Goal: Information Seeking & Learning: Learn about a topic

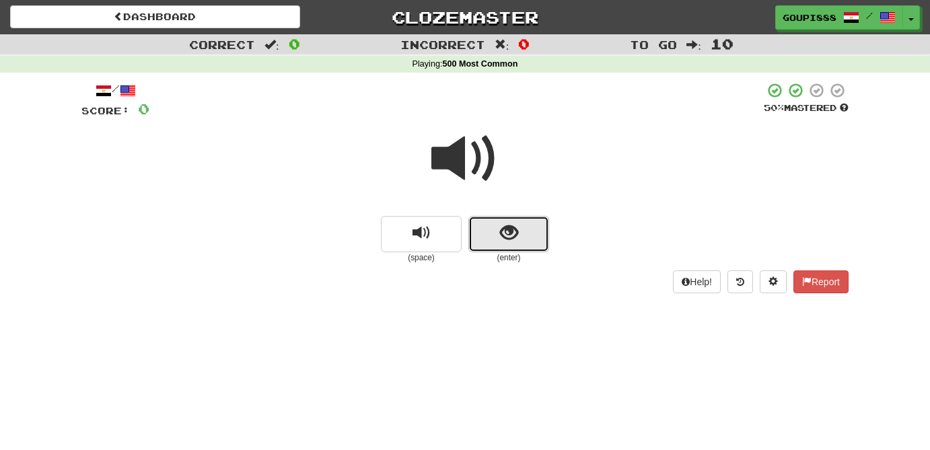
click at [512, 239] on span "show sentence" at bounding box center [509, 233] width 18 height 18
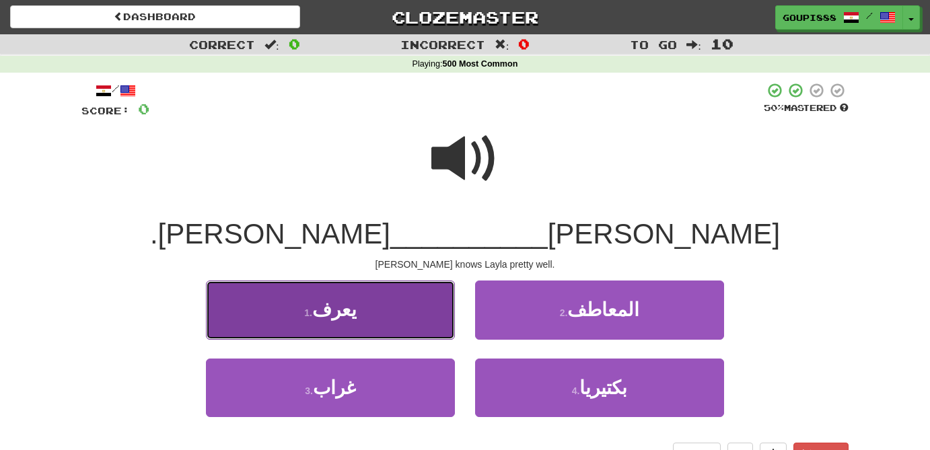
click at [374, 320] on button "1 . يعرف" at bounding box center [330, 310] width 249 height 59
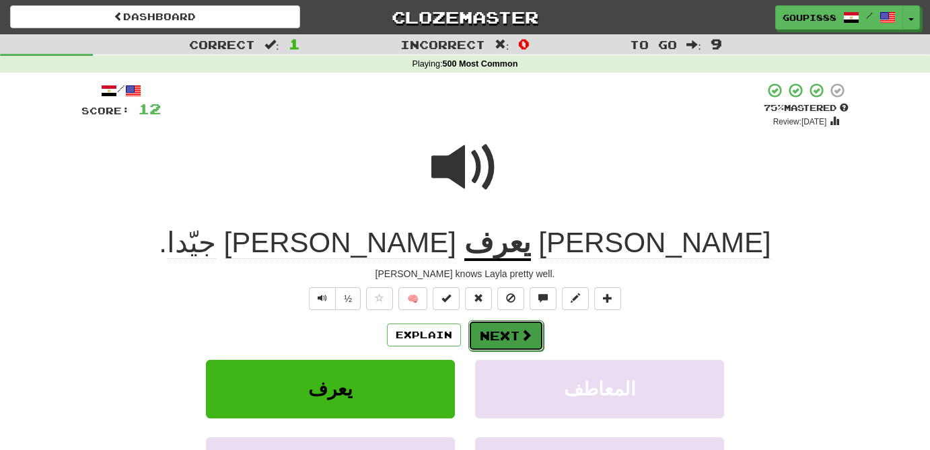
click at [517, 341] on button "Next" at bounding box center [506, 335] width 75 height 31
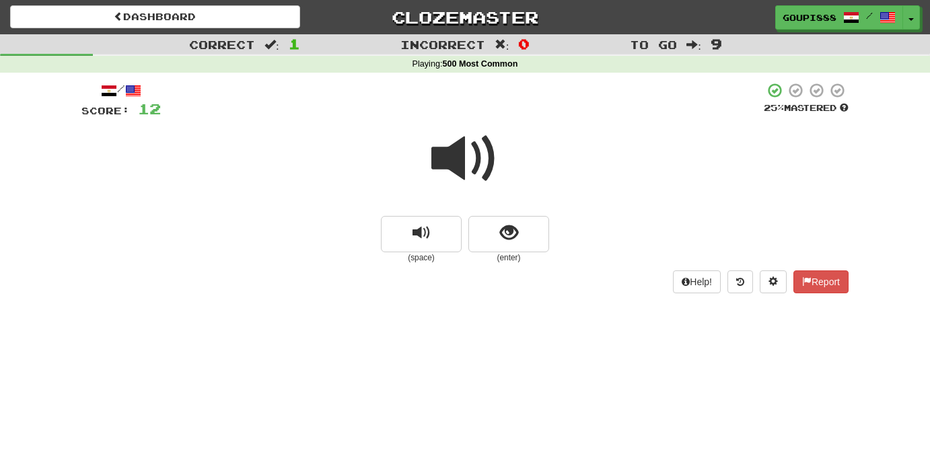
click at [454, 179] on span at bounding box center [464, 158] width 67 height 67
click at [508, 250] on button "show sentence" at bounding box center [509, 234] width 81 height 36
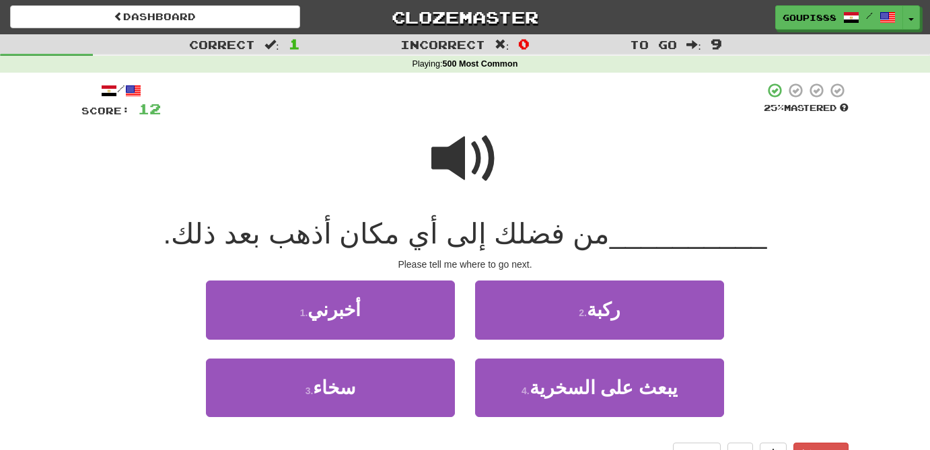
click at [458, 174] on span at bounding box center [464, 158] width 67 height 67
click at [462, 166] on span at bounding box center [464, 158] width 67 height 67
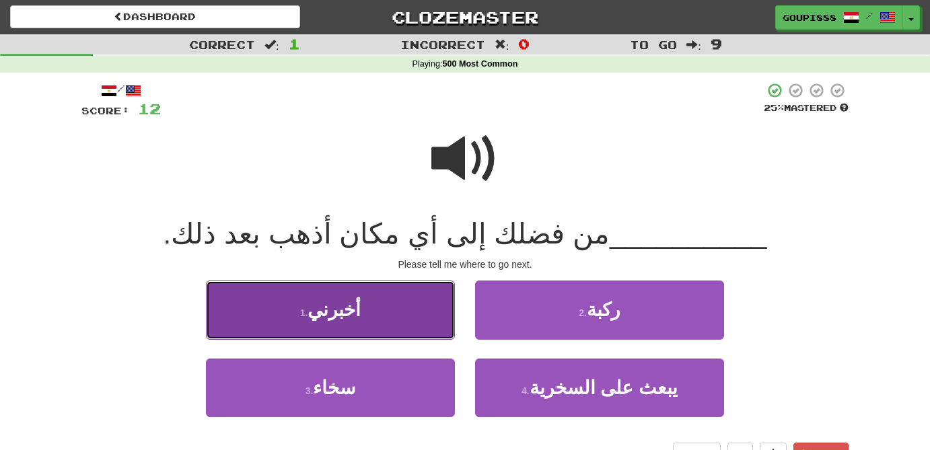
click at [373, 327] on button "1 . أخبرني" at bounding box center [330, 310] width 249 height 59
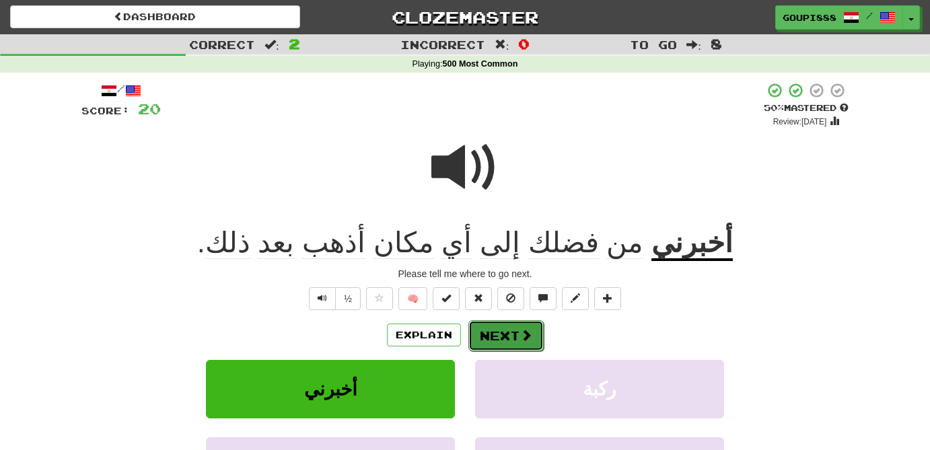
click at [523, 338] on span at bounding box center [526, 335] width 12 height 12
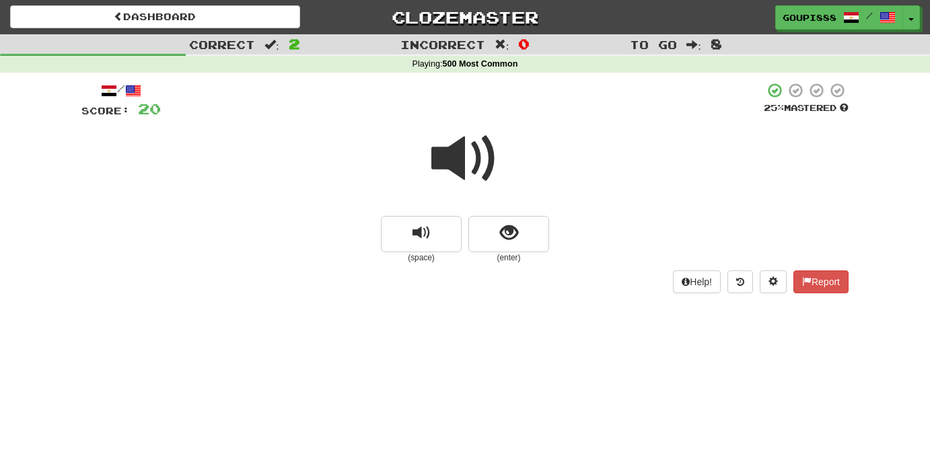
click at [460, 162] on span at bounding box center [464, 158] width 67 height 67
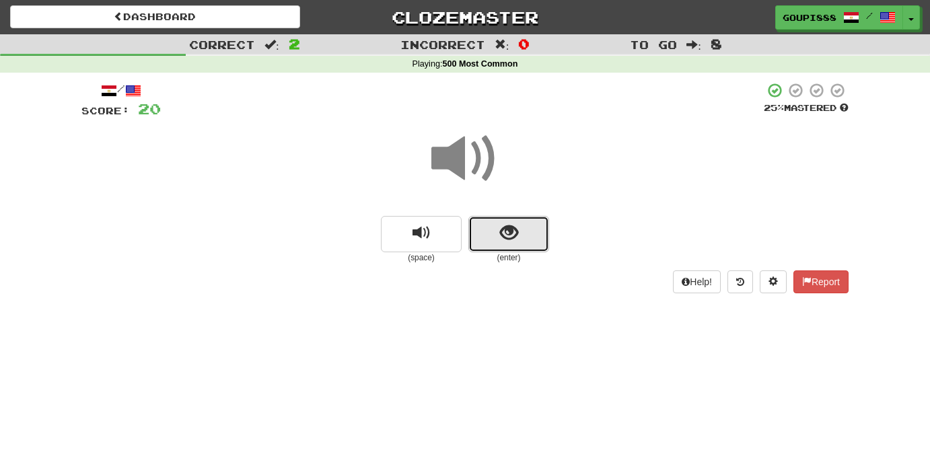
click at [511, 239] on span "show sentence" at bounding box center [509, 233] width 18 height 18
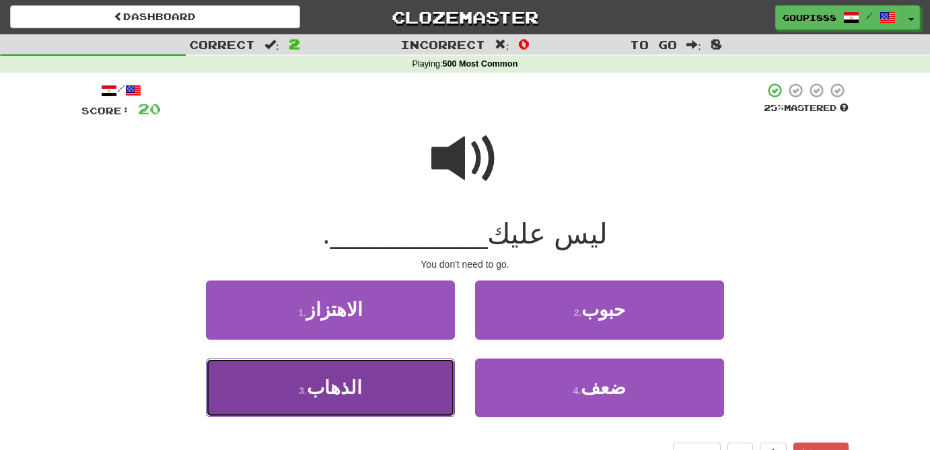
click at [396, 394] on button "3 . الذهاب" at bounding box center [330, 388] width 249 height 59
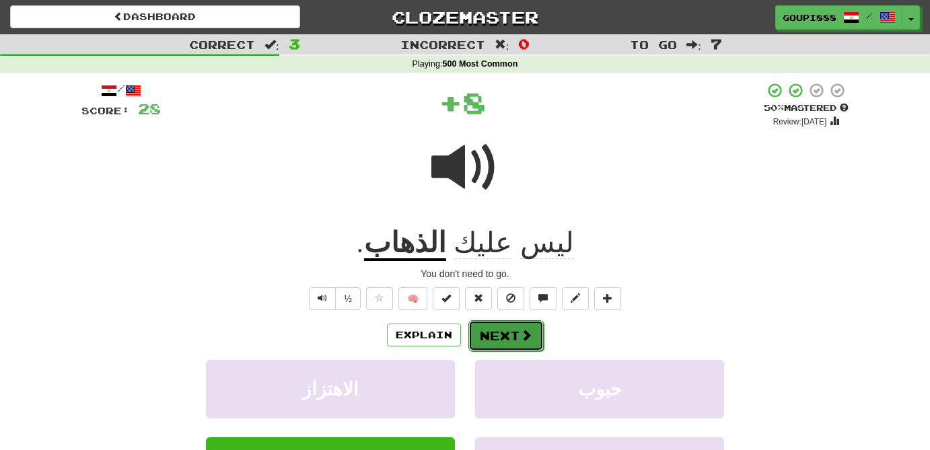
click at [512, 332] on button "Next" at bounding box center [506, 335] width 75 height 31
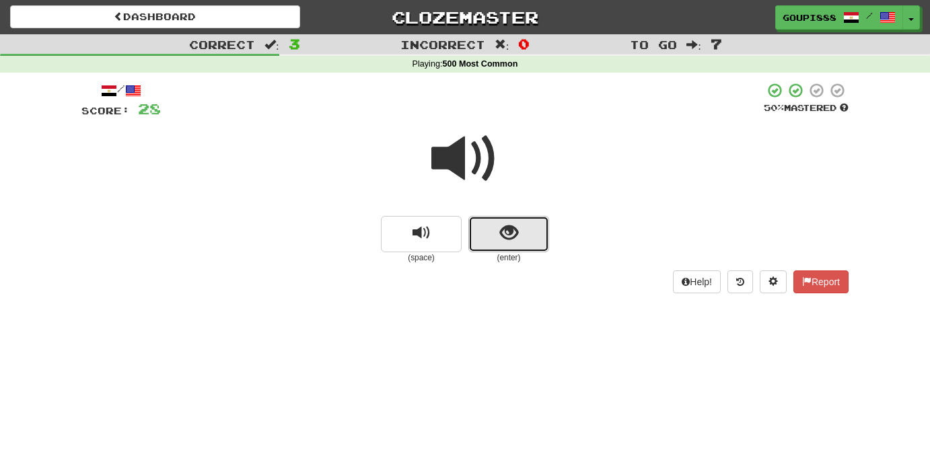
click at [518, 233] on button "show sentence" at bounding box center [509, 234] width 81 height 36
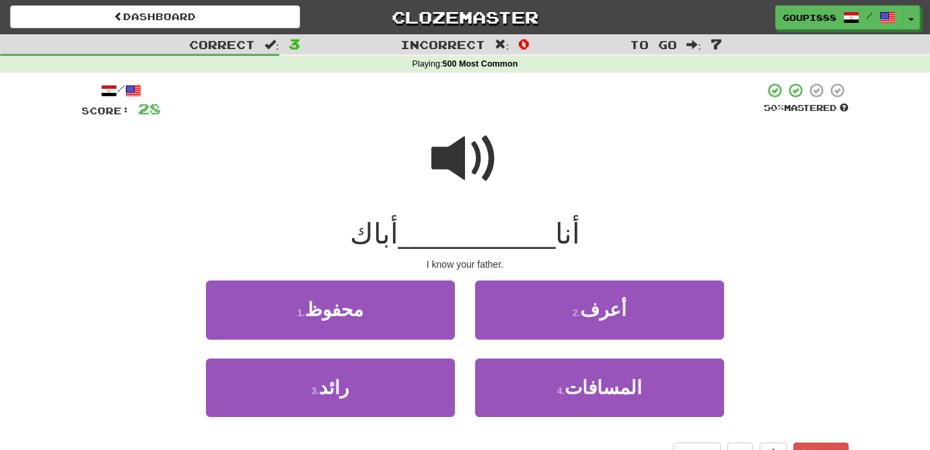
click at [475, 155] on span at bounding box center [464, 158] width 67 height 67
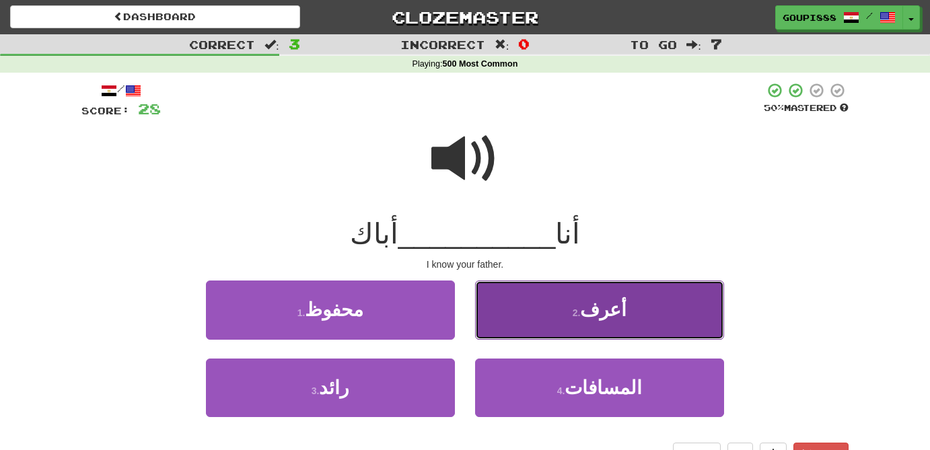
click at [591, 325] on button "2 . أعرف" at bounding box center [599, 310] width 249 height 59
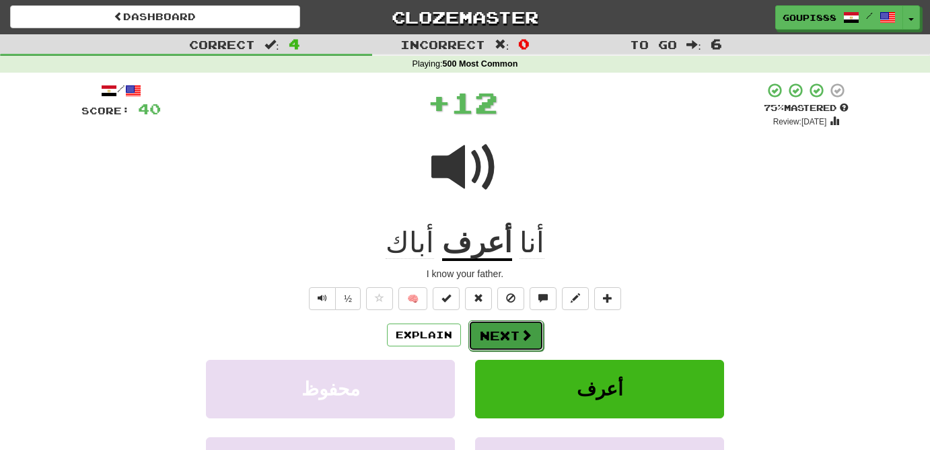
click at [521, 337] on span at bounding box center [526, 335] width 12 height 12
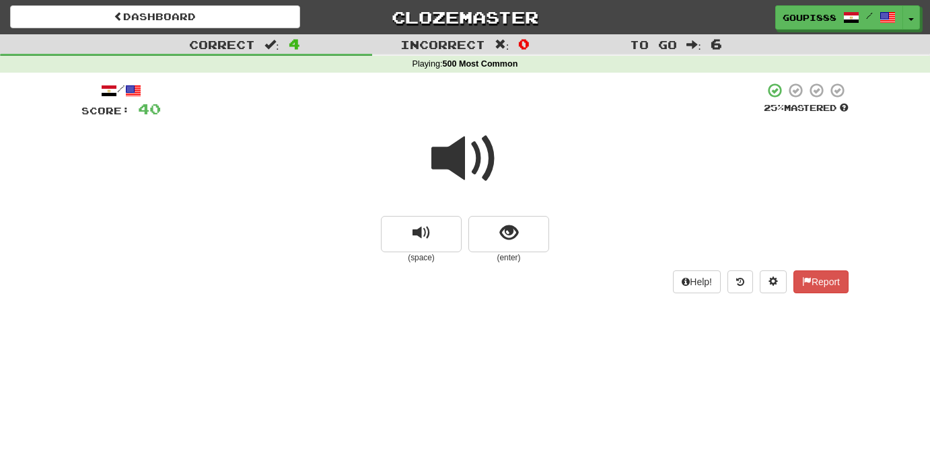
click at [462, 153] on span at bounding box center [464, 158] width 67 height 67
click at [454, 162] on span at bounding box center [464, 158] width 67 height 67
click at [448, 154] on span at bounding box center [464, 158] width 67 height 67
click at [516, 244] on button "show sentence" at bounding box center [509, 234] width 81 height 36
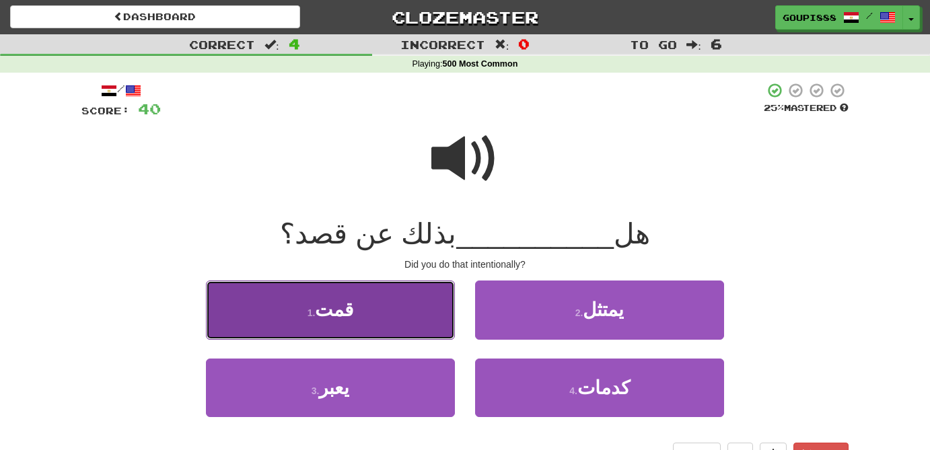
click at [374, 318] on button "1 . قمت" at bounding box center [330, 310] width 249 height 59
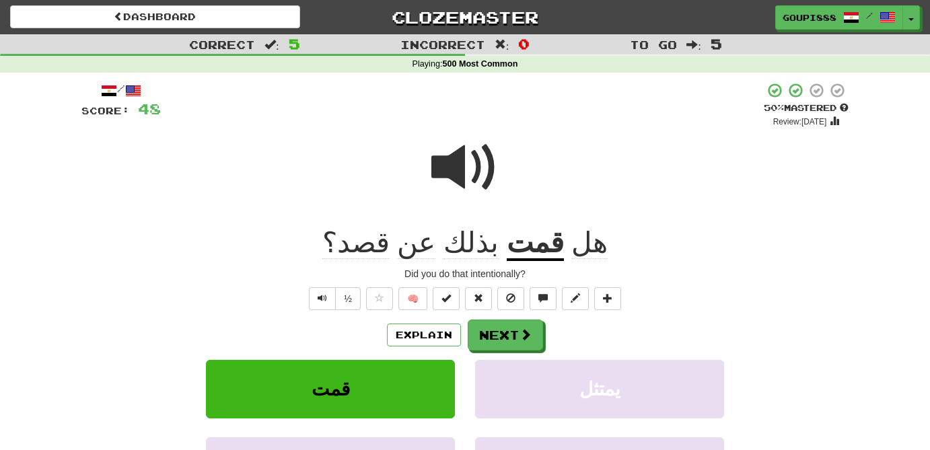
click at [390, 248] on span "قصد؟" at bounding box center [355, 243] width 67 height 32
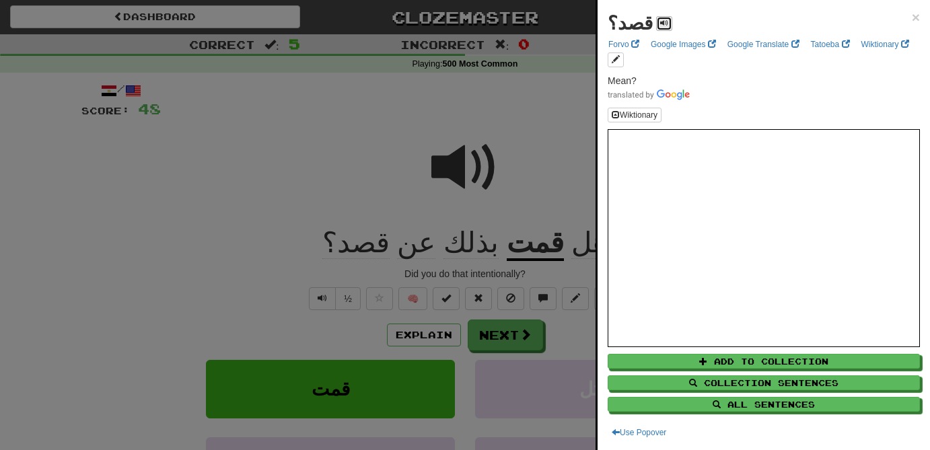
click at [660, 24] on span at bounding box center [664, 23] width 8 height 8
click at [618, 48] on link "Forvo" at bounding box center [623, 44] width 39 height 15
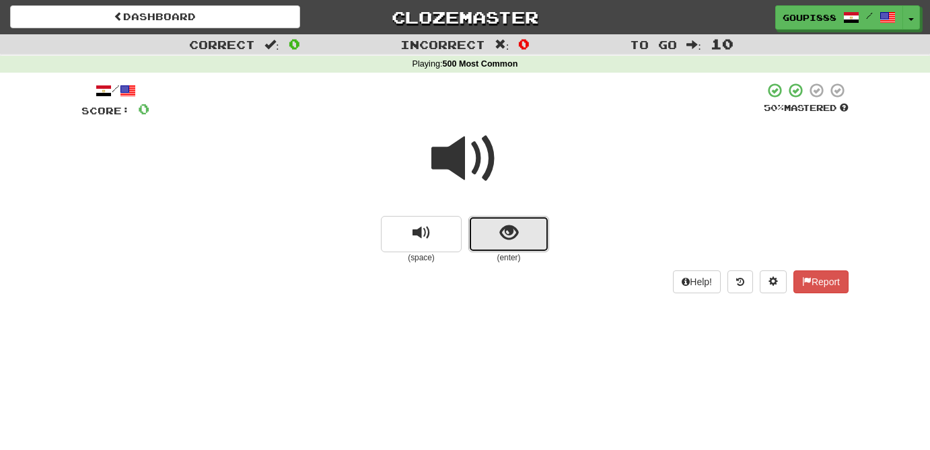
click at [515, 224] on span "show sentence" at bounding box center [509, 233] width 18 height 18
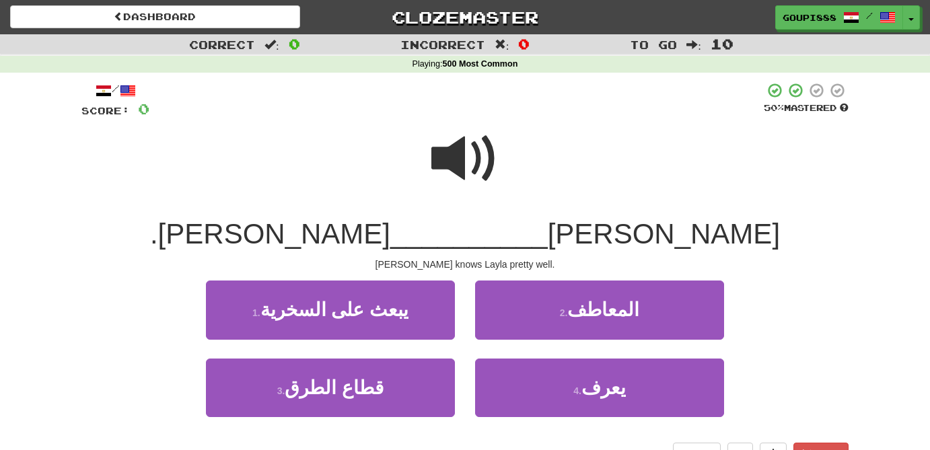
click at [452, 149] on span at bounding box center [464, 158] width 67 height 67
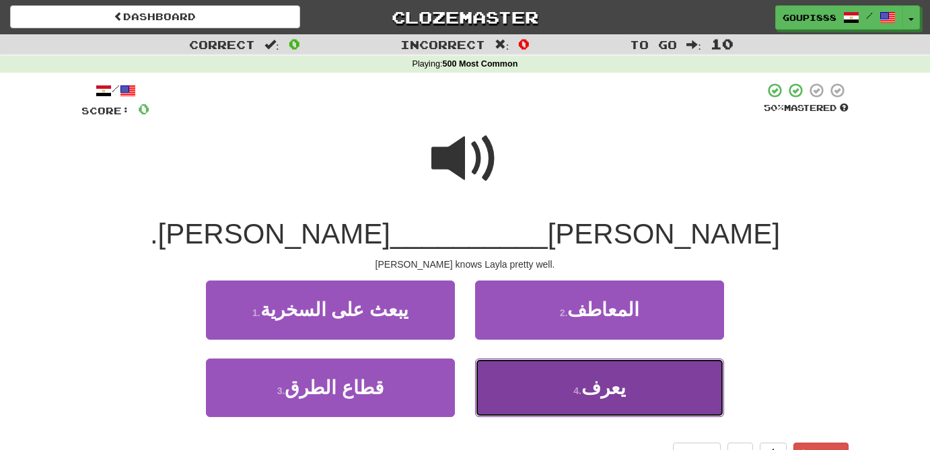
click at [652, 398] on button "4 . يعرف" at bounding box center [599, 388] width 249 height 59
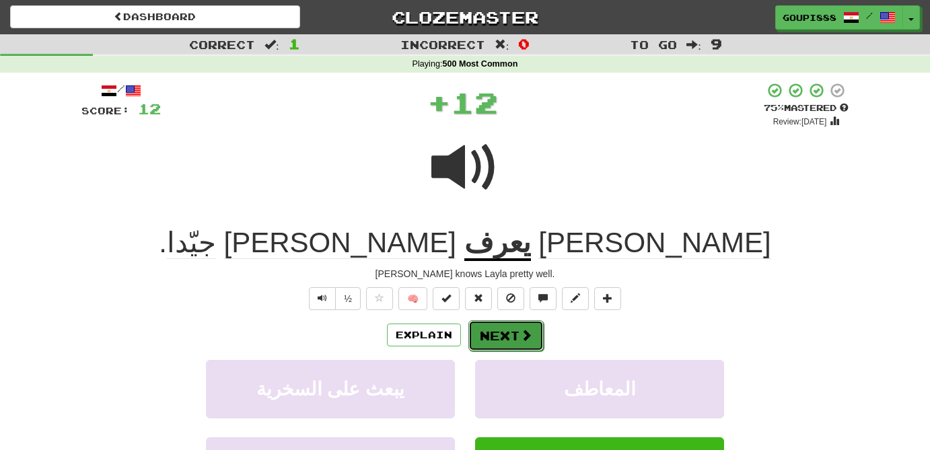
click at [522, 336] on span at bounding box center [526, 335] width 12 height 12
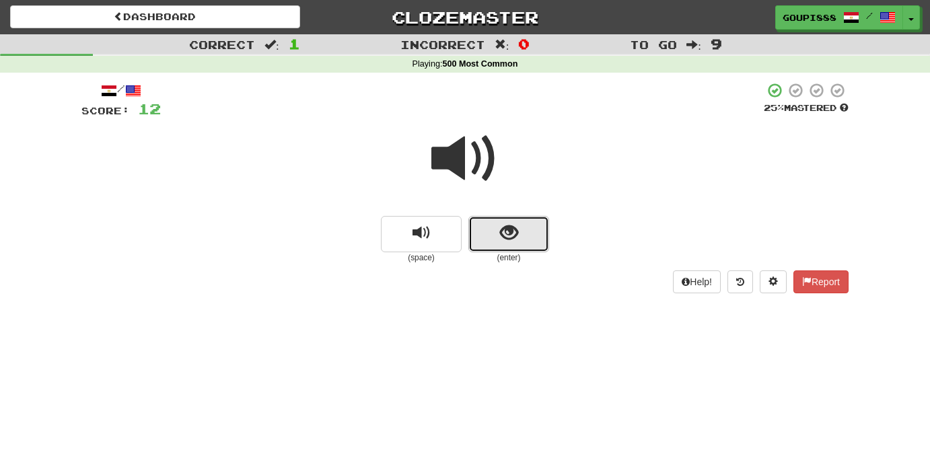
click at [513, 242] on span "show sentence" at bounding box center [509, 233] width 18 height 18
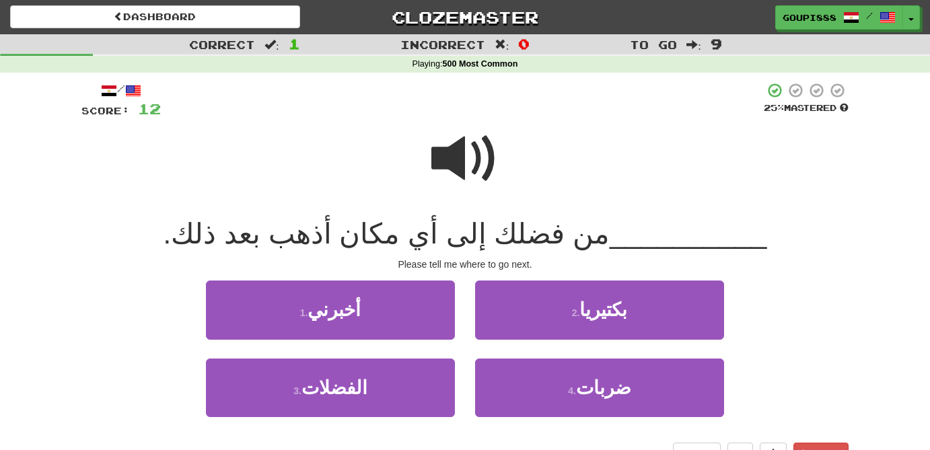
click at [456, 159] on span at bounding box center [464, 158] width 67 height 67
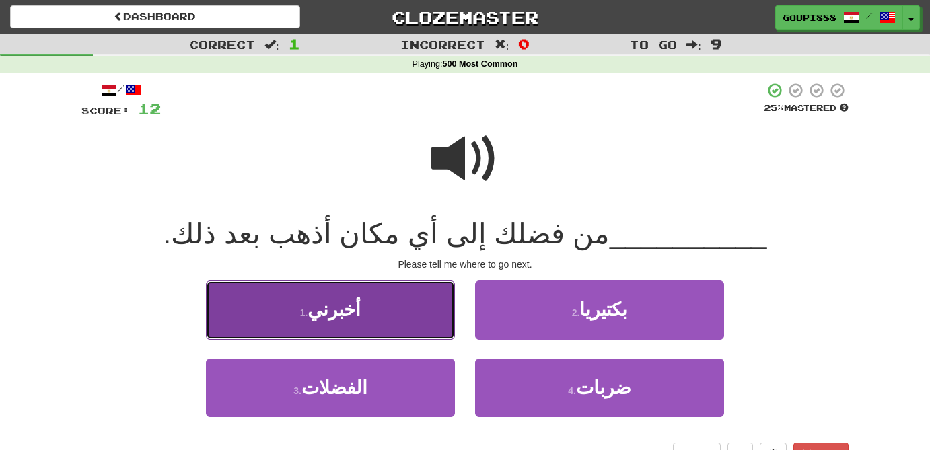
click at [324, 300] on span "أخبرني" at bounding box center [334, 310] width 53 height 21
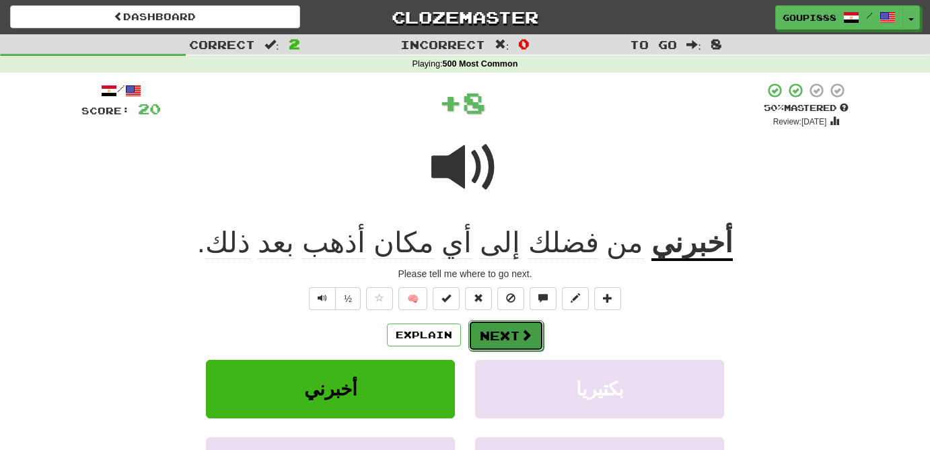
click at [517, 337] on button "Next" at bounding box center [506, 335] width 75 height 31
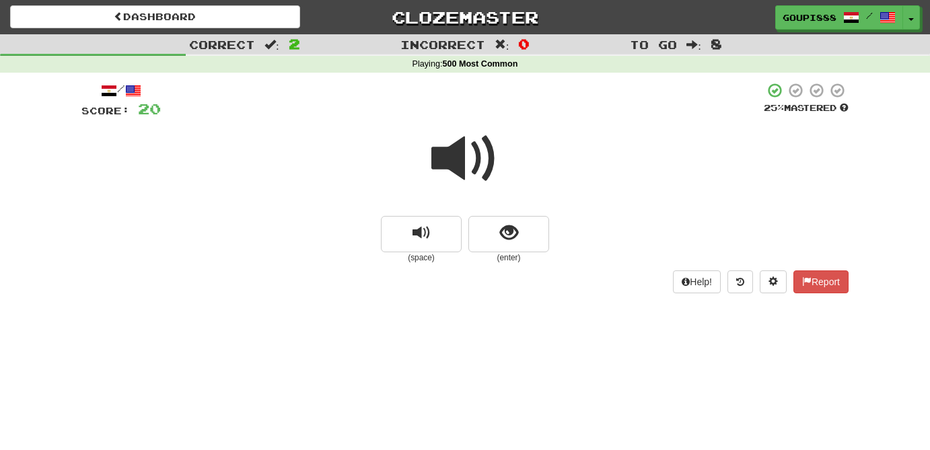
click at [472, 183] on span at bounding box center [464, 158] width 67 height 67
click at [508, 232] on span "show sentence" at bounding box center [509, 233] width 18 height 18
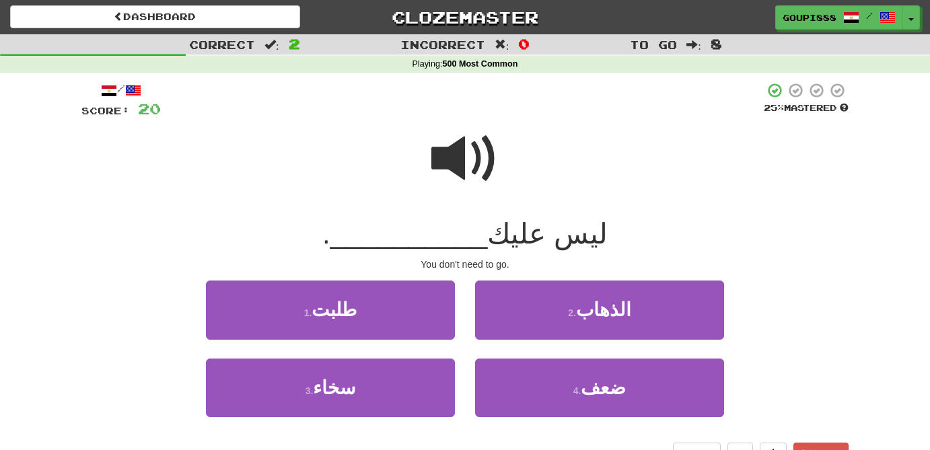
click at [460, 158] on span at bounding box center [464, 158] width 67 height 67
click at [454, 169] on span at bounding box center [464, 158] width 67 height 67
click at [448, 153] on span at bounding box center [464, 158] width 67 height 67
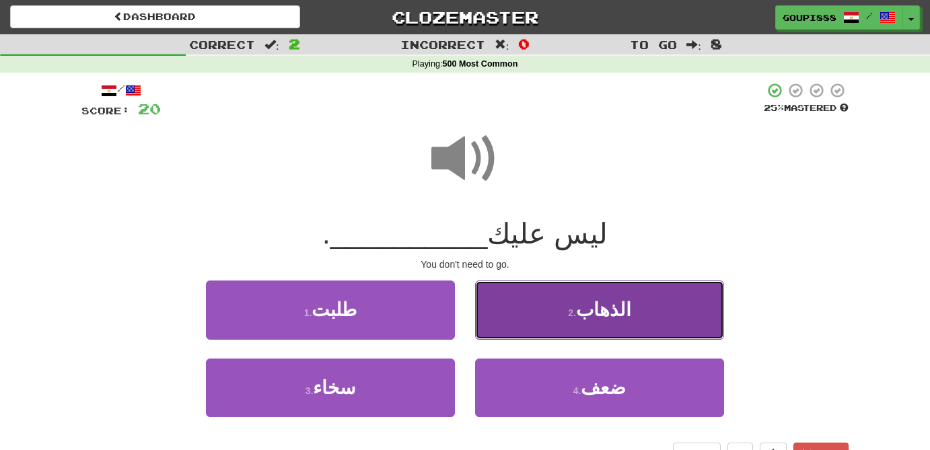
click at [590, 322] on button "2 . الذهاب" at bounding box center [599, 310] width 249 height 59
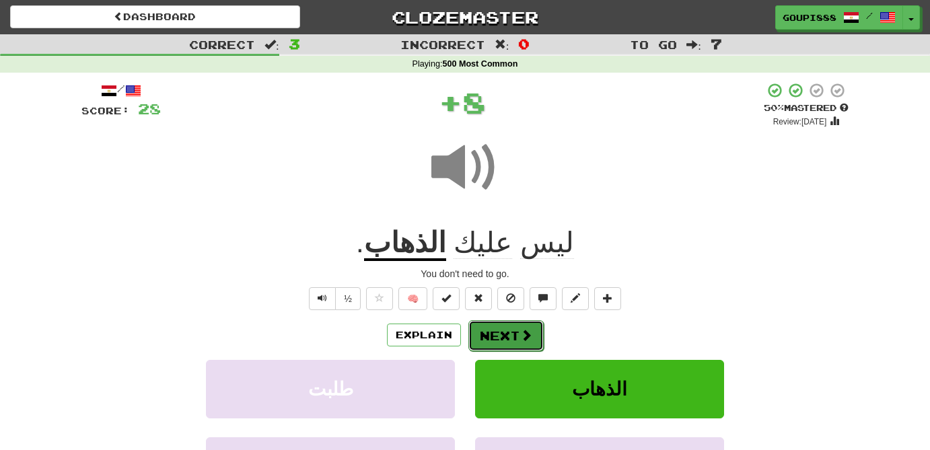
click at [512, 339] on button "Next" at bounding box center [506, 335] width 75 height 31
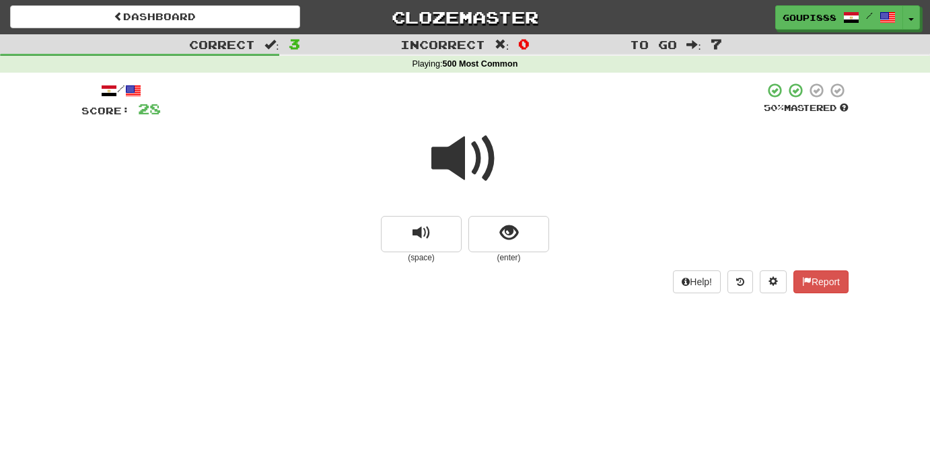
click at [514, 253] on small "(enter)" at bounding box center [509, 257] width 81 height 11
click at [507, 234] on span "show sentence" at bounding box center [509, 233] width 18 height 18
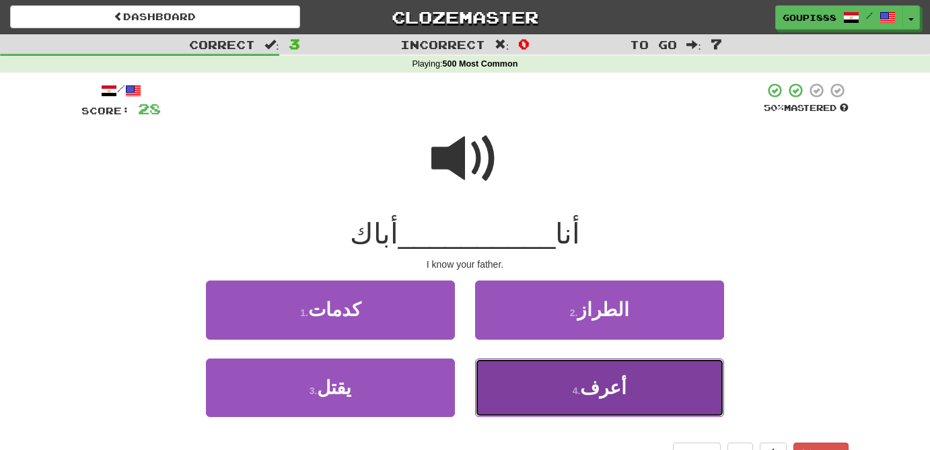
click at [618, 396] on span "أعرف" at bounding box center [603, 388] width 46 height 21
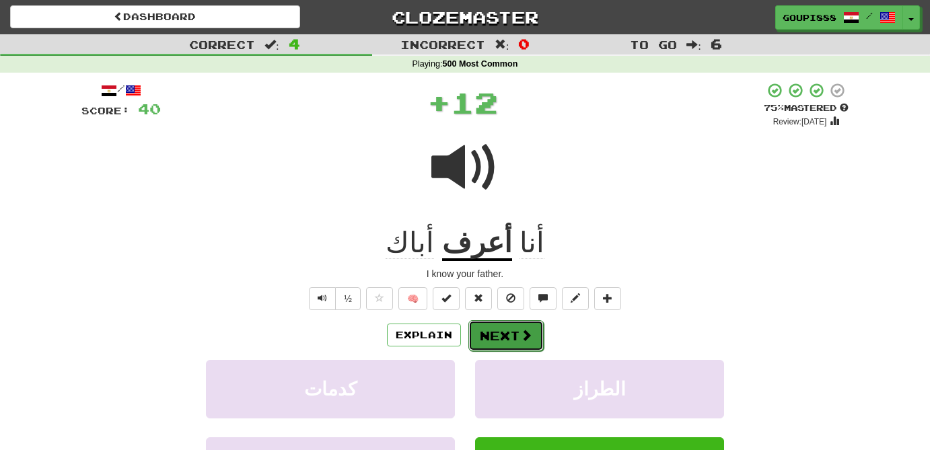
click at [516, 343] on button "Next" at bounding box center [506, 335] width 75 height 31
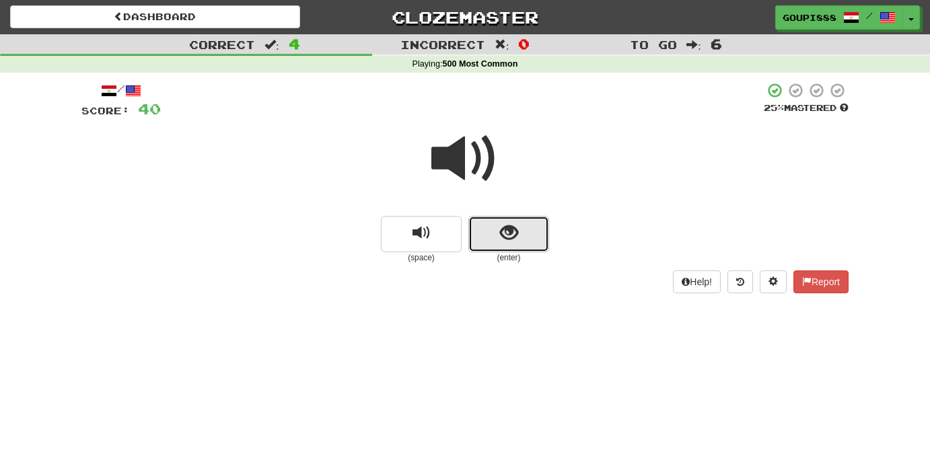
click at [518, 234] on button "show sentence" at bounding box center [509, 234] width 81 height 36
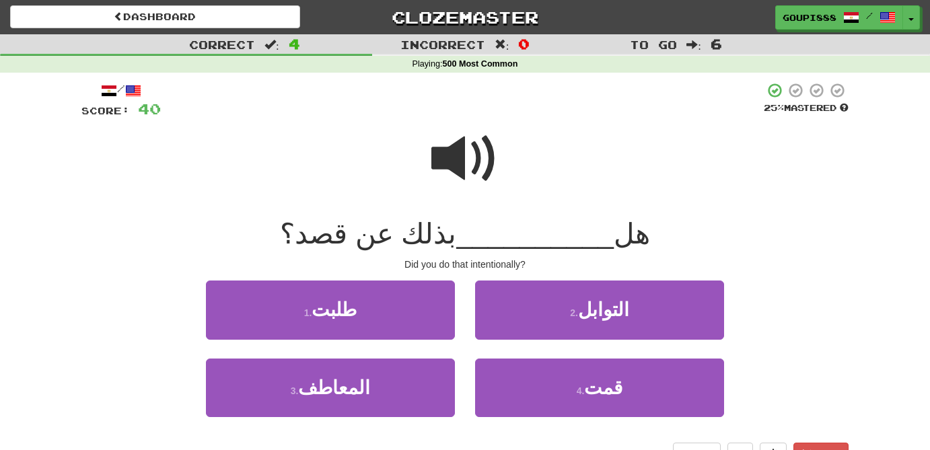
click at [460, 148] on span at bounding box center [464, 158] width 67 height 67
drag, startPoint x: 394, startPoint y: 236, endPoint x: 318, endPoint y: 234, distance: 75.4
click at [318, 234] on span "بذلك عن قصد؟" at bounding box center [368, 234] width 176 height 32
click at [316, 234] on span "بذلك عن قصد؟" at bounding box center [368, 234] width 176 height 32
drag, startPoint x: 316, startPoint y: 234, endPoint x: 388, endPoint y: 234, distance: 72.0
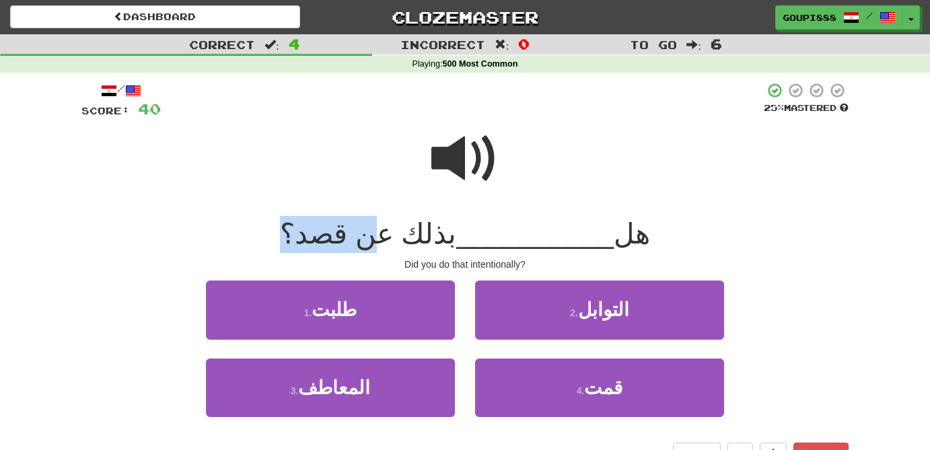
click at [388, 234] on span "بذلك عن قصد؟" at bounding box center [368, 234] width 176 height 32
click at [473, 167] on span at bounding box center [464, 158] width 67 height 67
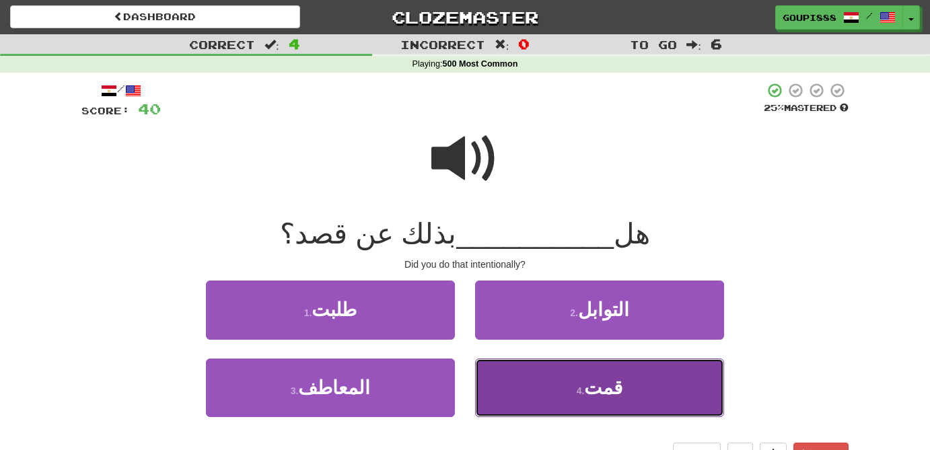
click at [600, 384] on span "قمت" at bounding box center [603, 388] width 38 height 21
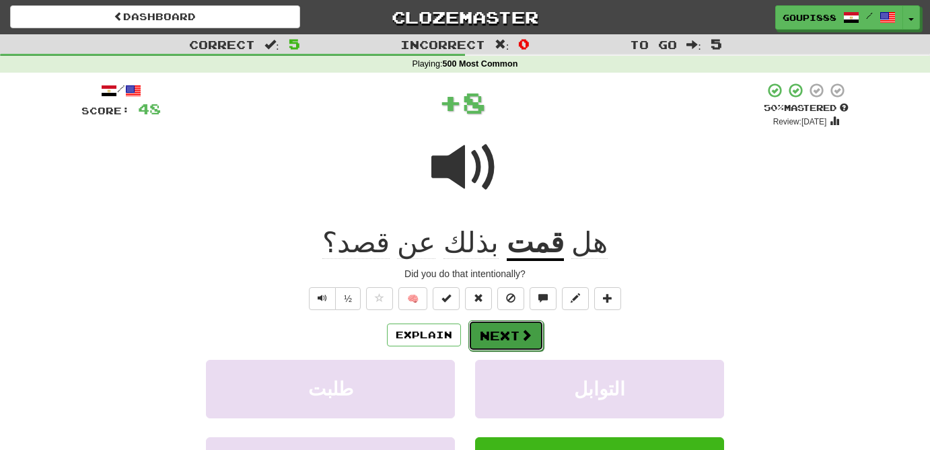
click at [502, 341] on button "Next" at bounding box center [506, 335] width 75 height 31
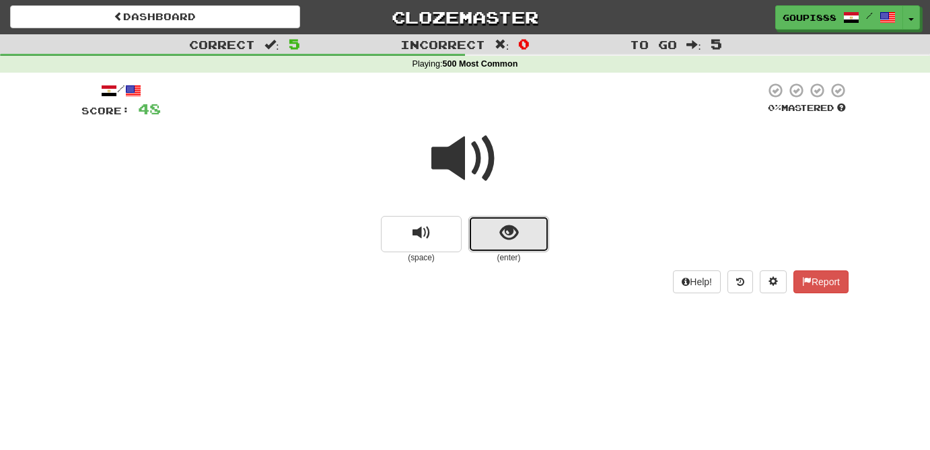
click at [514, 236] on span "show sentence" at bounding box center [509, 233] width 18 height 18
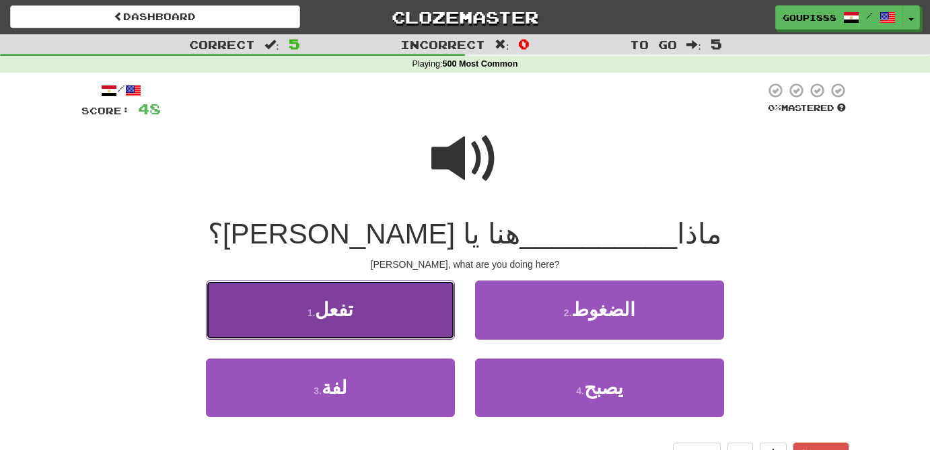
click at [368, 306] on button "1 . تفعل" at bounding box center [330, 310] width 249 height 59
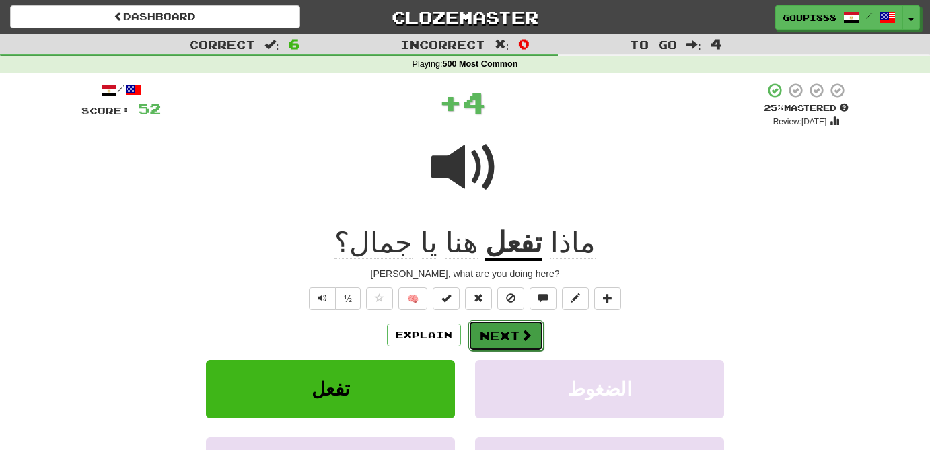
click at [499, 331] on button "Next" at bounding box center [506, 335] width 75 height 31
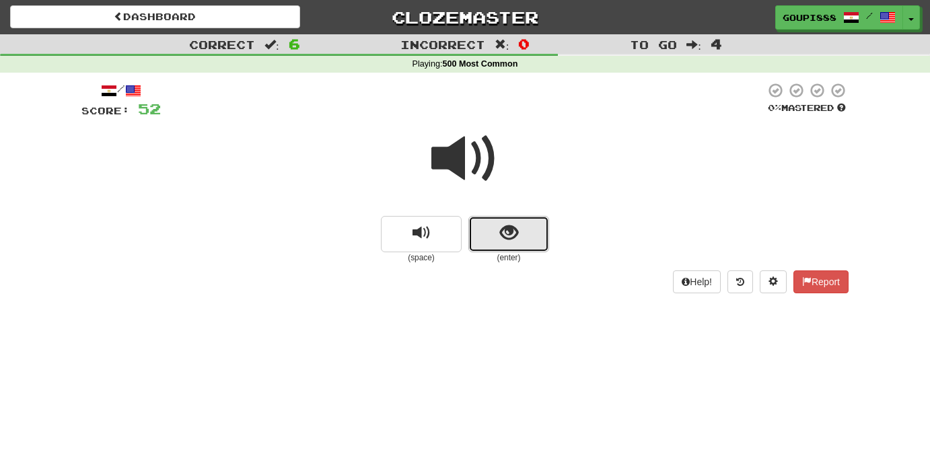
click at [498, 230] on button "show sentence" at bounding box center [509, 234] width 81 height 36
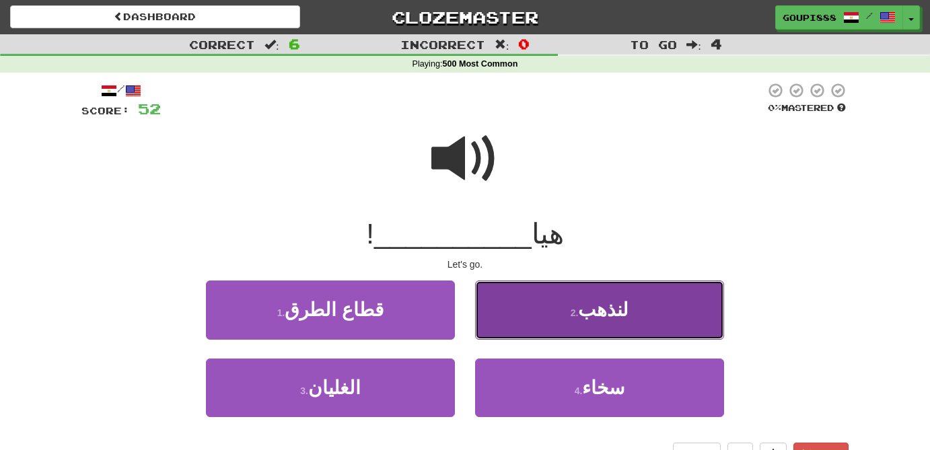
click at [625, 326] on button "2 . لنذهب" at bounding box center [599, 310] width 249 height 59
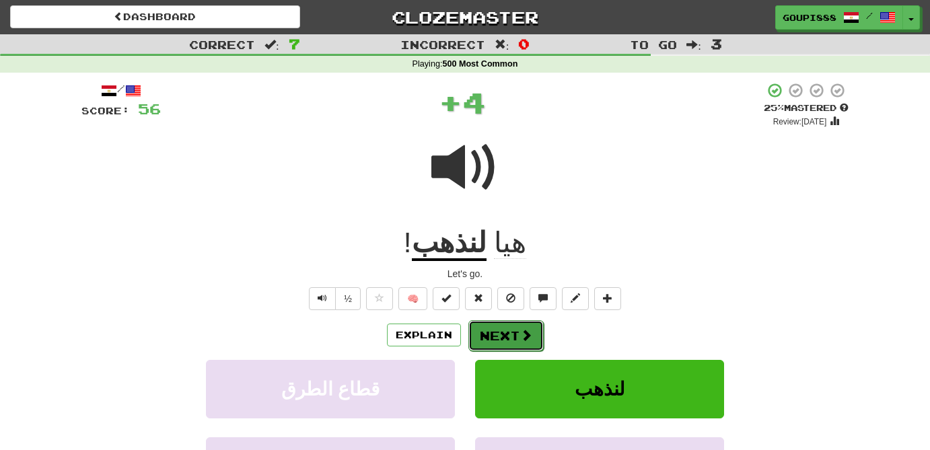
click at [518, 337] on button "Next" at bounding box center [506, 335] width 75 height 31
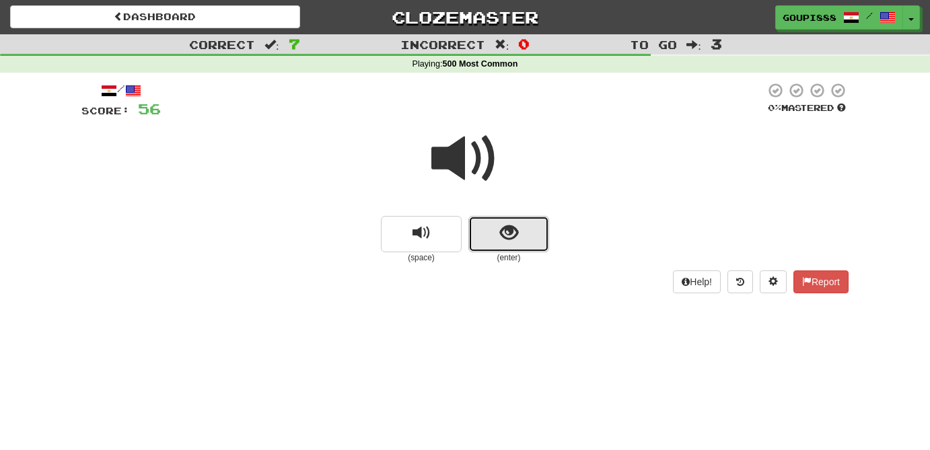
click at [509, 239] on span "show sentence" at bounding box center [509, 233] width 18 height 18
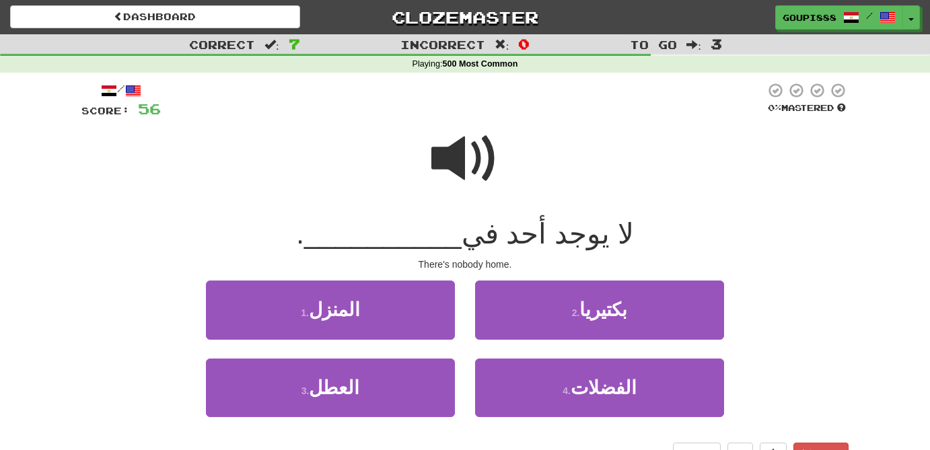
click at [471, 174] on span at bounding box center [464, 158] width 67 height 67
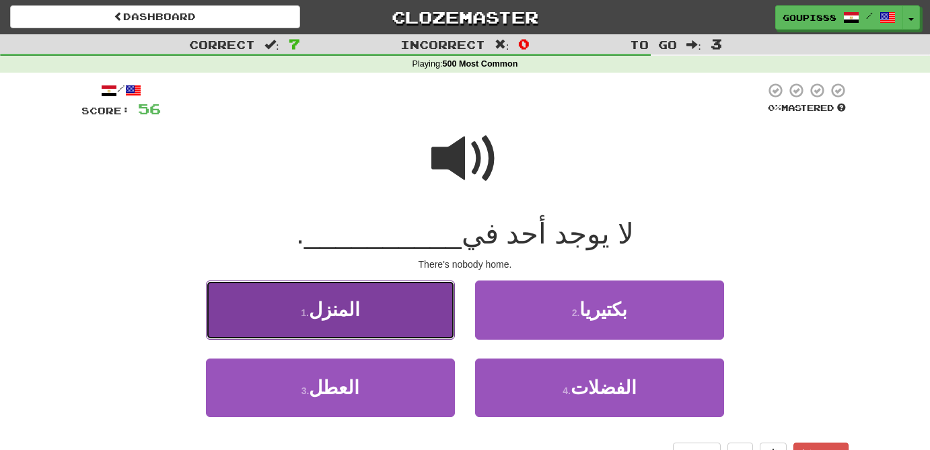
click at [357, 307] on button "1 . المنزل" at bounding box center [330, 310] width 249 height 59
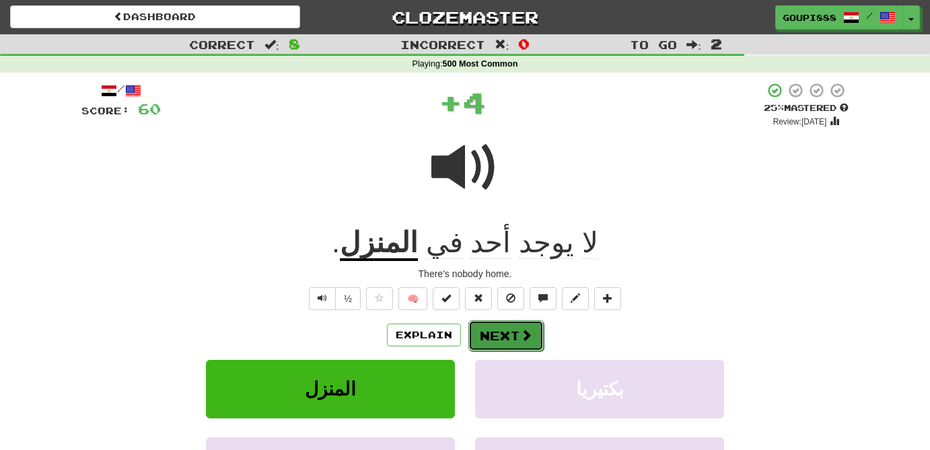
click at [517, 337] on button "Next" at bounding box center [506, 335] width 75 height 31
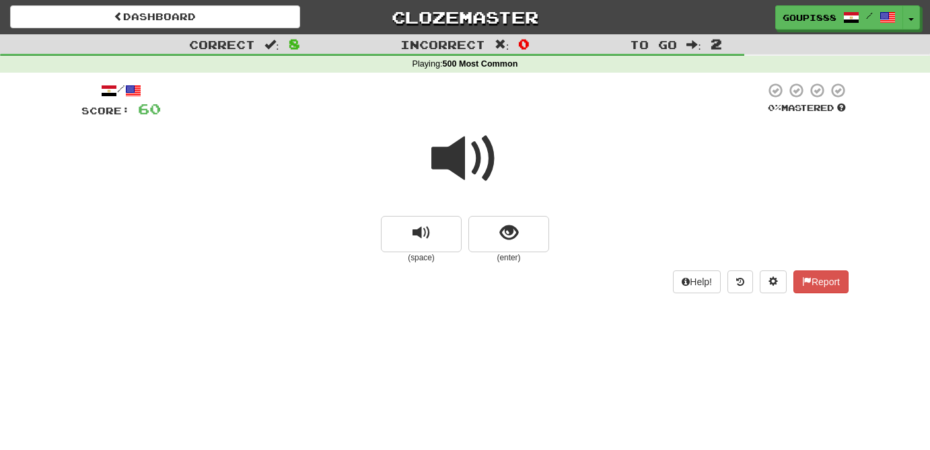
click at [489, 166] on span at bounding box center [464, 158] width 67 height 67
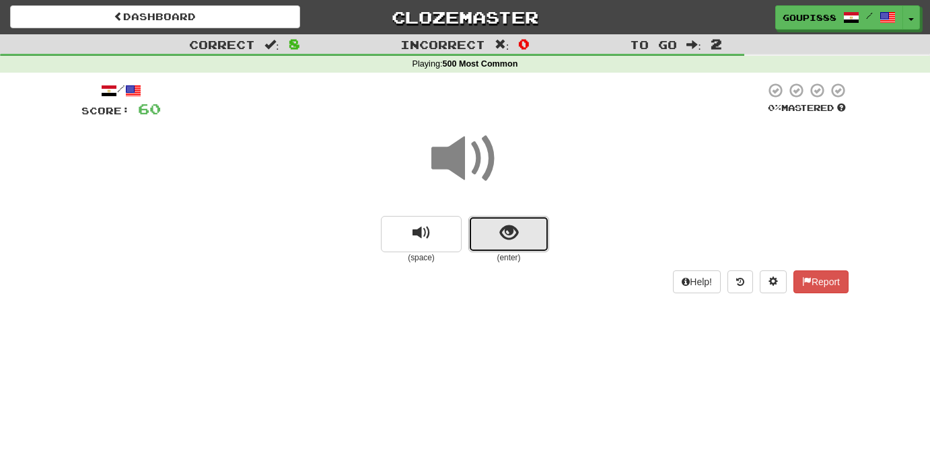
click at [518, 245] on button "show sentence" at bounding box center [509, 234] width 81 height 36
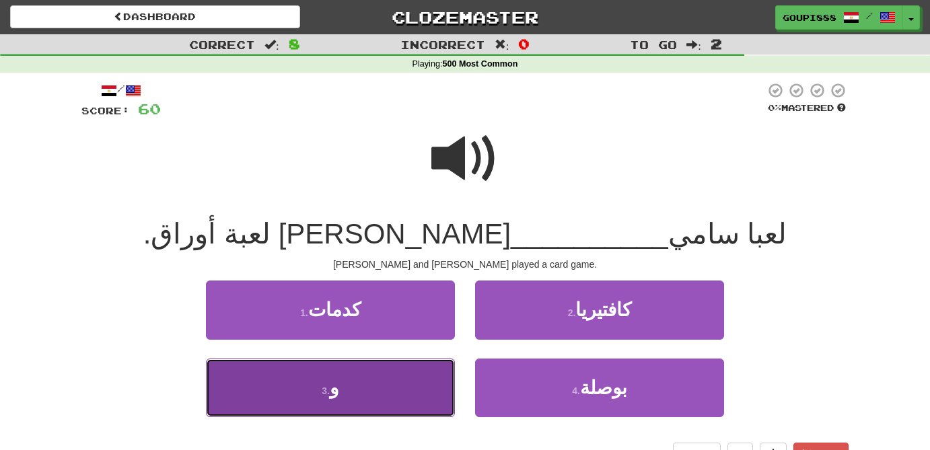
click at [368, 389] on button "3 . و" at bounding box center [330, 388] width 249 height 59
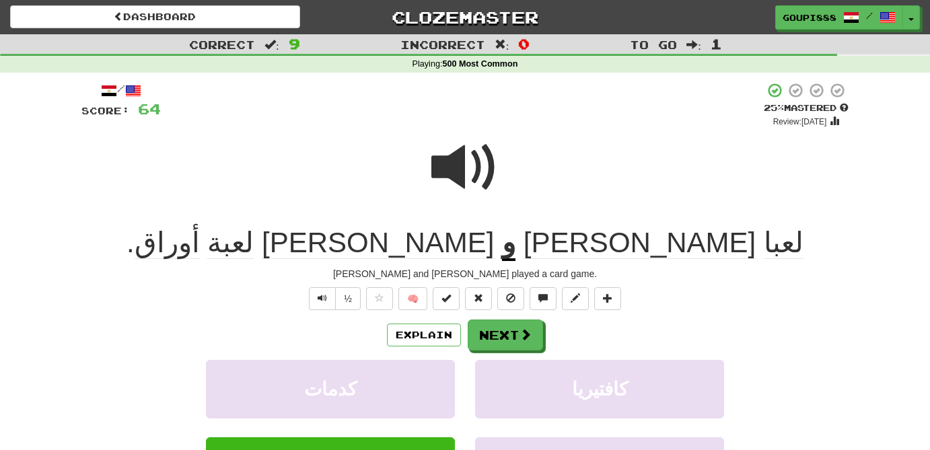
click at [200, 250] on span "أوراق" at bounding box center [167, 243] width 65 height 32
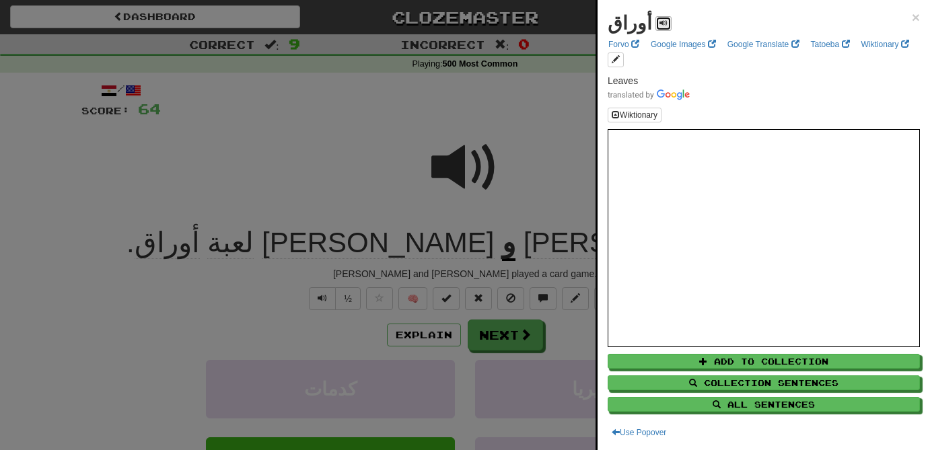
click at [660, 24] on button at bounding box center [664, 23] width 16 height 15
click at [304, 170] on div at bounding box center [465, 225] width 930 height 450
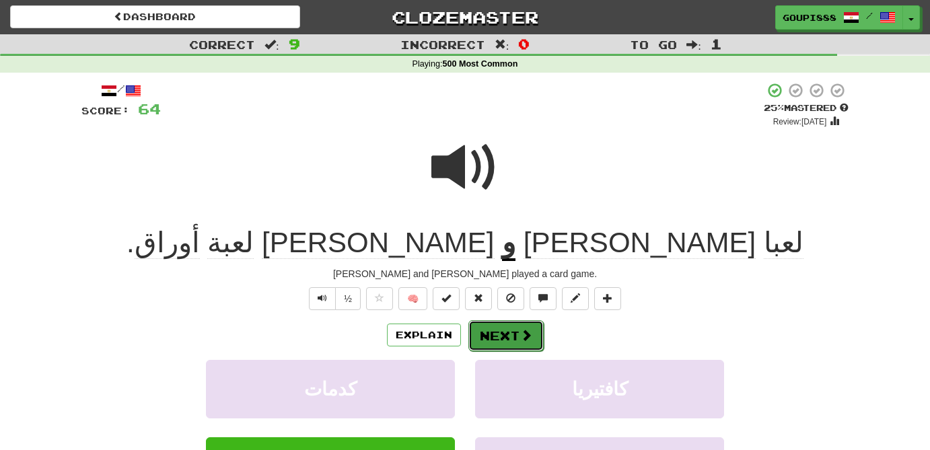
click at [496, 326] on button "Next" at bounding box center [506, 335] width 75 height 31
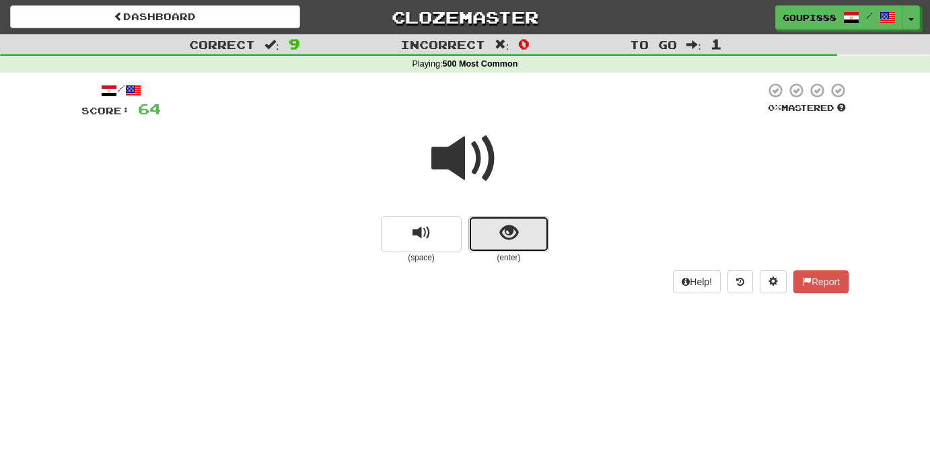
click at [512, 240] on span "show sentence" at bounding box center [509, 233] width 18 height 18
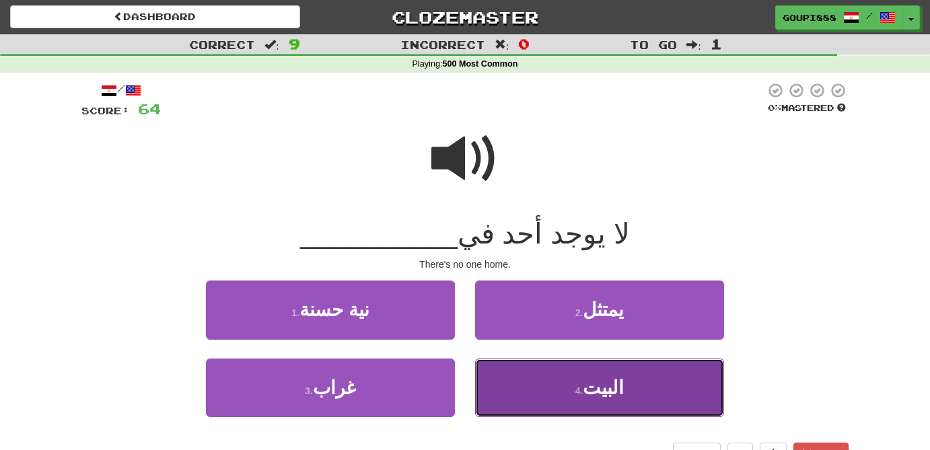
click at [602, 385] on span "البيت" at bounding box center [603, 388] width 41 height 21
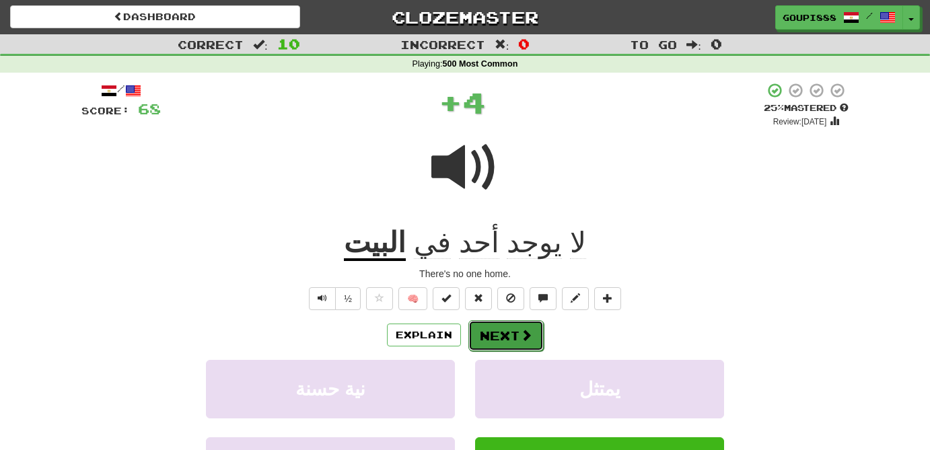
click at [526, 327] on button "Next" at bounding box center [506, 335] width 75 height 31
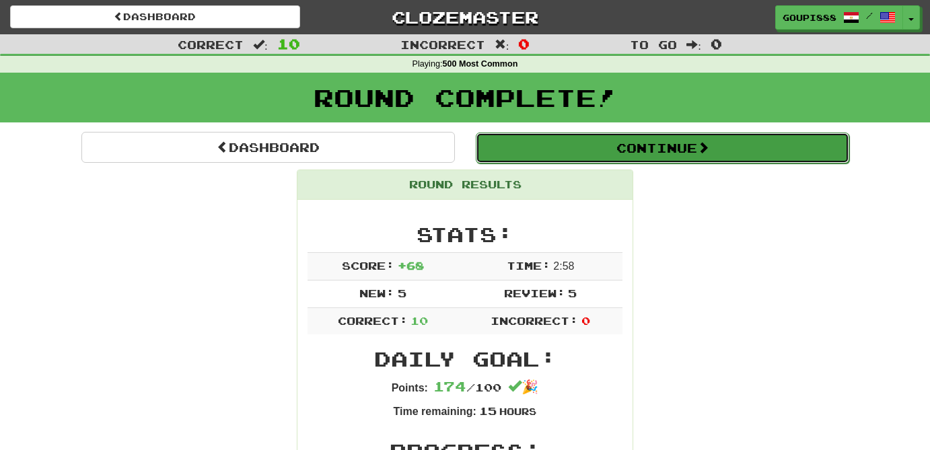
click at [721, 154] on button "Continue" at bounding box center [663, 148] width 374 height 31
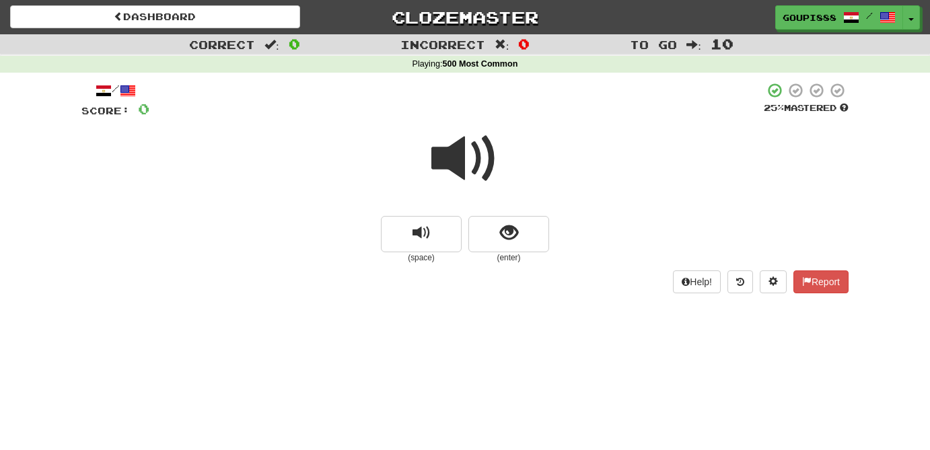
click at [464, 168] on span at bounding box center [464, 158] width 67 height 67
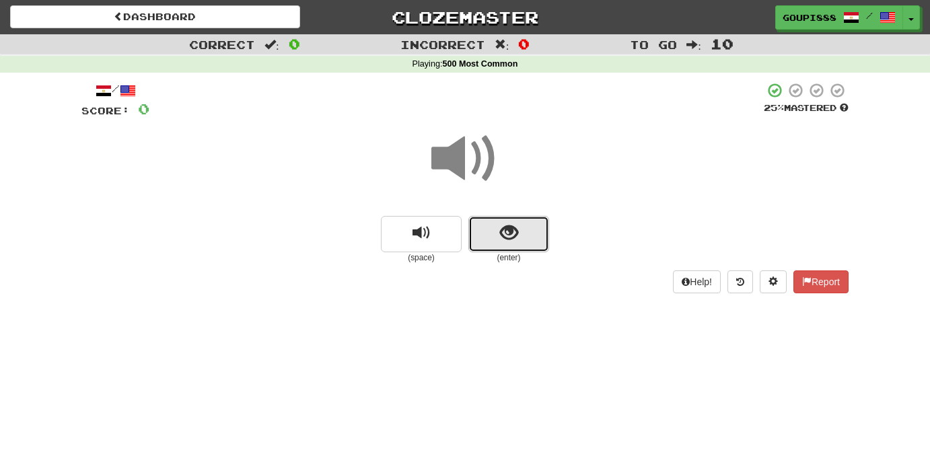
click at [513, 233] on span "show sentence" at bounding box center [509, 233] width 18 height 18
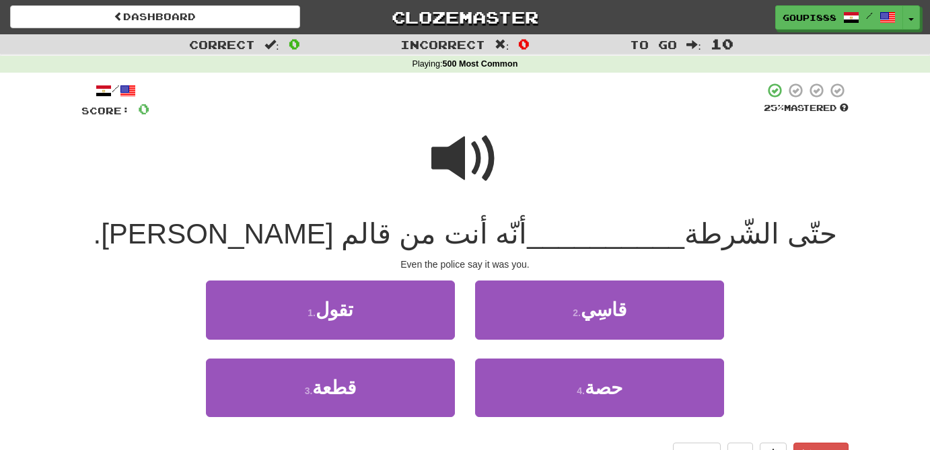
click at [467, 156] on span at bounding box center [464, 158] width 67 height 67
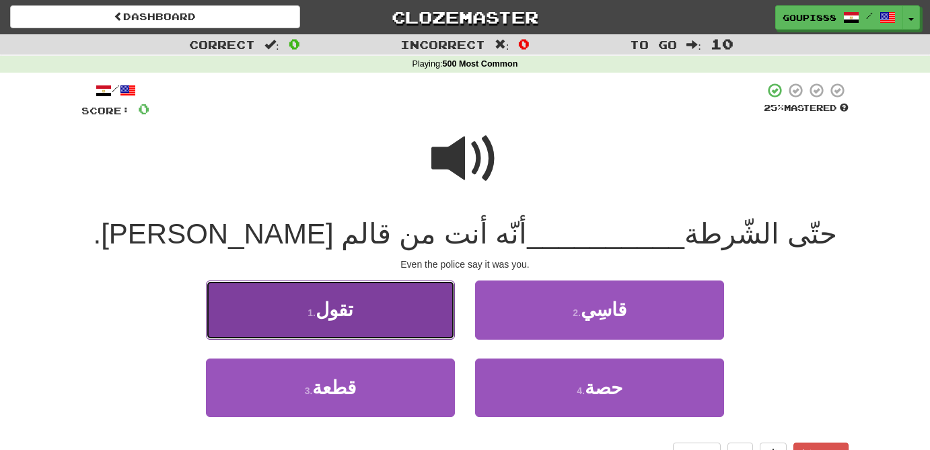
click at [396, 324] on button "1 . تقول" at bounding box center [330, 310] width 249 height 59
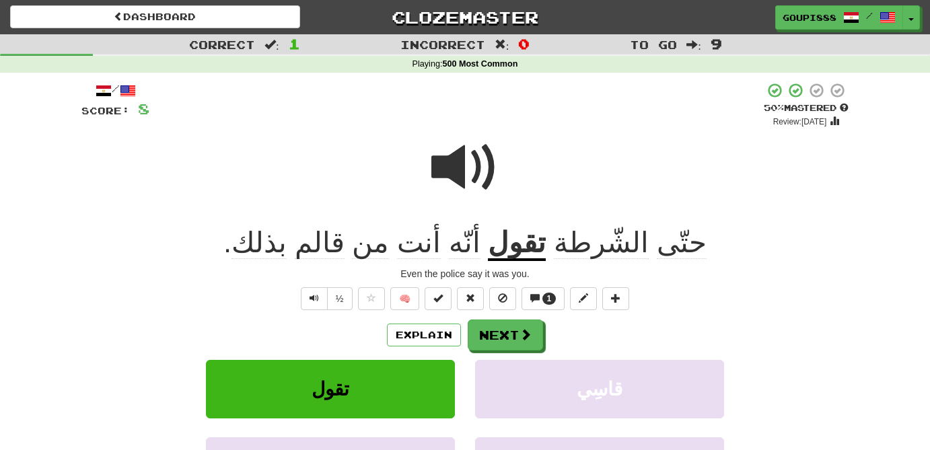
click at [345, 250] on span "قالم" at bounding box center [320, 243] width 50 height 32
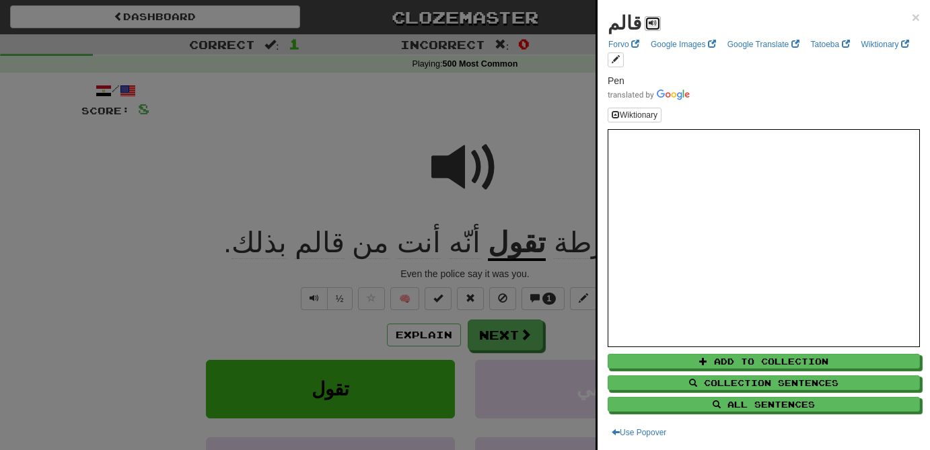
click at [649, 27] on span at bounding box center [653, 23] width 8 height 8
click at [373, 165] on div at bounding box center [465, 225] width 930 height 450
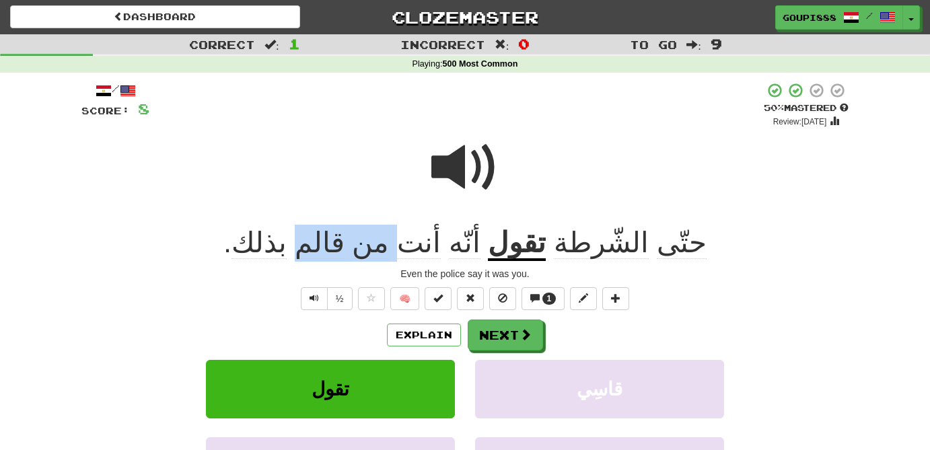
drag, startPoint x: 409, startPoint y: 246, endPoint x: 338, endPoint y: 242, distance: 70.8
click at [338, 242] on span "أنّه أنت من قالم بذلك ." at bounding box center [355, 243] width 265 height 32
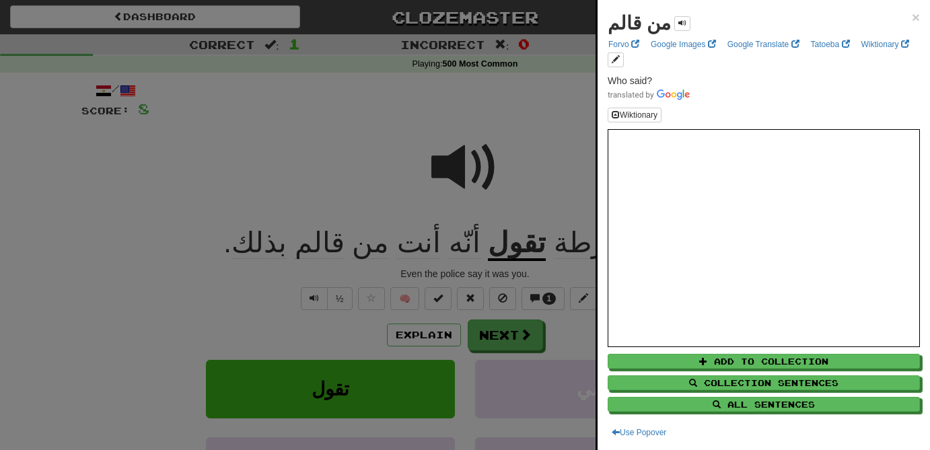
click at [409, 180] on div at bounding box center [465, 225] width 930 height 450
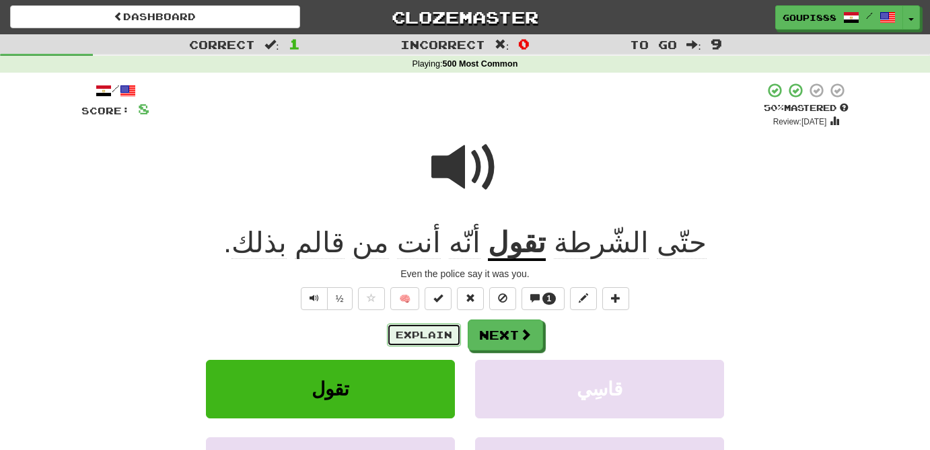
click at [431, 335] on button "Explain" at bounding box center [424, 335] width 74 height 23
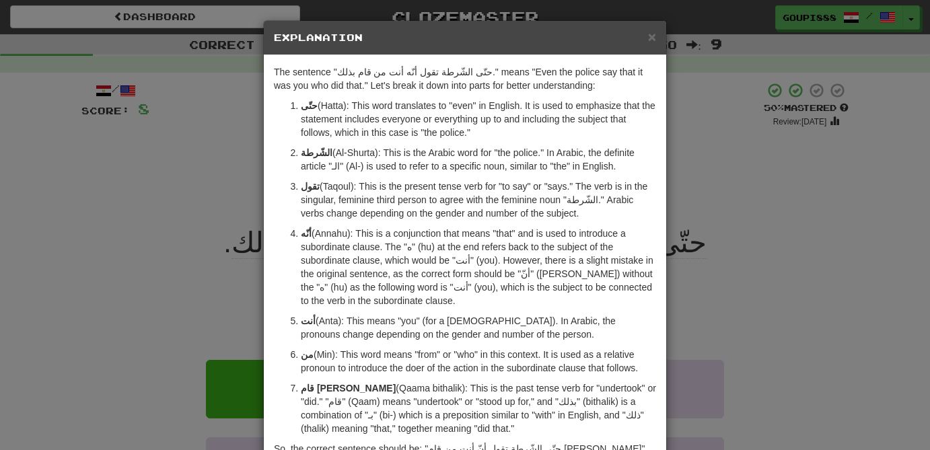
click at [177, 188] on div "× Explanation The sentence "حتّى الشّرطة تقول أنّه أنت من قام بذلك." means "Eve…" at bounding box center [465, 225] width 930 height 450
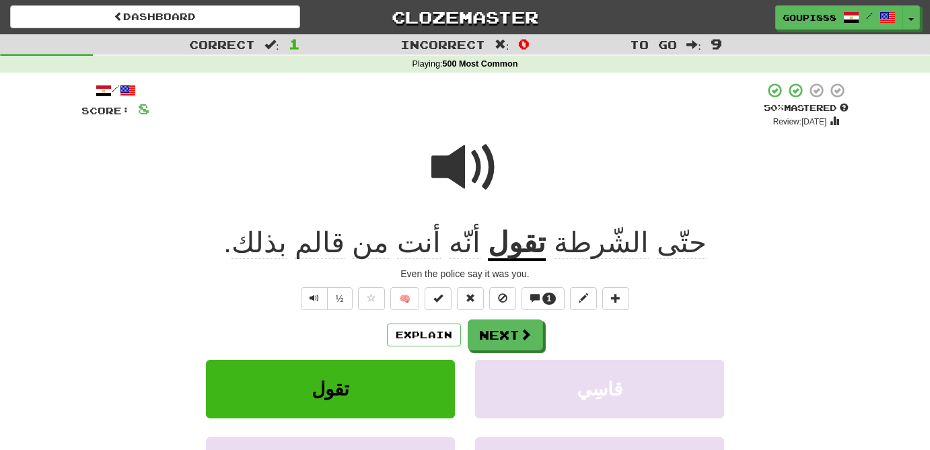
click at [345, 245] on span "قالم" at bounding box center [320, 243] width 50 height 32
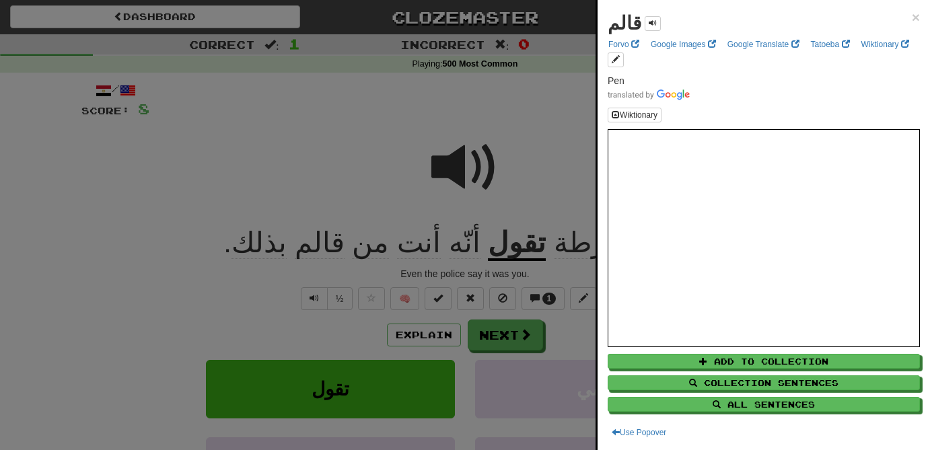
click at [511, 330] on div at bounding box center [465, 225] width 930 height 450
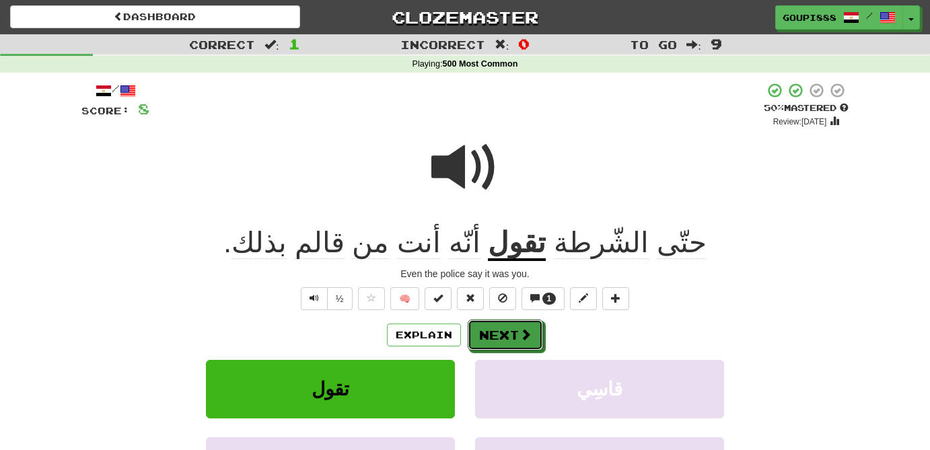
click at [511, 330] on button "Next" at bounding box center [505, 335] width 75 height 31
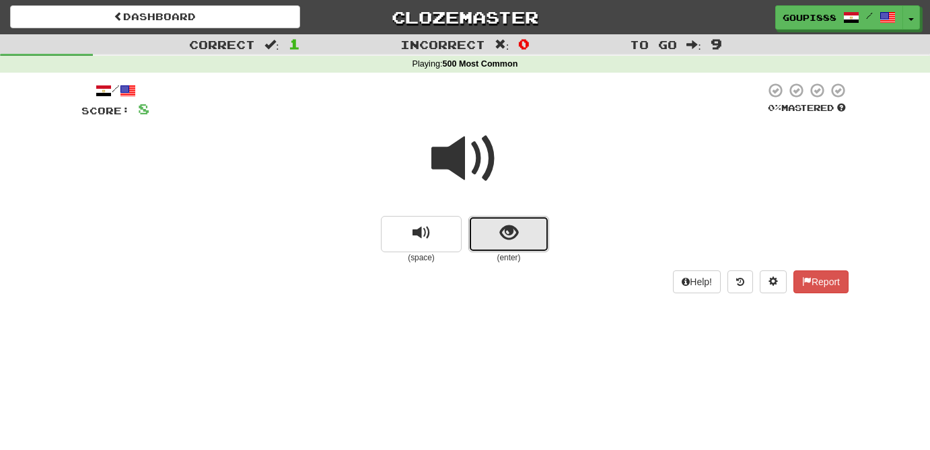
click at [506, 237] on span "show sentence" at bounding box center [509, 233] width 18 height 18
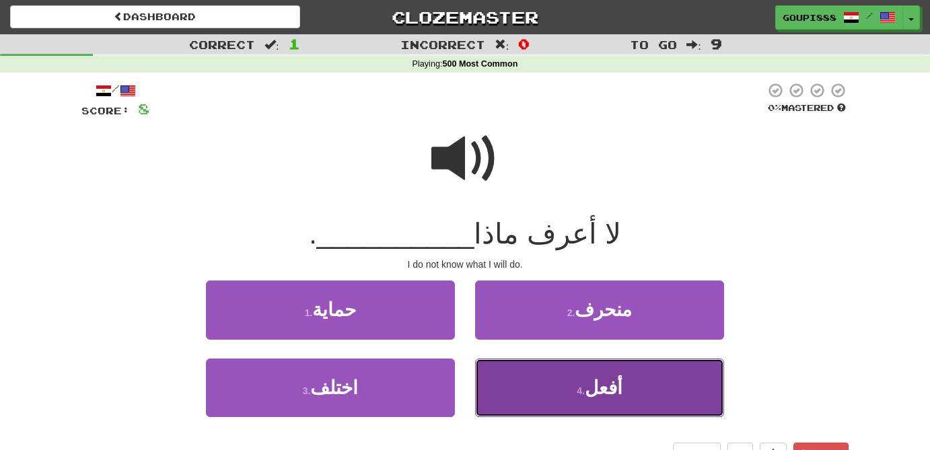
click at [592, 388] on span "أفعل" at bounding box center [604, 388] width 38 height 21
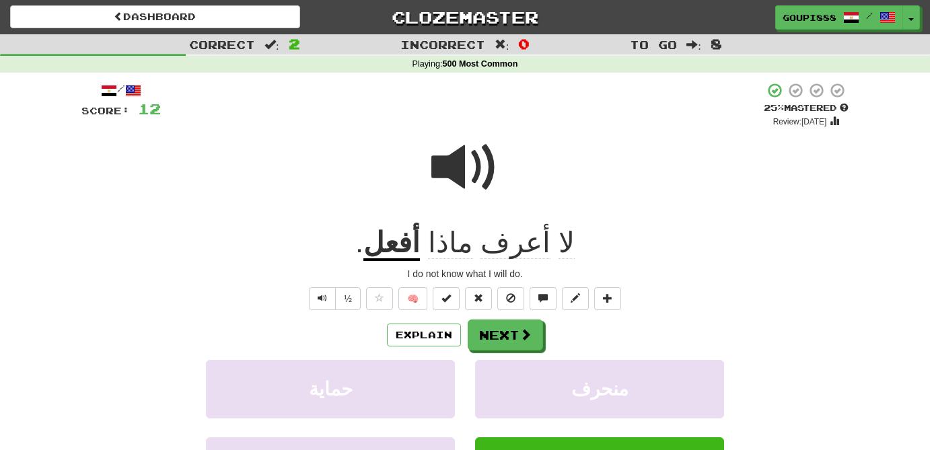
click at [458, 168] on span at bounding box center [464, 167] width 67 height 67
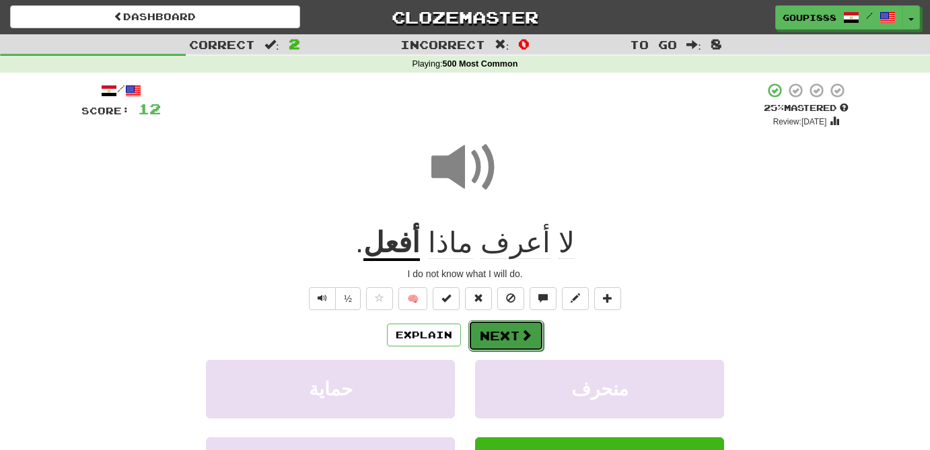
click at [518, 335] on button "Next" at bounding box center [506, 335] width 75 height 31
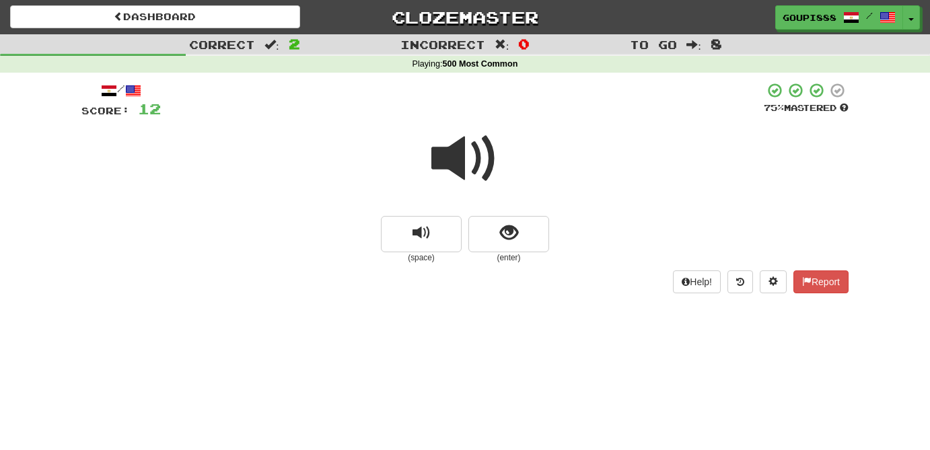
click at [464, 143] on span at bounding box center [464, 158] width 67 height 67
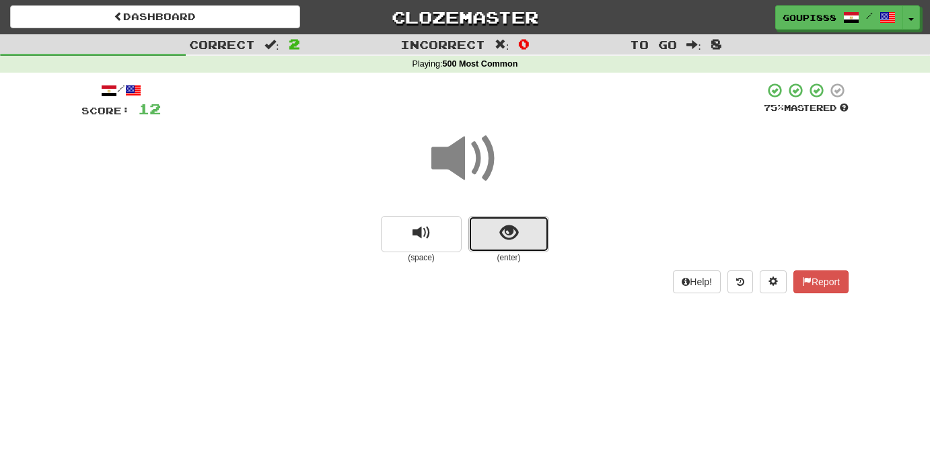
click at [518, 235] on span "show sentence" at bounding box center [509, 233] width 18 height 18
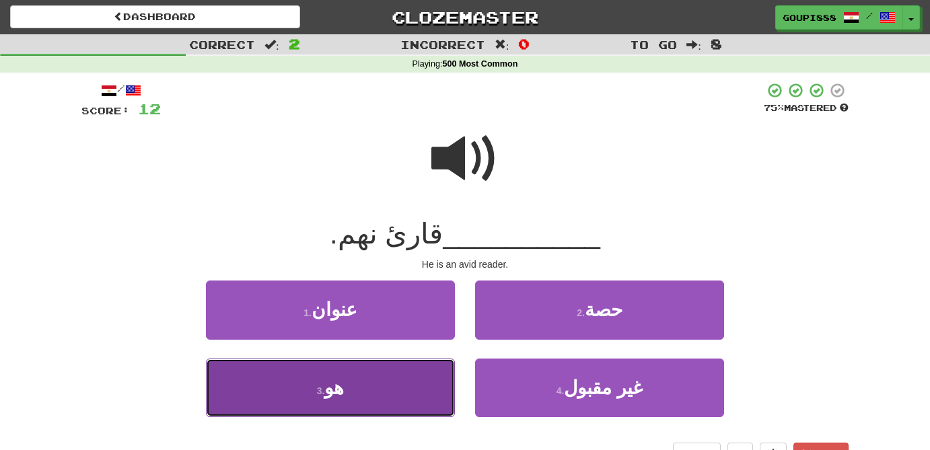
click at [393, 394] on button "3 . هو" at bounding box center [330, 388] width 249 height 59
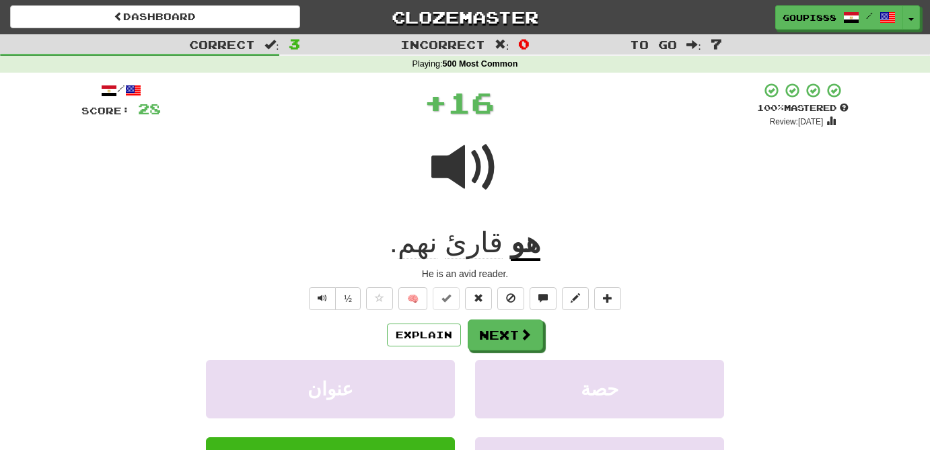
click at [426, 250] on span "نهم" at bounding box center [418, 243] width 40 height 32
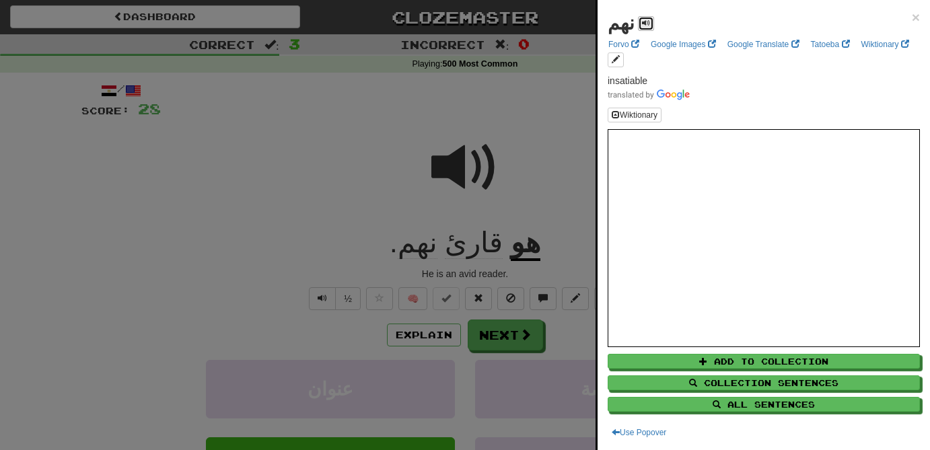
click at [642, 25] on span at bounding box center [646, 23] width 8 height 8
click at [485, 254] on div at bounding box center [465, 225] width 930 height 450
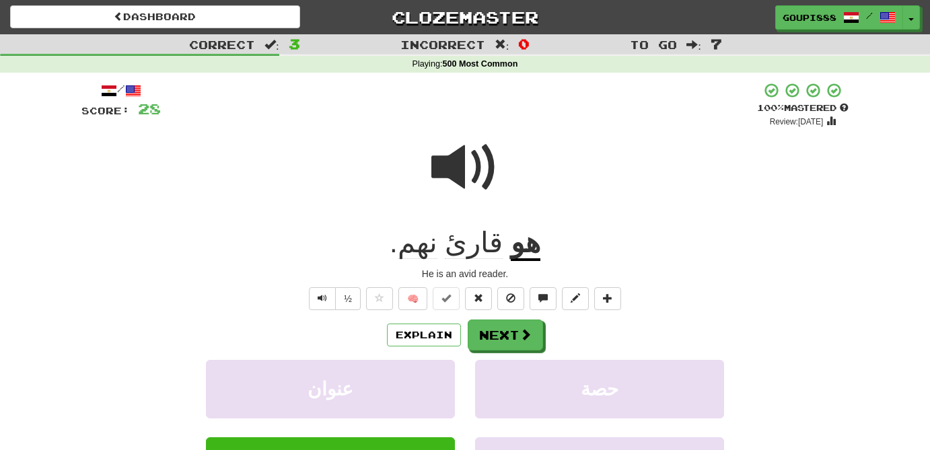
click at [485, 254] on span "قارئ" at bounding box center [474, 243] width 58 height 32
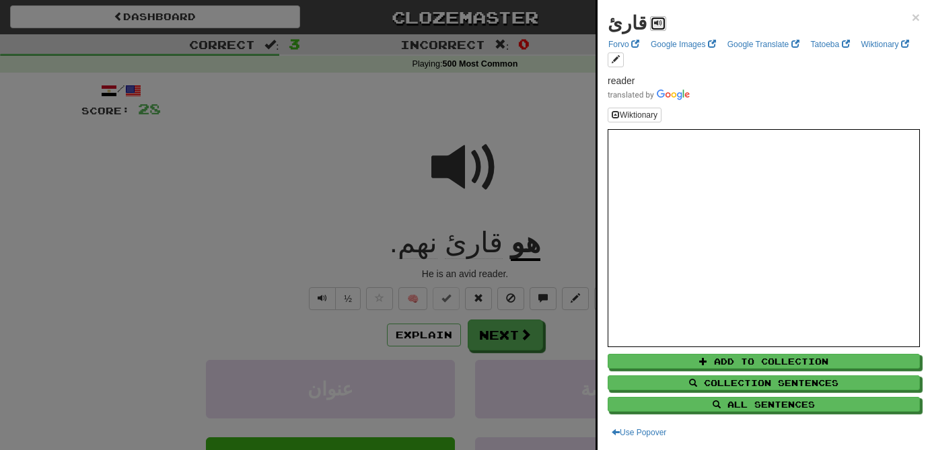
click at [654, 21] on span at bounding box center [658, 23] width 8 height 8
click at [466, 92] on div at bounding box center [465, 225] width 930 height 450
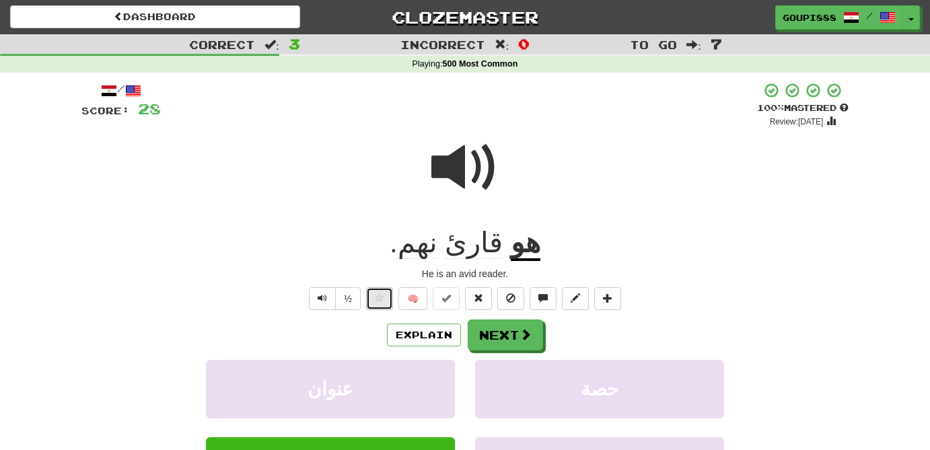
click at [380, 300] on span at bounding box center [379, 297] width 9 height 9
click at [495, 331] on button "Next" at bounding box center [506, 335] width 75 height 31
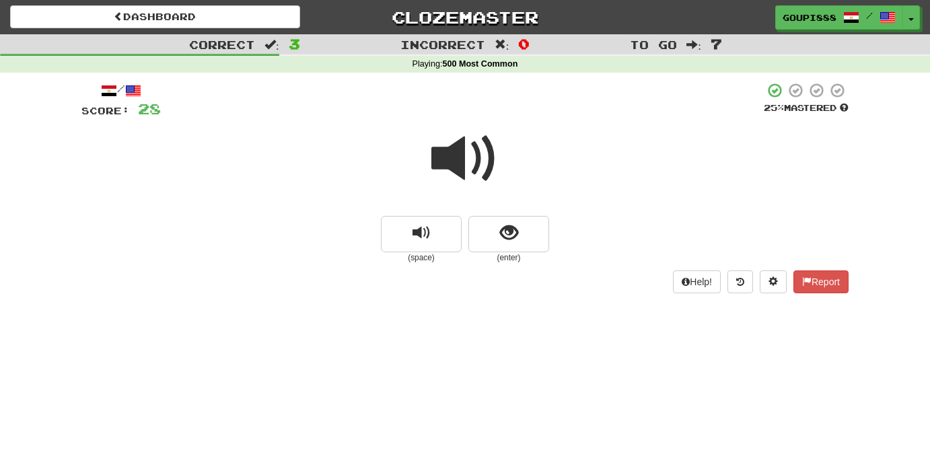
click at [451, 165] on span at bounding box center [464, 158] width 67 height 67
click at [457, 160] on span at bounding box center [464, 158] width 67 height 67
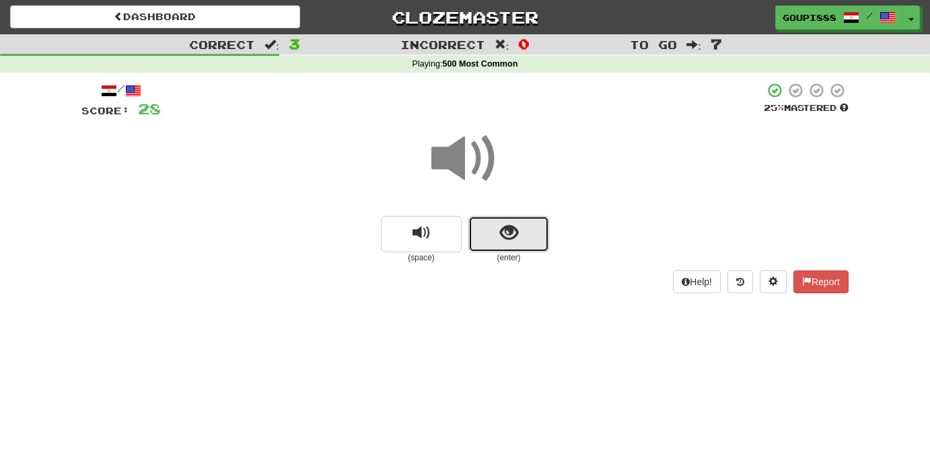
click at [510, 242] on span "show sentence" at bounding box center [509, 233] width 18 height 18
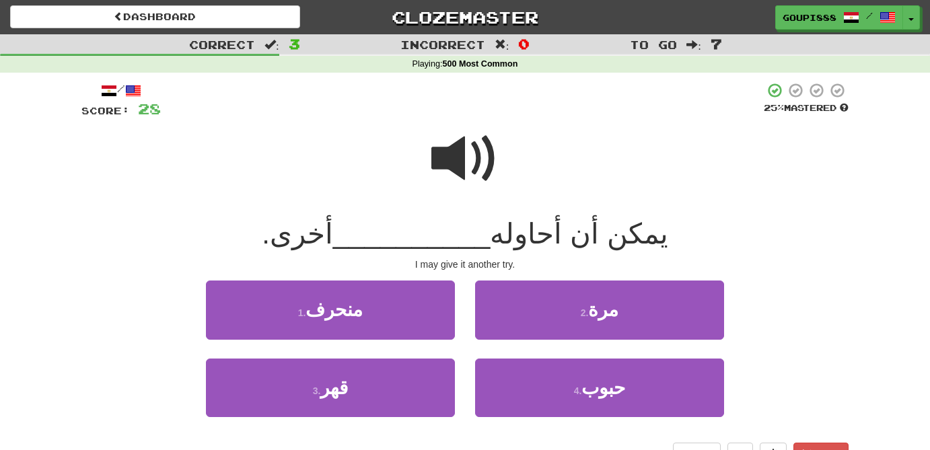
click at [456, 150] on span at bounding box center [464, 158] width 67 height 67
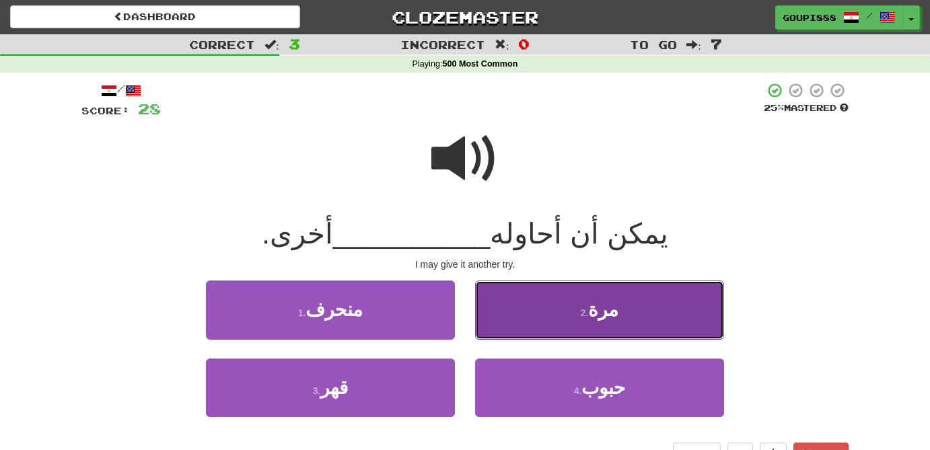
click at [594, 313] on span "مرة" at bounding box center [603, 310] width 30 height 21
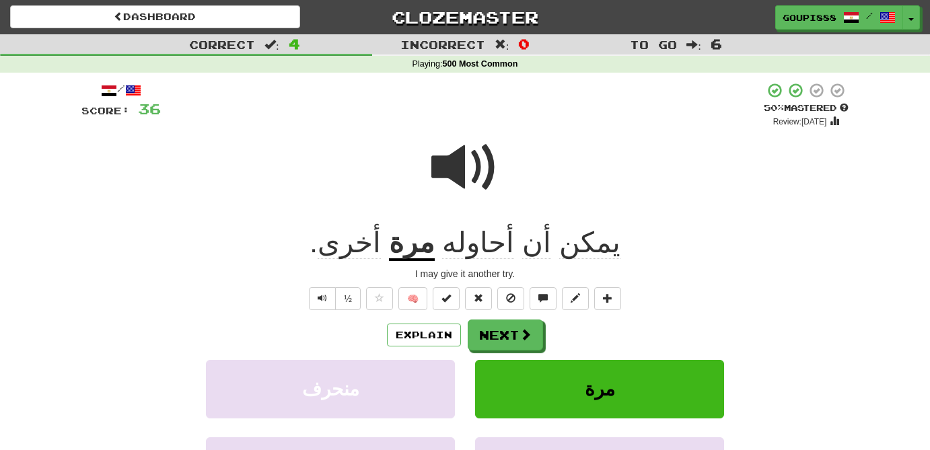
click at [481, 246] on span "أحاوله" at bounding box center [478, 243] width 72 height 32
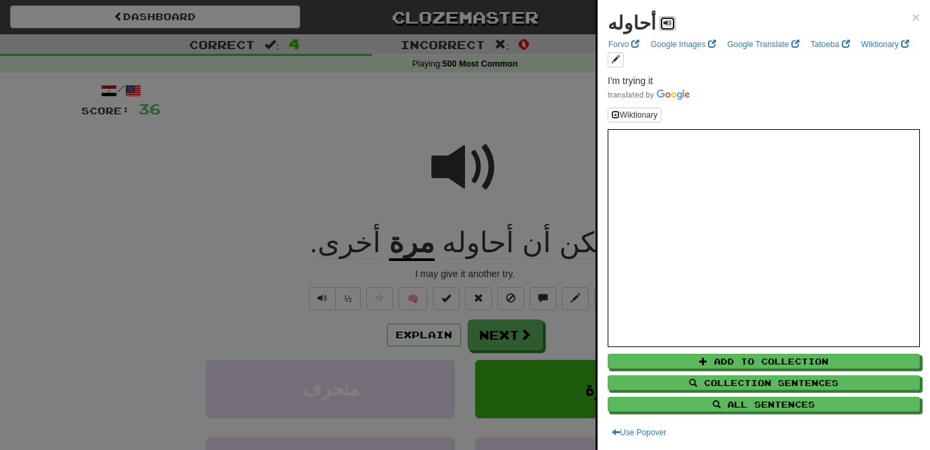
click at [664, 22] on span at bounding box center [668, 23] width 8 height 8
click at [513, 109] on div at bounding box center [465, 225] width 930 height 450
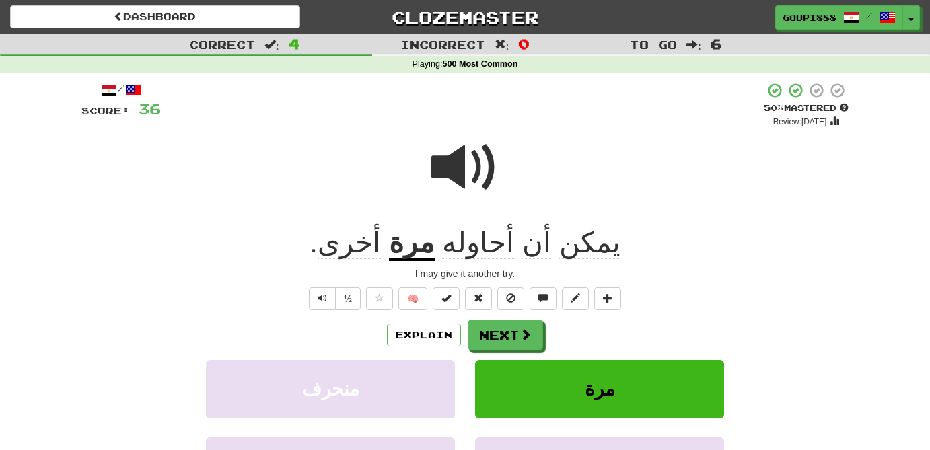
click at [460, 168] on span at bounding box center [464, 167] width 67 height 67
click at [513, 338] on button "Next" at bounding box center [506, 335] width 75 height 31
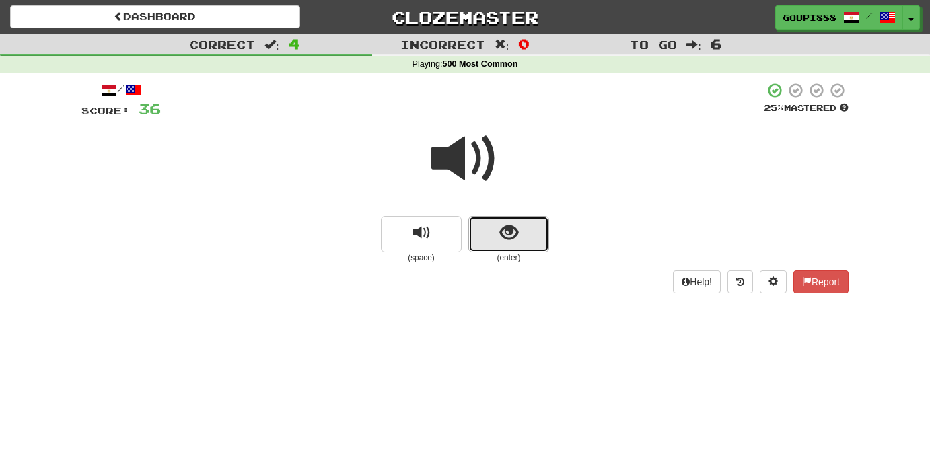
click at [518, 234] on span "show sentence" at bounding box center [509, 233] width 18 height 18
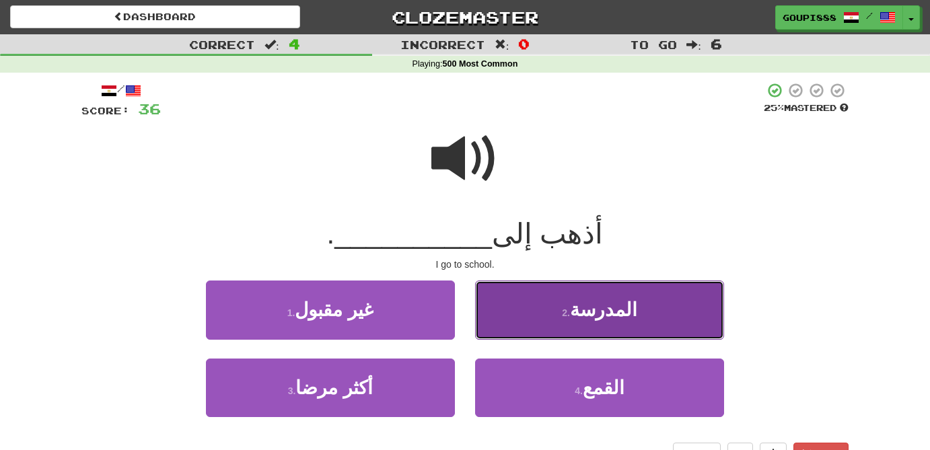
click at [621, 314] on span "المدرسة" at bounding box center [603, 310] width 67 height 21
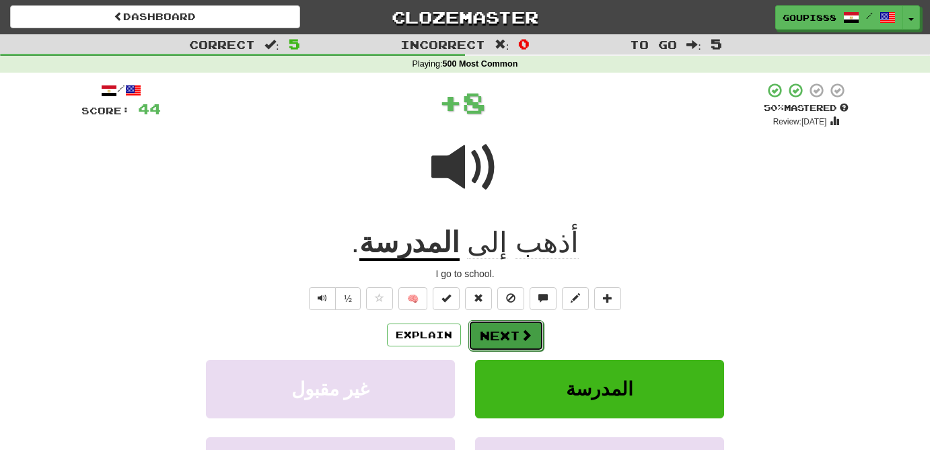
click at [511, 335] on button "Next" at bounding box center [506, 335] width 75 height 31
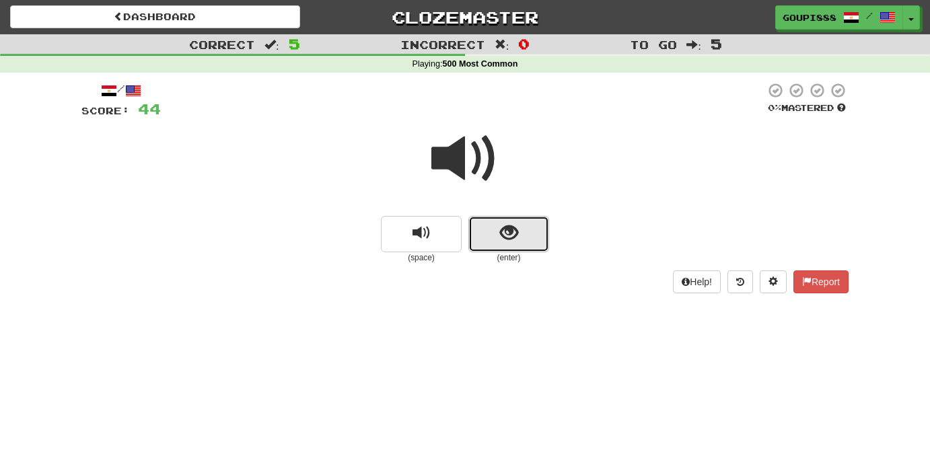
click at [518, 239] on button "show sentence" at bounding box center [509, 234] width 81 height 36
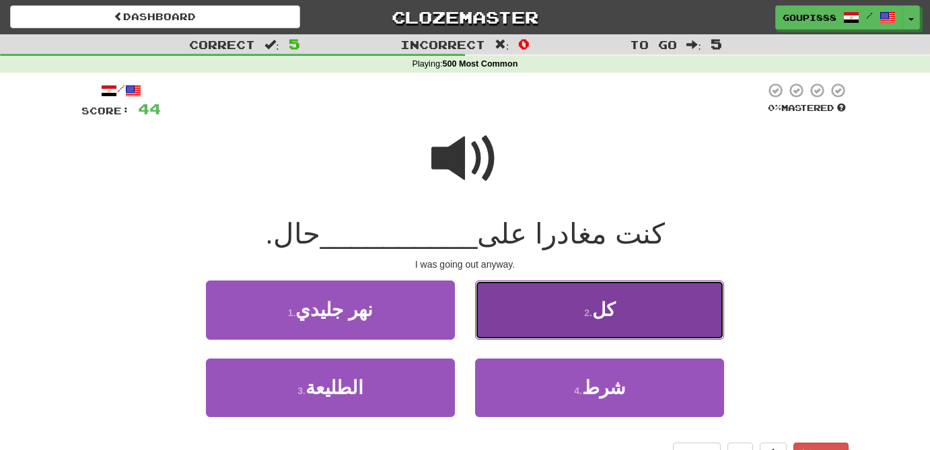
click at [646, 310] on button "2 . كل" at bounding box center [599, 310] width 249 height 59
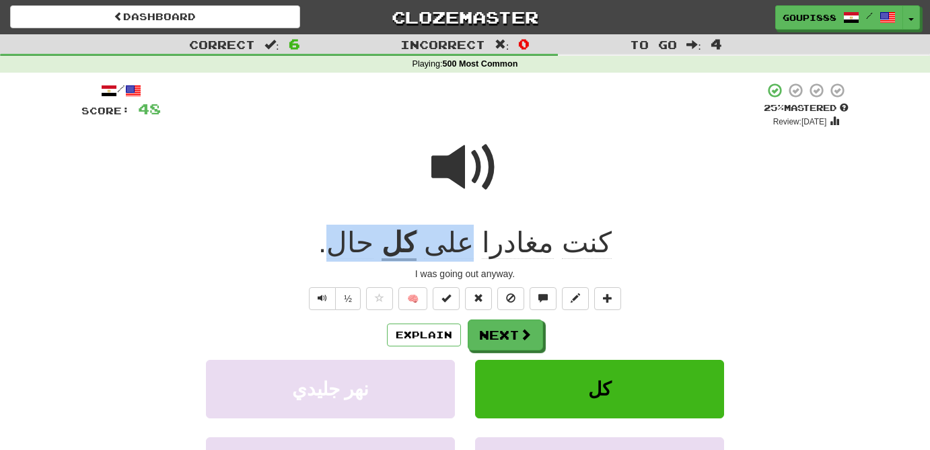
drag, startPoint x: 472, startPoint y: 246, endPoint x: 355, endPoint y: 243, distance: 117.2
click at [355, 243] on div "كنت مغادرا على كل حال ." at bounding box center [464, 243] width 767 height 37
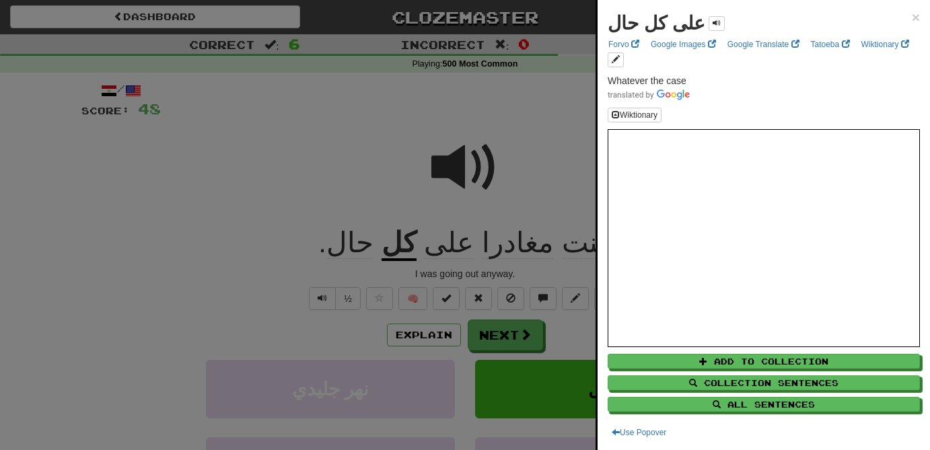
click at [547, 110] on div at bounding box center [465, 225] width 930 height 450
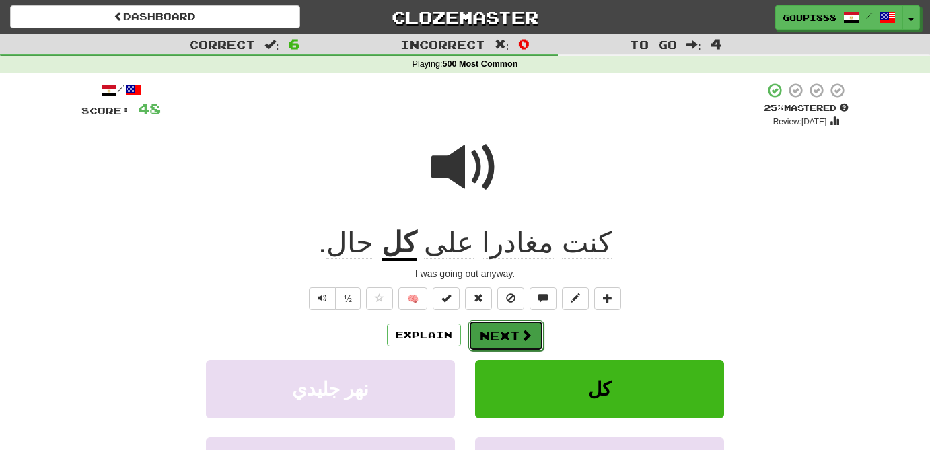
click at [505, 332] on button "Next" at bounding box center [506, 335] width 75 height 31
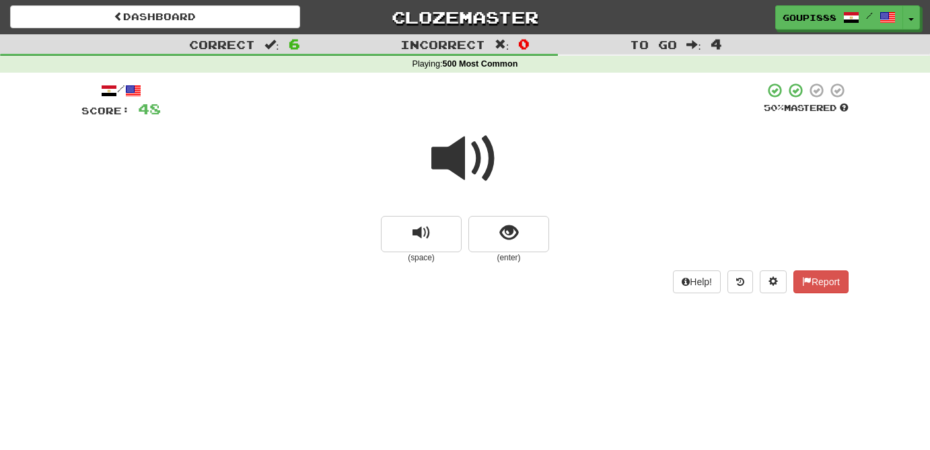
click at [462, 159] on span at bounding box center [464, 158] width 67 height 67
click at [462, 150] on span at bounding box center [464, 158] width 67 height 67
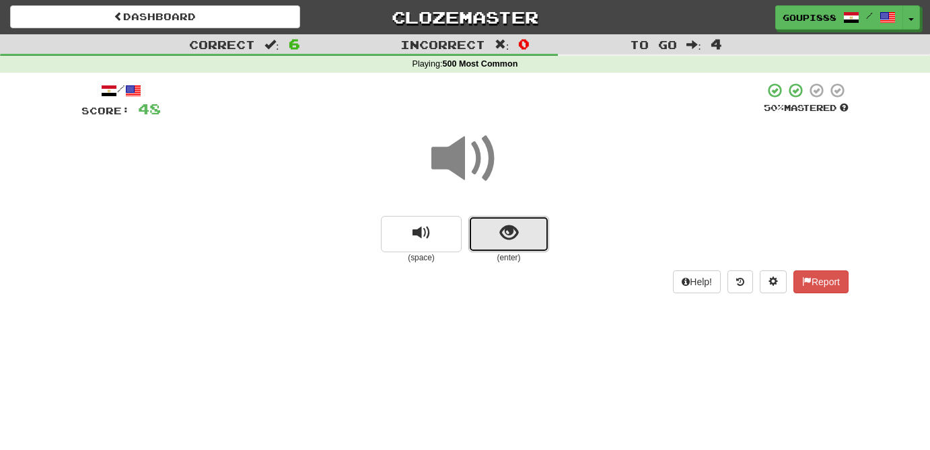
click at [507, 224] on span "show sentence" at bounding box center [509, 233] width 18 height 18
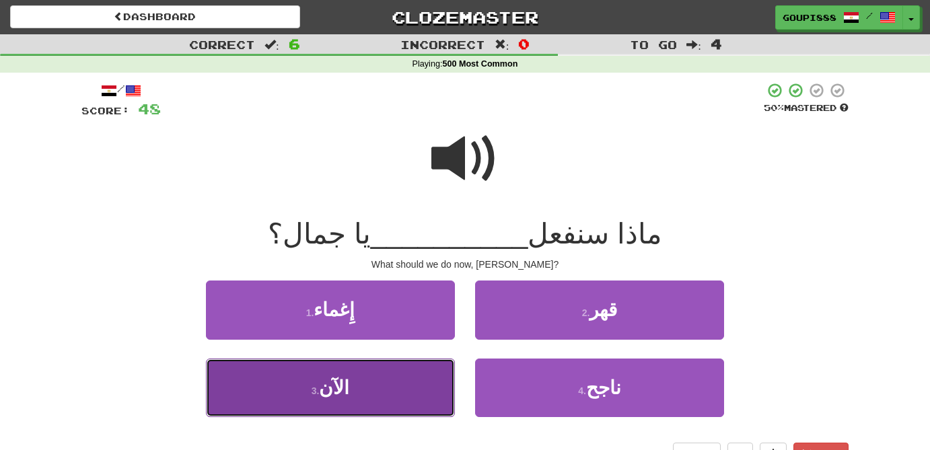
click at [355, 400] on button "3 . الآن" at bounding box center [330, 388] width 249 height 59
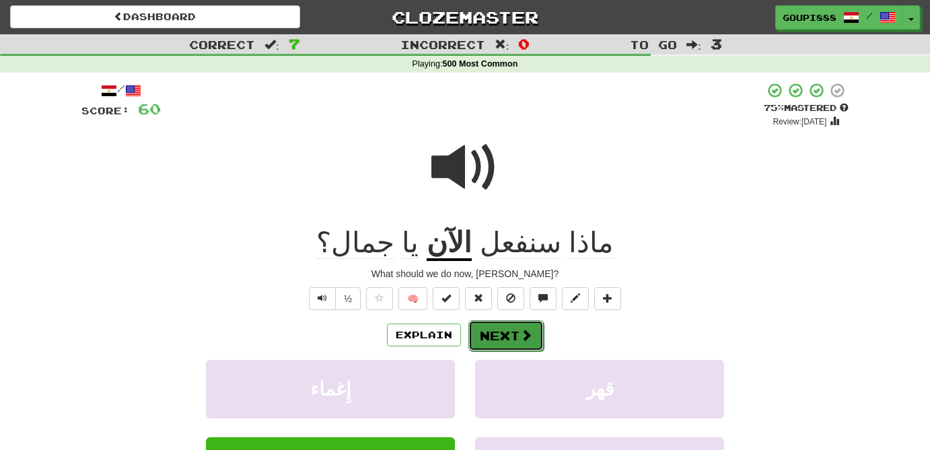
click at [504, 343] on button "Next" at bounding box center [506, 335] width 75 height 31
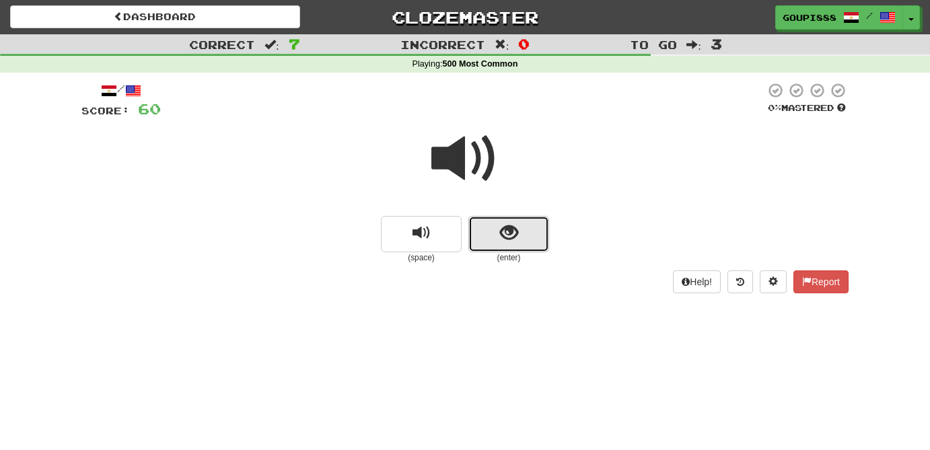
click at [515, 229] on span "show sentence" at bounding box center [509, 233] width 18 height 18
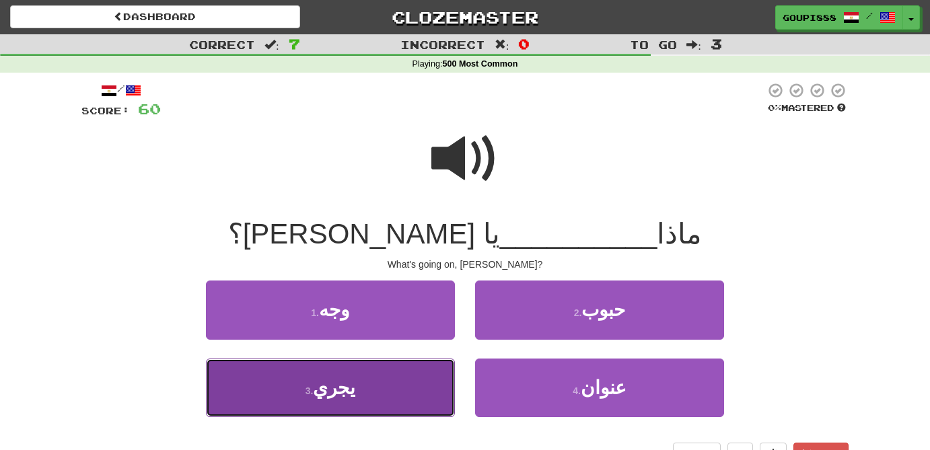
click at [347, 396] on span "يجري" at bounding box center [334, 388] width 42 height 21
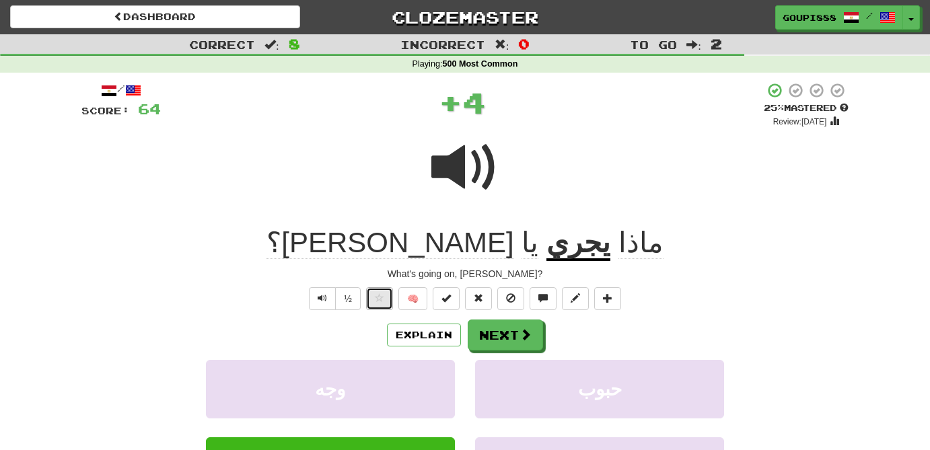
click at [382, 298] on span at bounding box center [379, 297] width 9 height 9
click at [515, 327] on button "Next" at bounding box center [506, 335] width 75 height 31
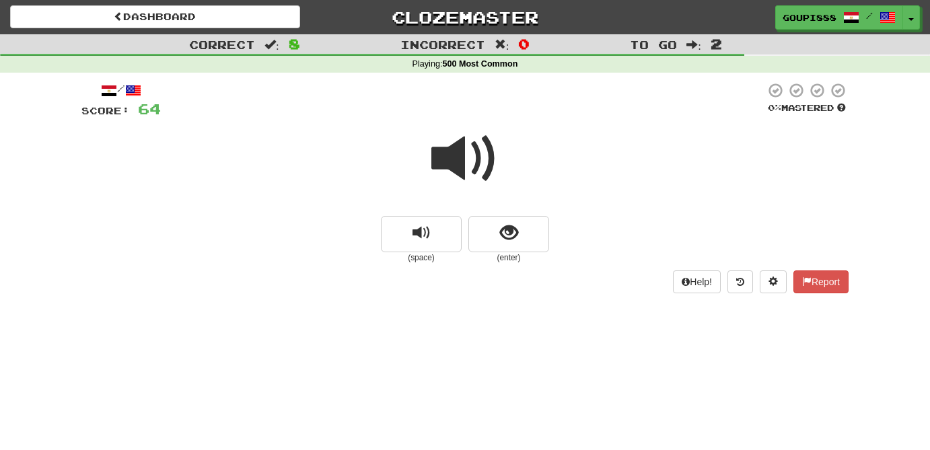
click at [460, 141] on span at bounding box center [464, 158] width 67 height 67
click at [514, 236] on span "show sentence" at bounding box center [509, 233] width 18 height 18
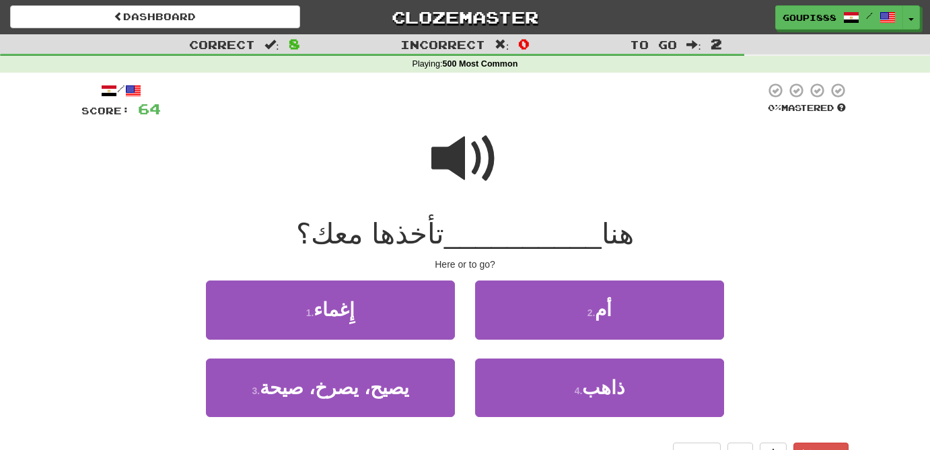
click at [469, 165] on span at bounding box center [464, 158] width 67 height 67
click at [467, 165] on span at bounding box center [464, 158] width 67 height 67
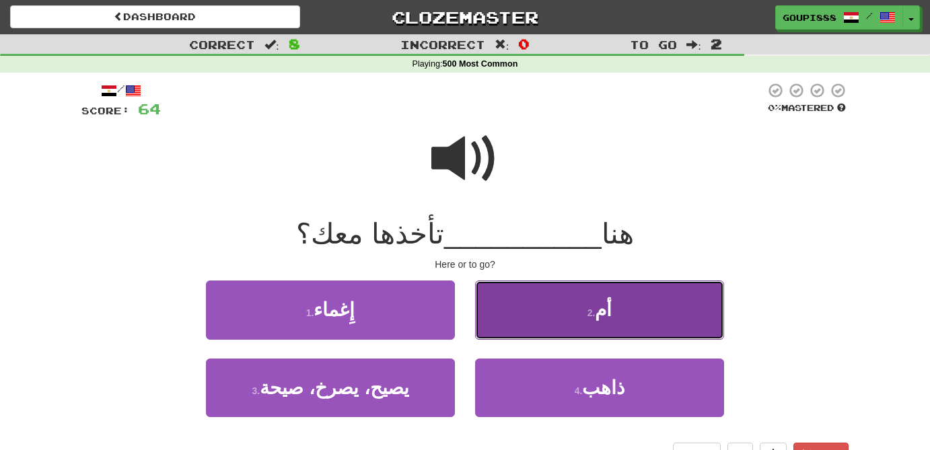
click at [654, 318] on button "2 . أم" at bounding box center [599, 310] width 249 height 59
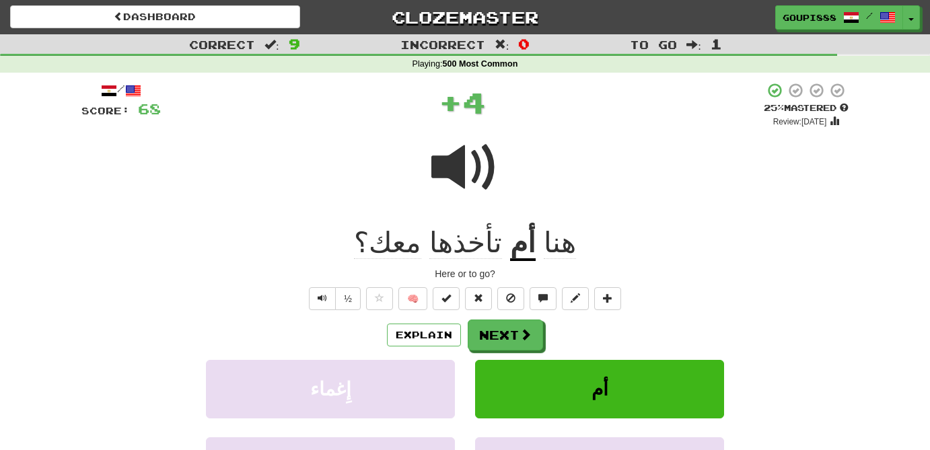
click at [510, 250] on u "أم" at bounding box center [523, 244] width 26 height 34
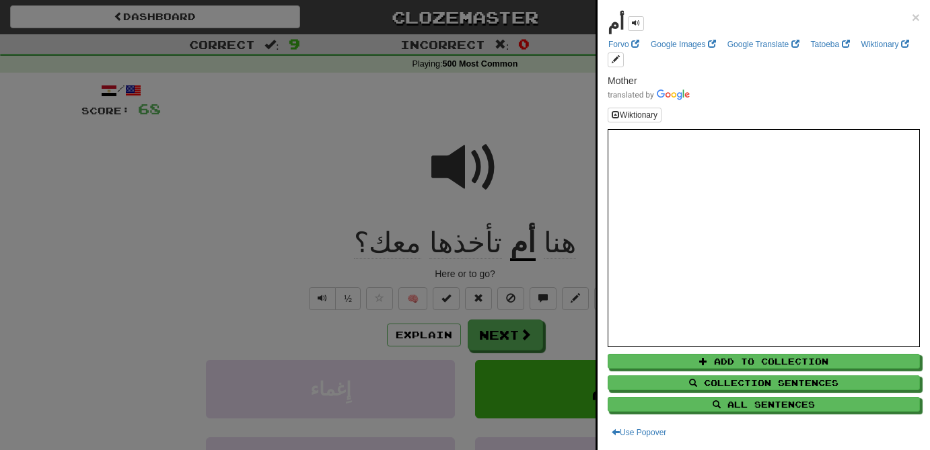
click at [315, 143] on div at bounding box center [465, 225] width 930 height 450
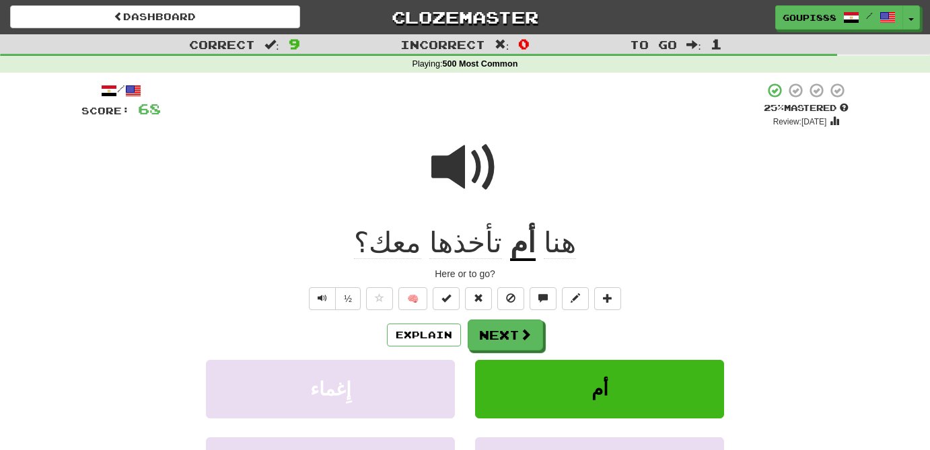
click at [456, 170] on span at bounding box center [464, 167] width 67 height 67
click at [510, 249] on u "أم" at bounding box center [523, 244] width 26 height 34
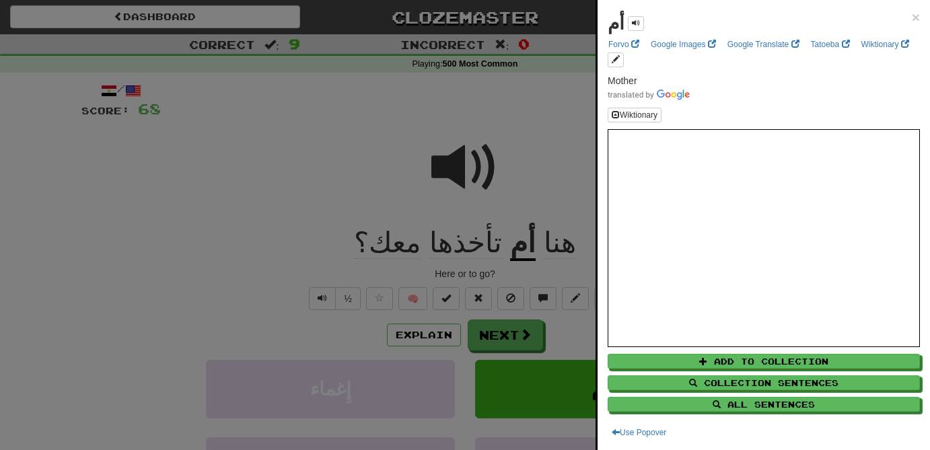
click at [293, 166] on div at bounding box center [465, 225] width 930 height 450
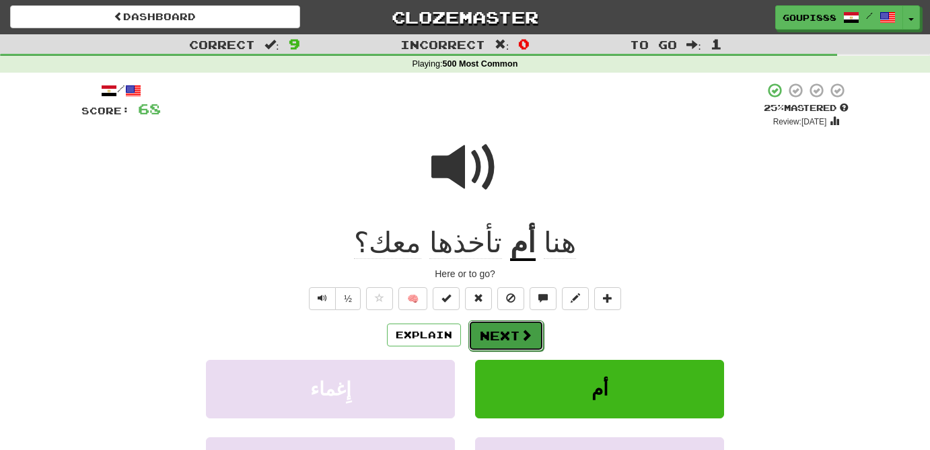
click at [498, 332] on button "Next" at bounding box center [506, 335] width 75 height 31
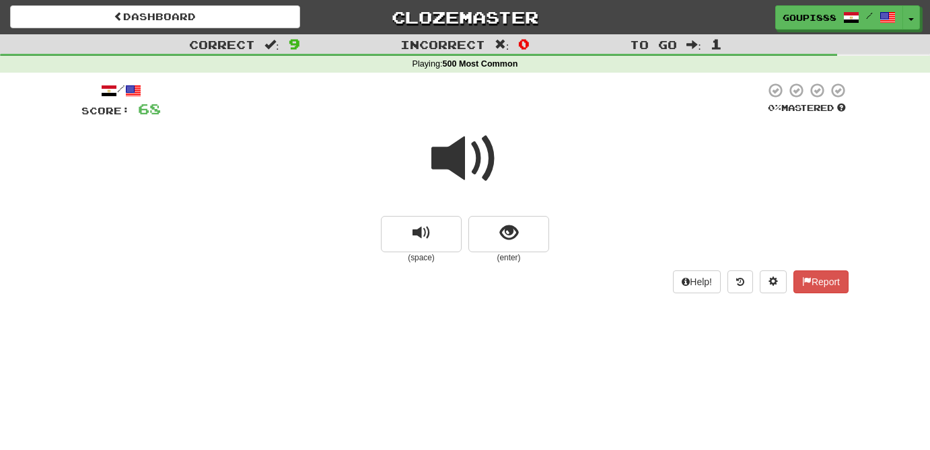
click at [453, 135] on span at bounding box center [464, 158] width 67 height 67
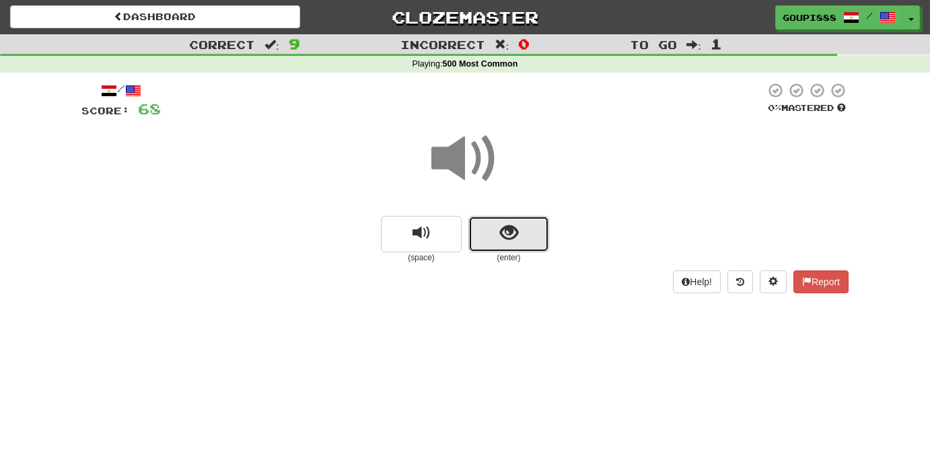
click at [518, 237] on span "show sentence" at bounding box center [509, 233] width 18 height 18
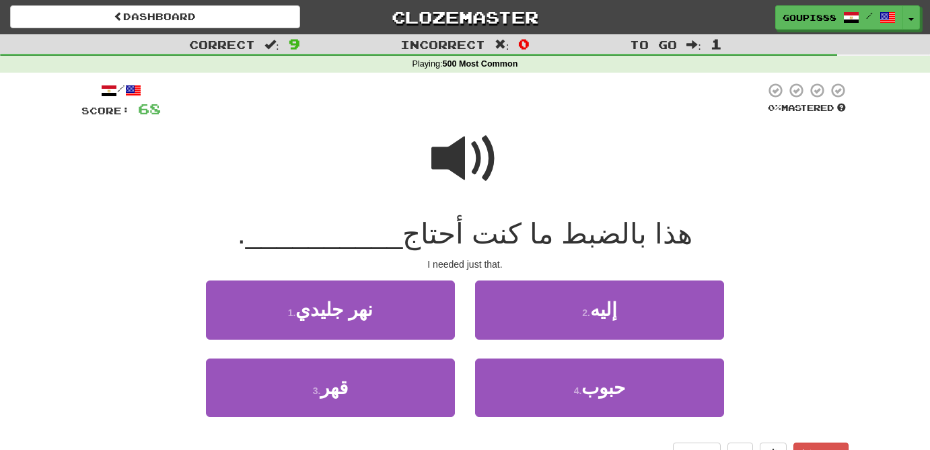
click at [472, 163] on span at bounding box center [464, 158] width 67 height 67
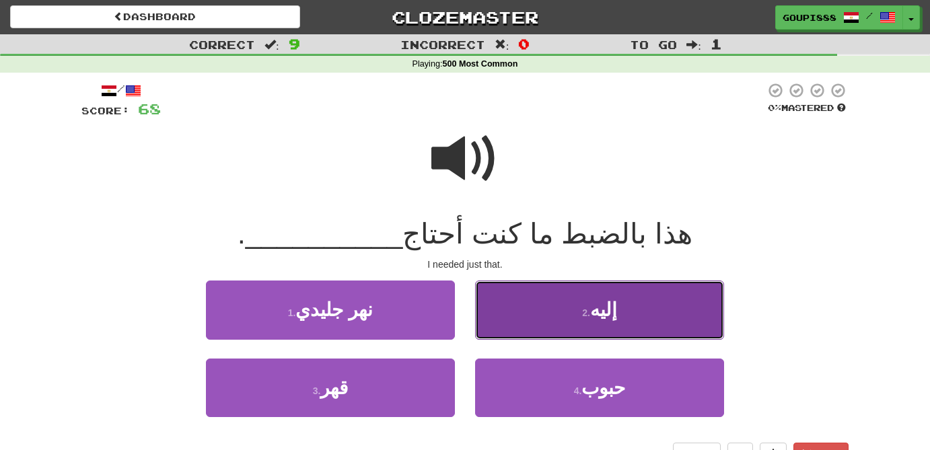
click at [579, 318] on button "2 . إليه" at bounding box center [599, 310] width 249 height 59
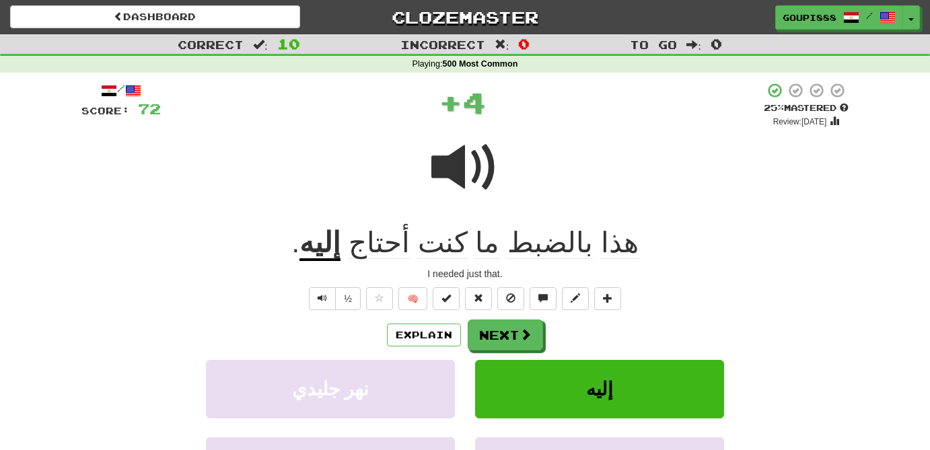
click at [341, 245] on u "إليه" at bounding box center [320, 244] width 41 height 34
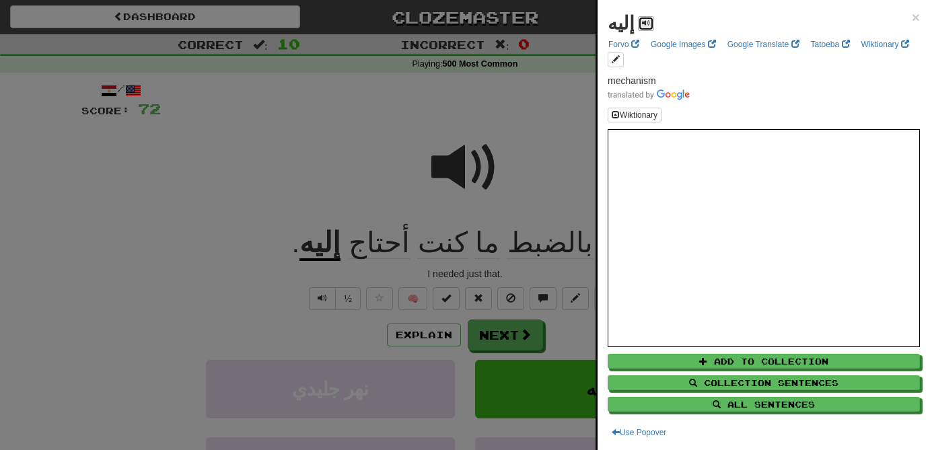
click at [647, 22] on button at bounding box center [646, 23] width 16 height 15
click at [365, 151] on div at bounding box center [465, 225] width 930 height 450
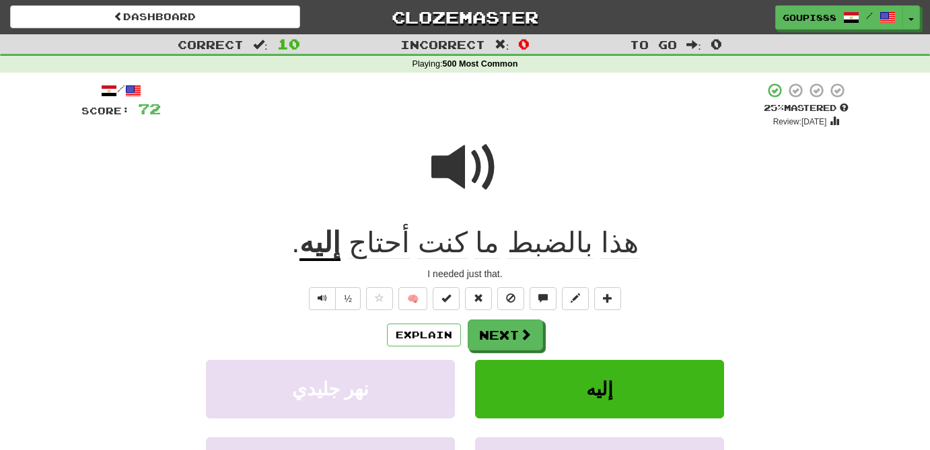
click at [543, 246] on span "بالضبط" at bounding box center [550, 243] width 85 height 32
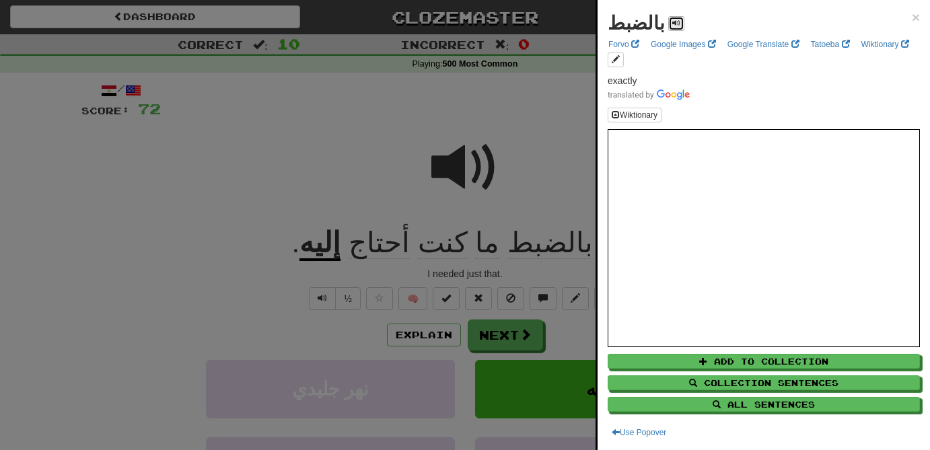
click at [672, 26] on span at bounding box center [676, 23] width 8 height 8
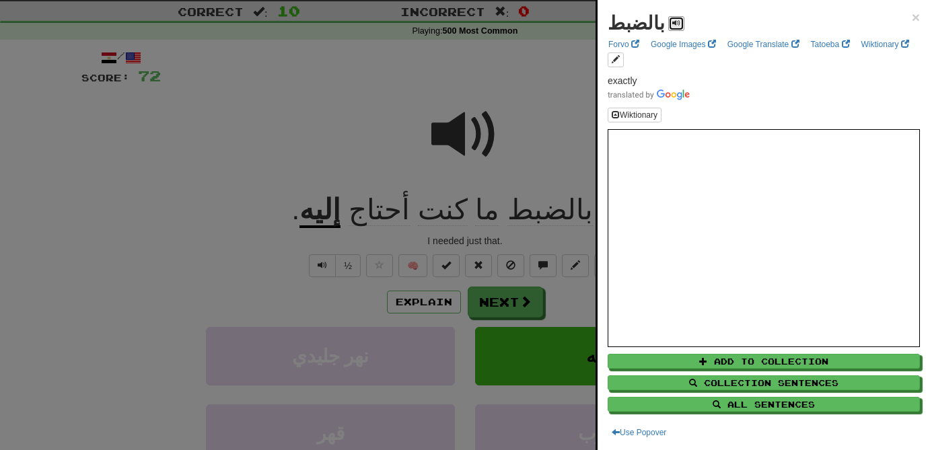
scroll to position [36, 0]
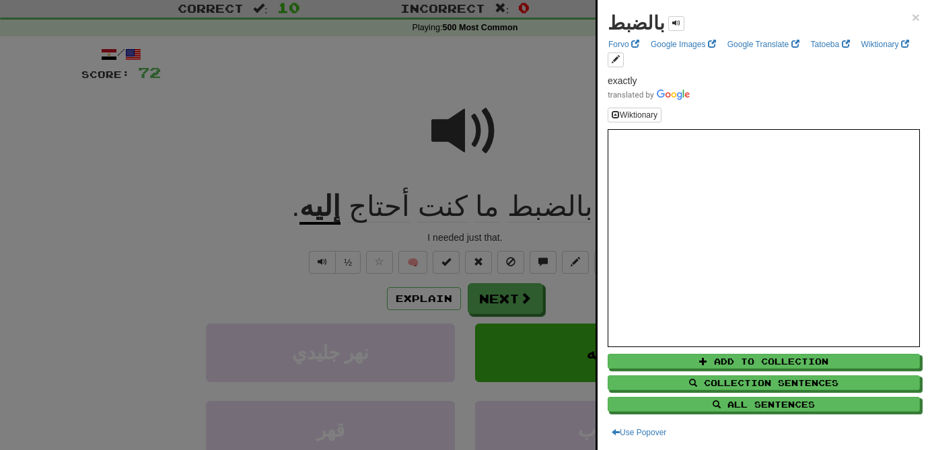
click at [520, 296] on div at bounding box center [465, 225] width 930 height 450
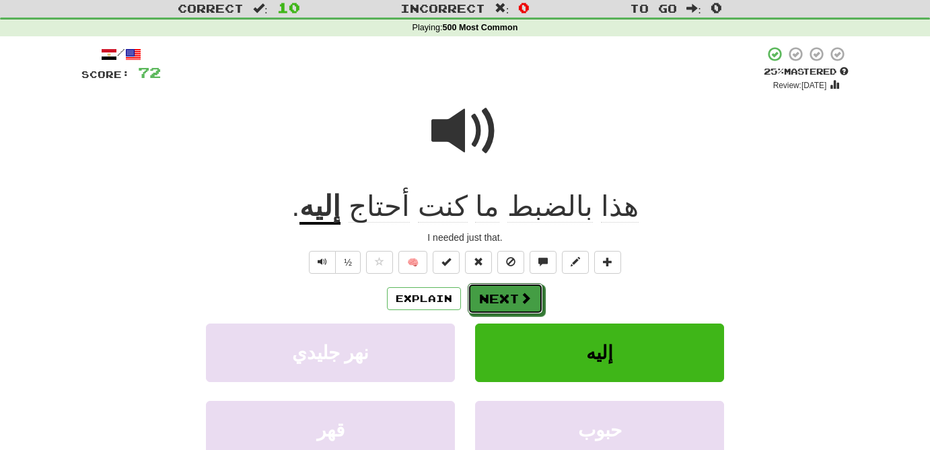
click at [520, 296] on span at bounding box center [526, 298] width 12 height 12
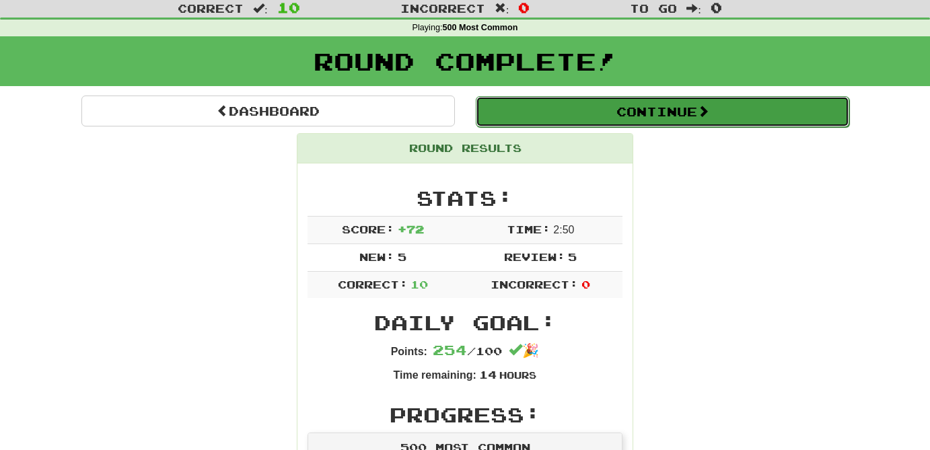
click at [695, 115] on button "Continue" at bounding box center [663, 111] width 374 height 31
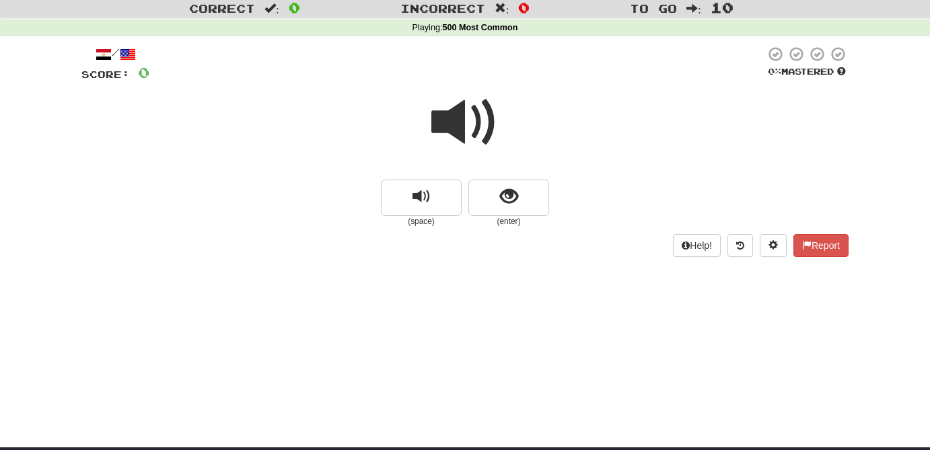
click at [455, 121] on span at bounding box center [464, 122] width 67 height 67
click at [501, 193] on span "show sentence" at bounding box center [509, 197] width 18 height 18
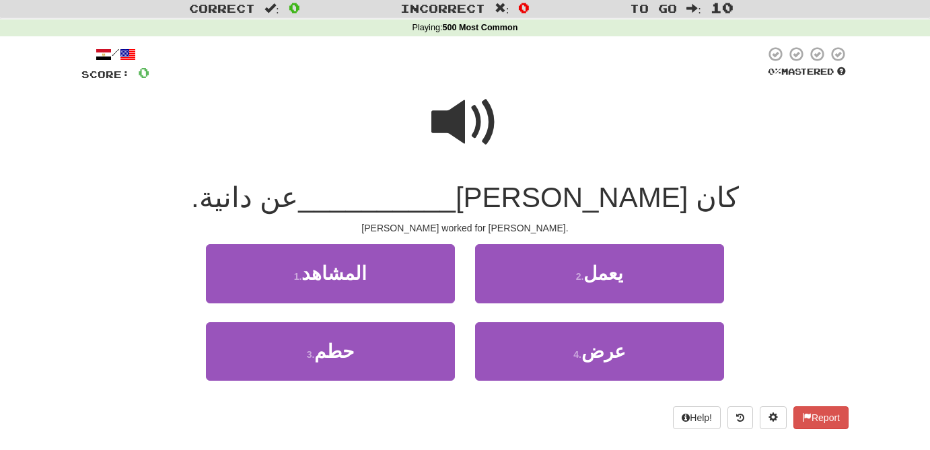
click at [475, 136] on span at bounding box center [464, 122] width 67 height 67
click at [454, 120] on span at bounding box center [464, 122] width 67 height 67
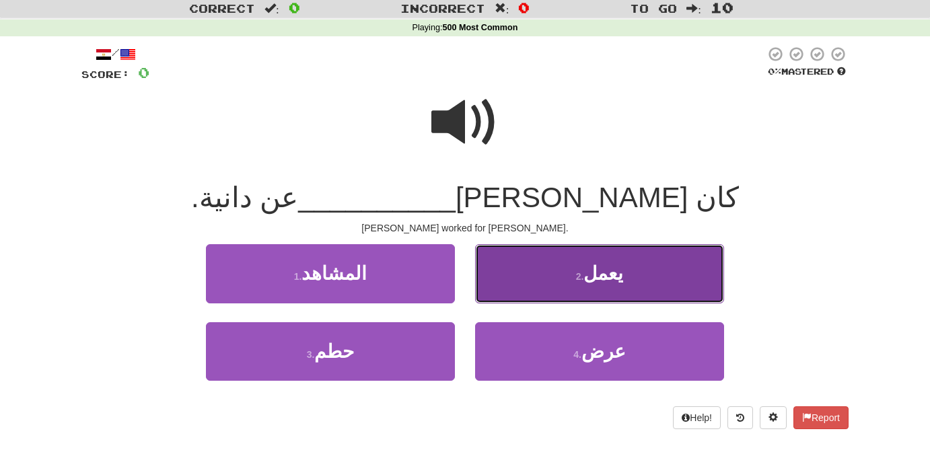
click at [621, 288] on button "2 . يعمل" at bounding box center [599, 273] width 249 height 59
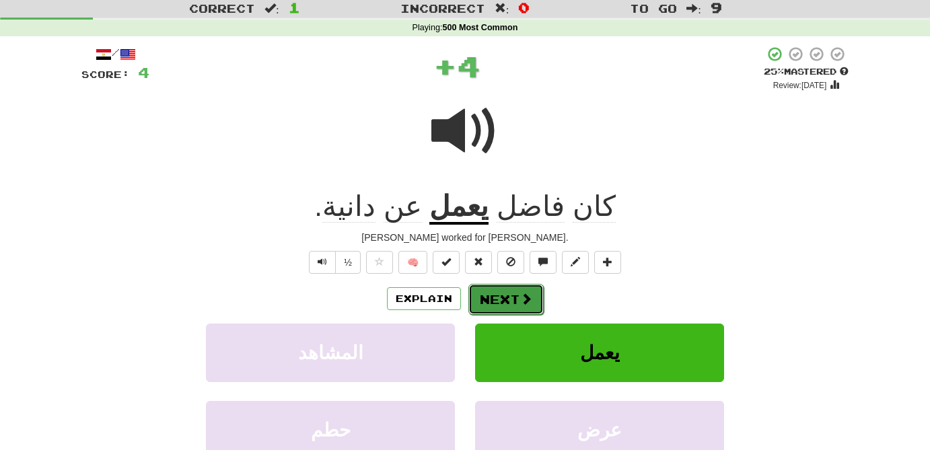
click at [506, 304] on button "Next" at bounding box center [506, 299] width 75 height 31
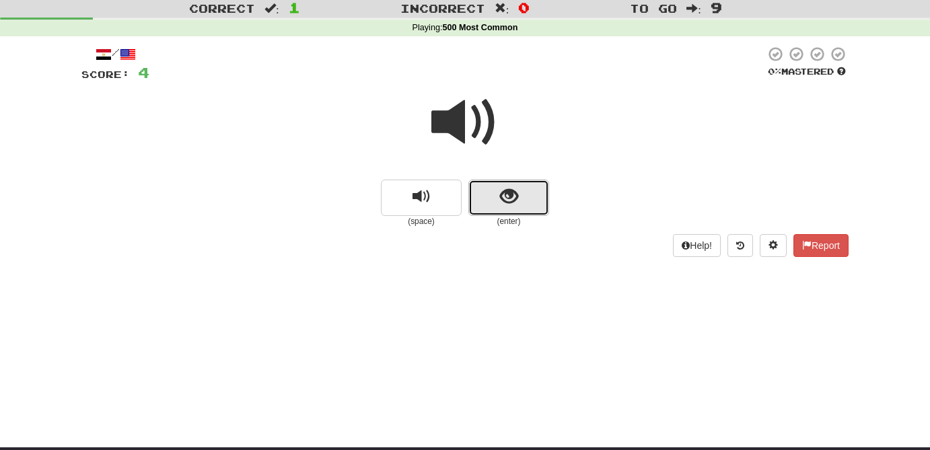
click at [508, 204] on span "show sentence" at bounding box center [509, 197] width 18 height 18
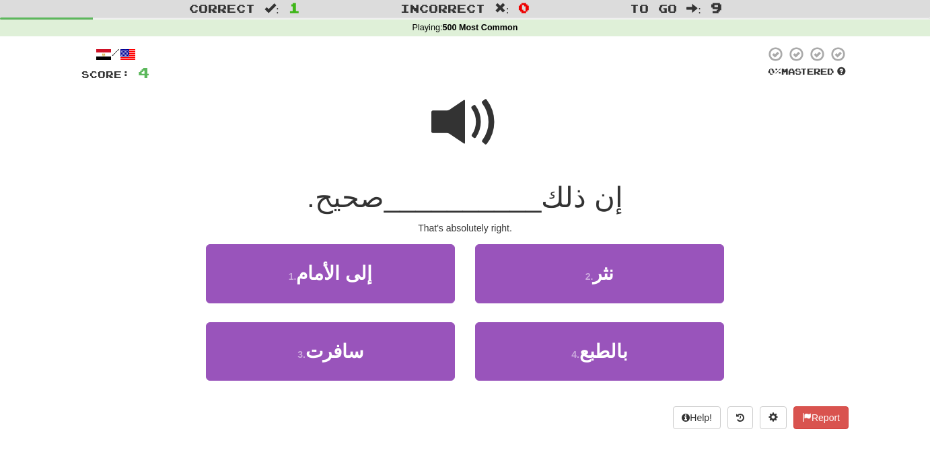
click at [461, 125] on span at bounding box center [464, 122] width 67 height 67
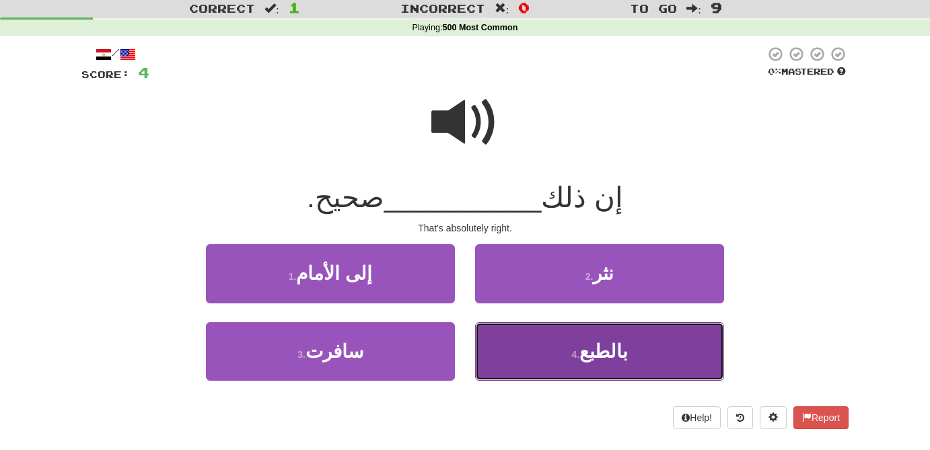
click at [616, 362] on button "4 . بالطبع" at bounding box center [599, 351] width 249 height 59
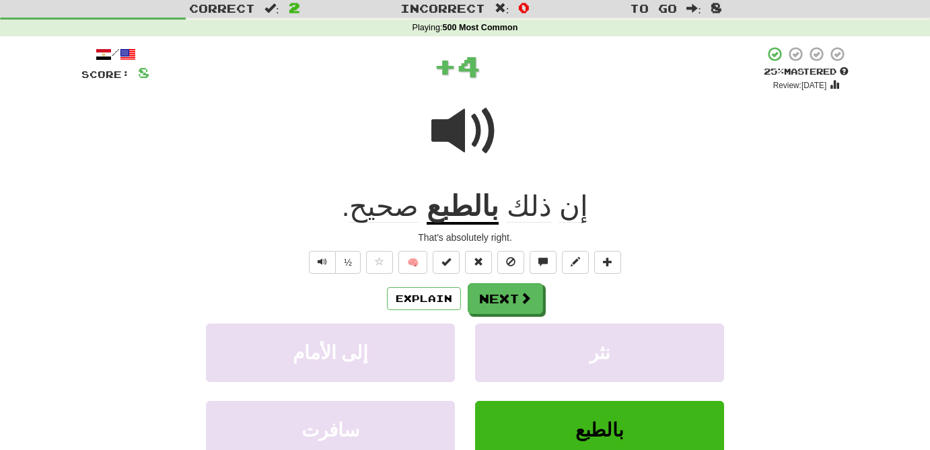
click at [469, 212] on u "بالطبع" at bounding box center [463, 207] width 72 height 34
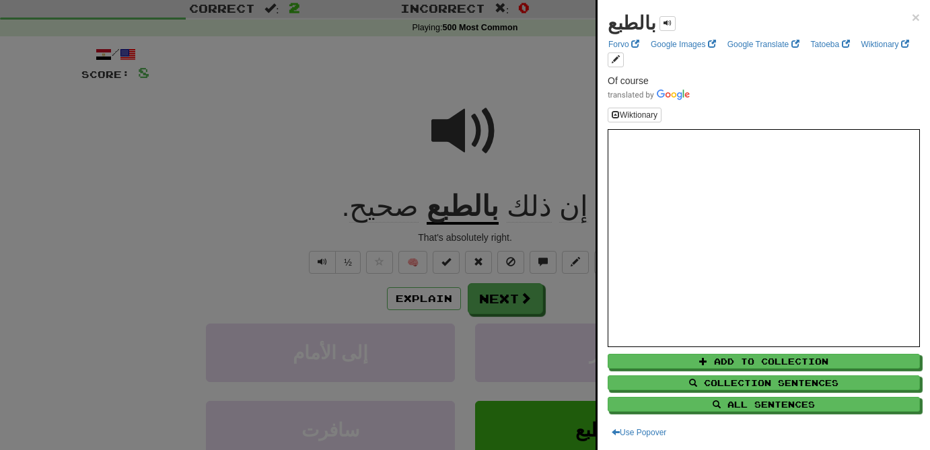
click at [299, 140] on div at bounding box center [465, 225] width 930 height 450
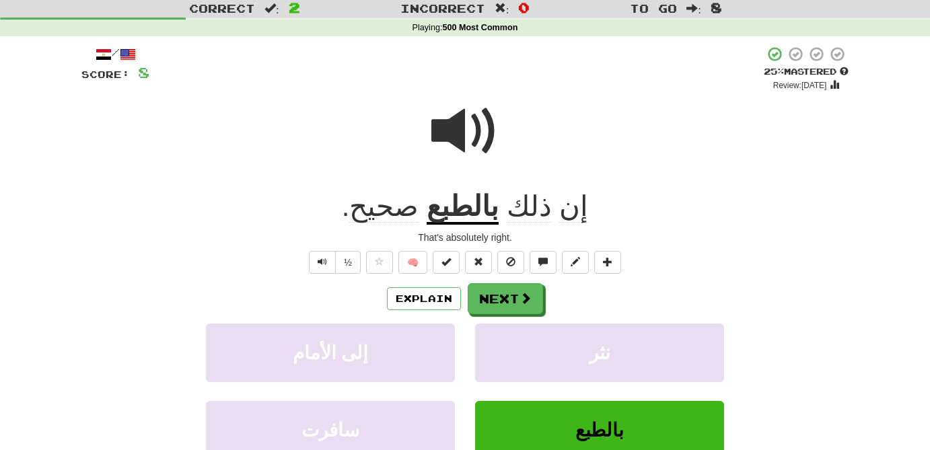
click at [458, 125] on span at bounding box center [464, 131] width 67 height 67
click at [479, 202] on u "بالطبع" at bounding box center [463, 207] width 72 height 34
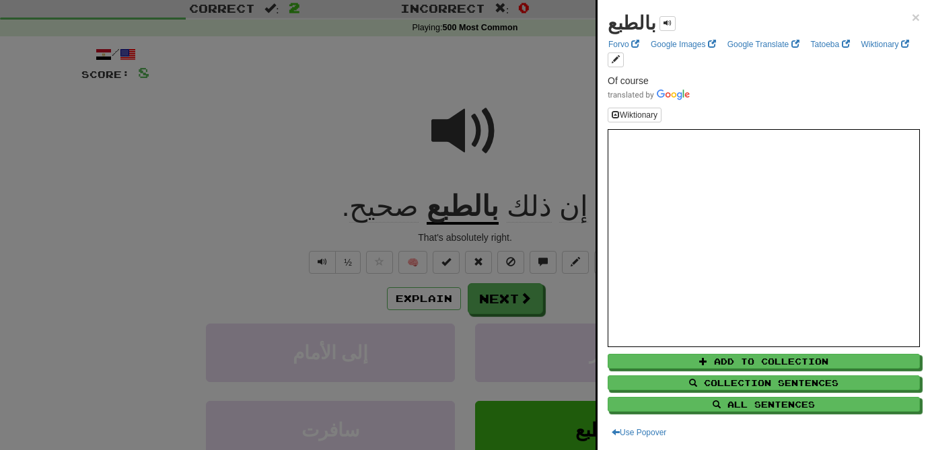
click at [500, 295] on div at bounding box center [465, 225] width 930 height 450
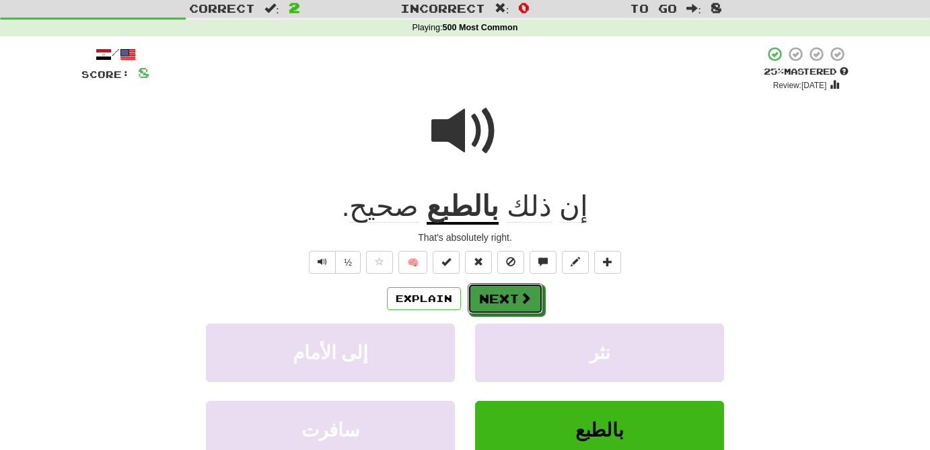
click at [500, 295] on button "Next" at bounding box center [505, 298] width 75 height 31
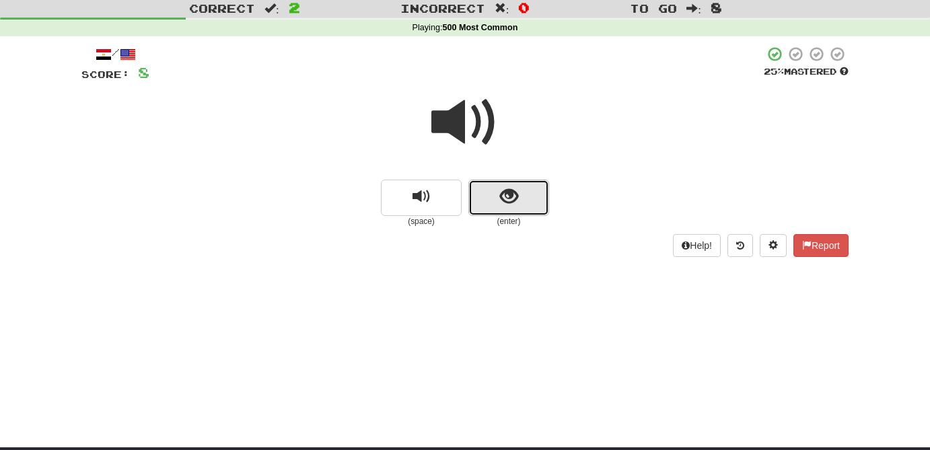
click at [514, 203] on span "show sentence" at bounding box center [509, 197] width 18 height 18
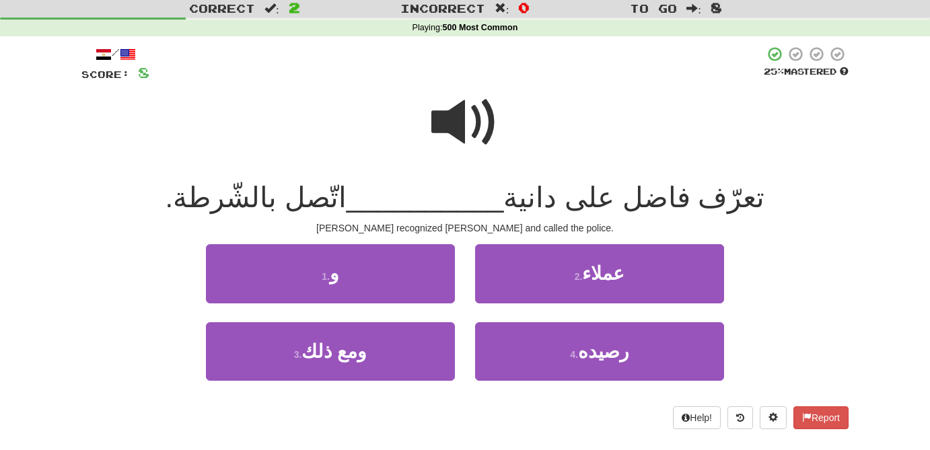
click at [458, 109] on span at bounding box center [464, 122] width 67 height 67
click at [457, 114] on span at bounding box center [464, 122] width 67 height 67
click at [458, 120] on span at bounding box center [464, 122] width 67 height 67
click at [466, 123] on span at bounding box center [464, 122] width 67 height 67
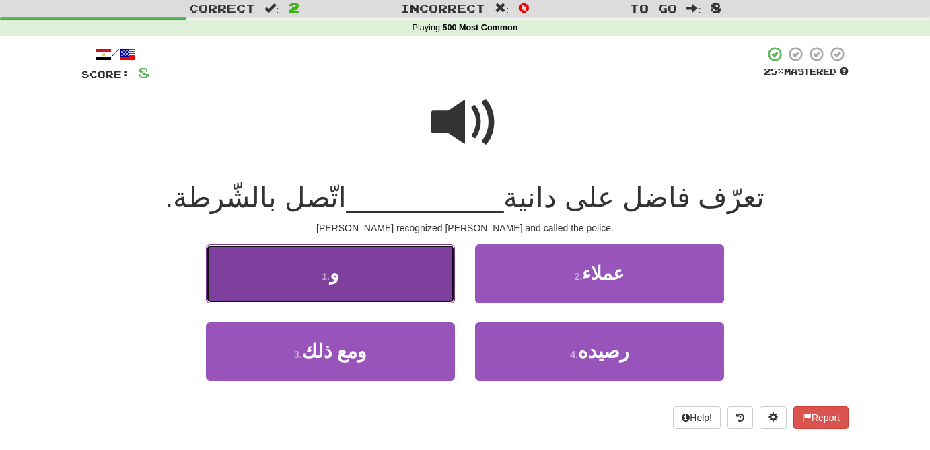
click at [359, 271] on button "1 . و" at bounding box center [330, 273] width 249 height 59
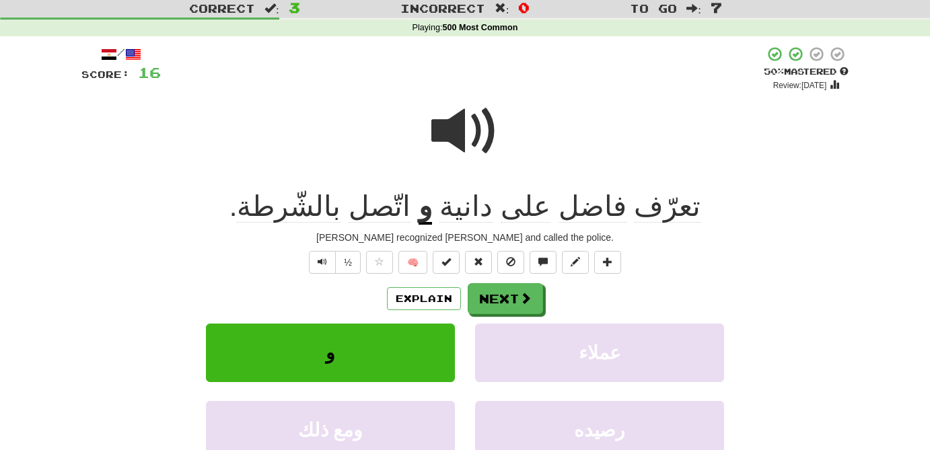
click at [466, 211] on span "دانية" at bounding box center [466, 206] width 53 height 32
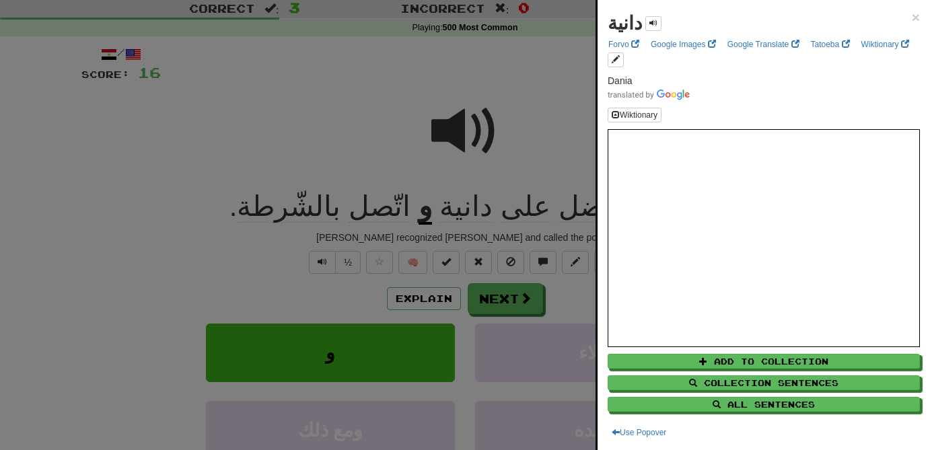
click at [557, 87] on div at bounding box center [465, 225] width 930 height 450
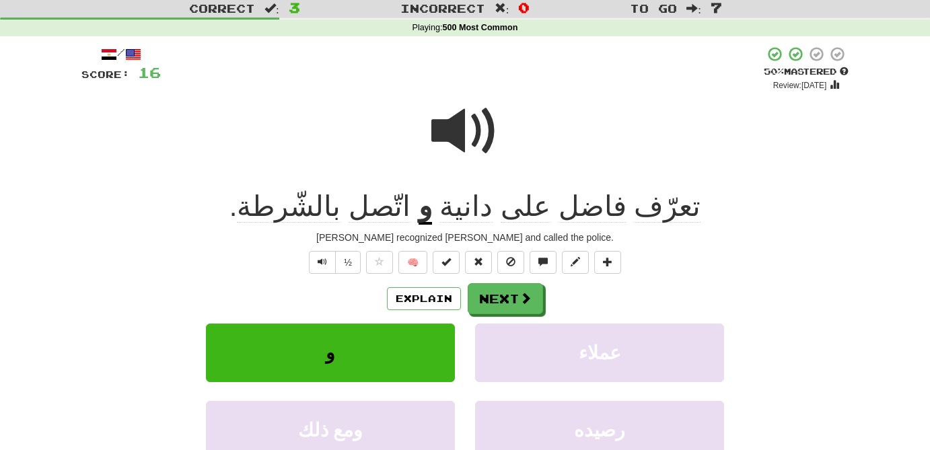
click at [637, 211] on span "تعرّف" at bounding box center [667, 206] width 67 height 32
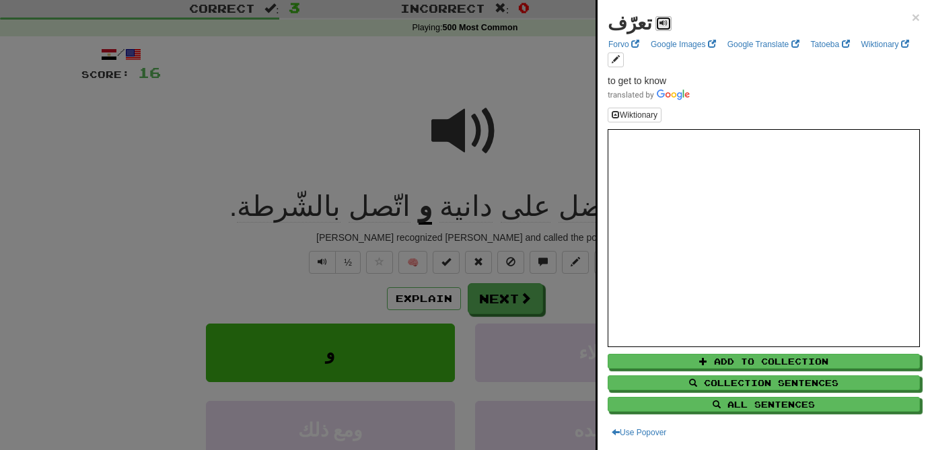
click at [660, 21] on span at bounding box center [664, 23] width 8 height 8
click at [563, 63] on div at bounding box center [465, 225] width 930 height 450
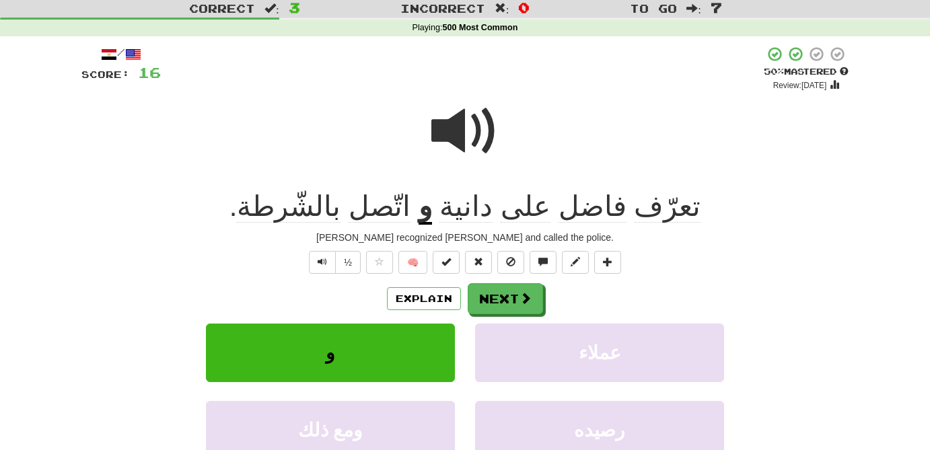
click at [448, 137] on span at bounding box center [464, 131] width 67 height 67
click at [514, 301] on button "Next" at bounding box center [506, 299] width 75 height 31
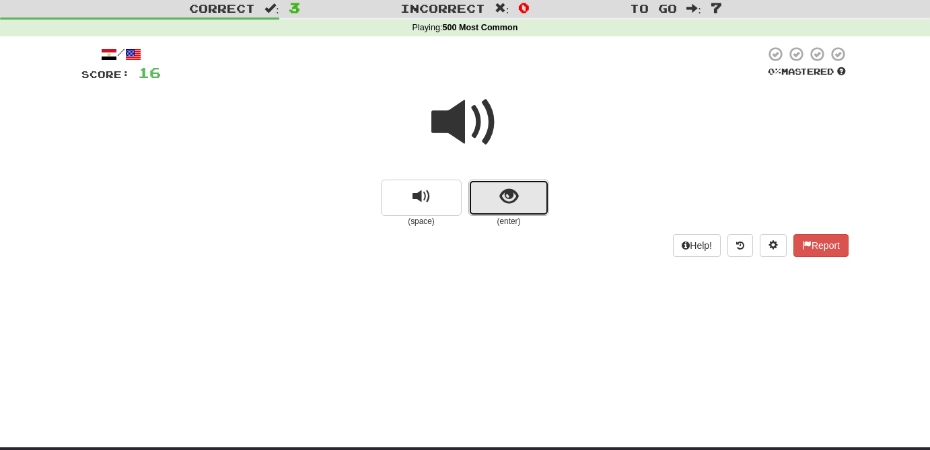
click at [502, 201] on span "show sentence" at bounding box center [509, 197] width 18 height 18
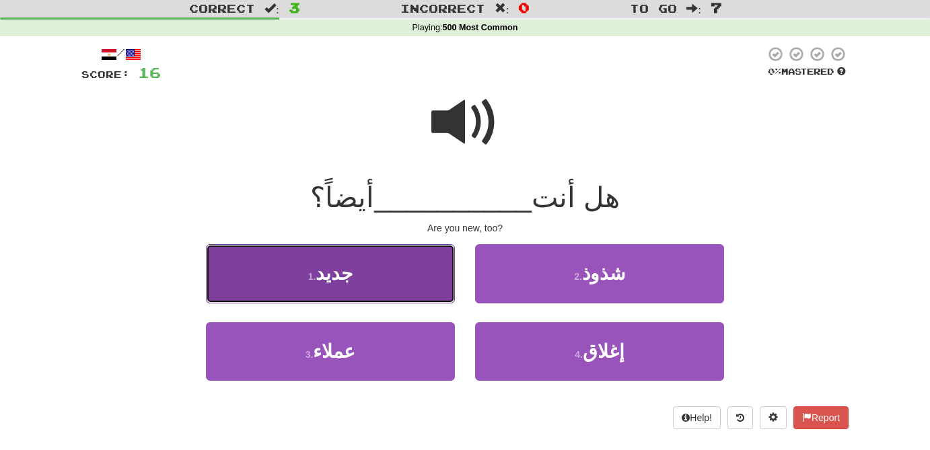
click at [361, 284] on button "1 . جديد" at bounding box center [330, 273] width 249 height 59
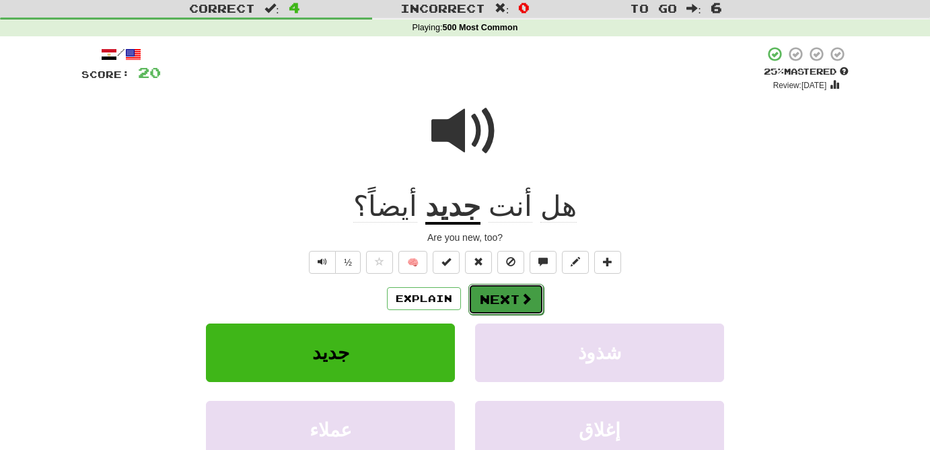
click at [517, 294] on button "Next" at bounding box center [506, 299] width 75 height 31
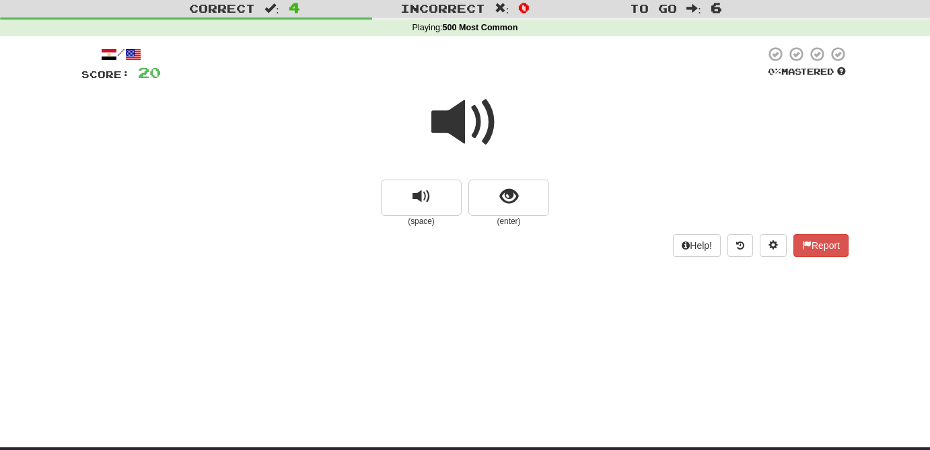
click at [459, 129] on span at bounding box center [464, 122] width 67 height 67
click at [519, 208] on button "show sentence" at bounding box center [509, 198] width 81 height 36
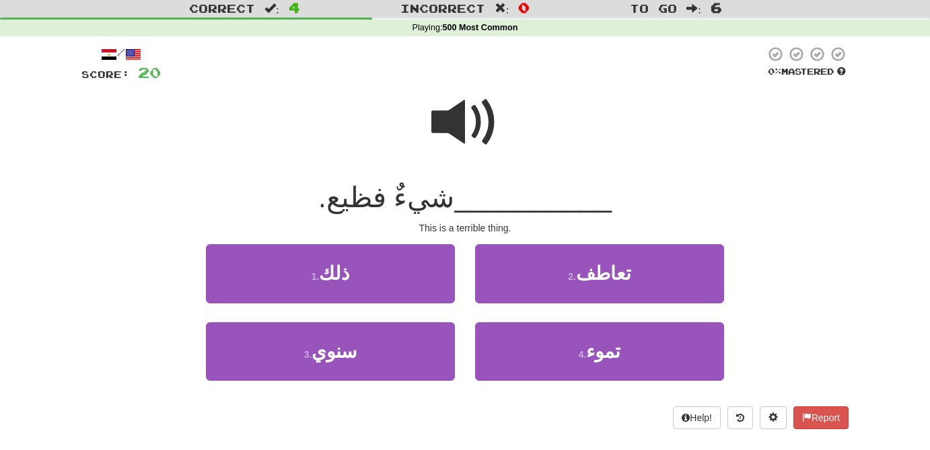
click at [466, 112] on span at bounding box center [464, 122] width 67 height 67
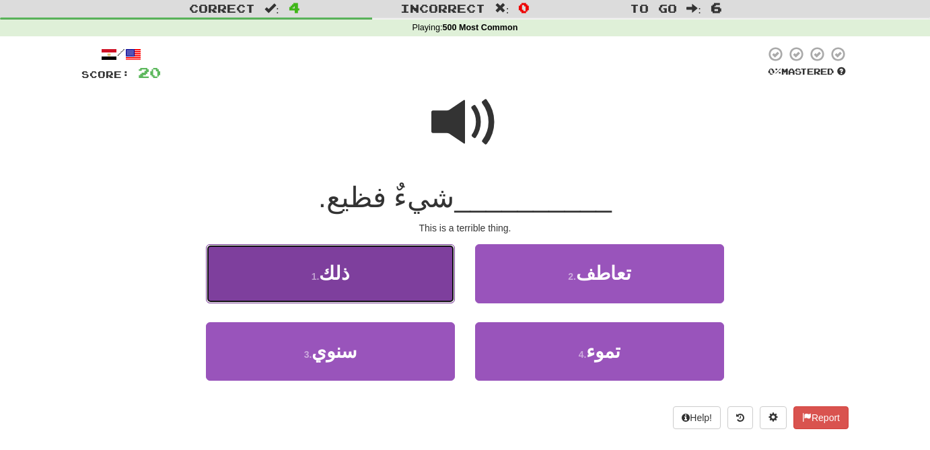
click at [395, 289] on button "1 . ذلك" at bounding box center [330, 273] width 249 height 59
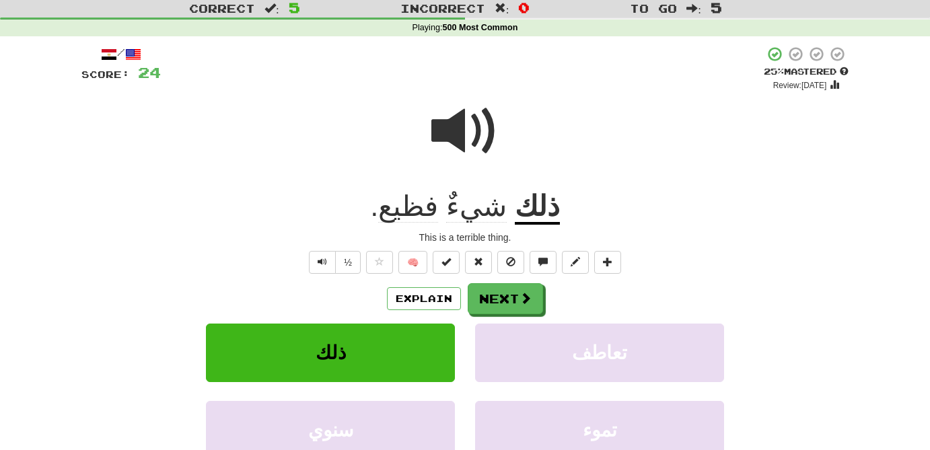
click at [433, 207] on span "فظيع" at bounding box center [408, 206] width 60 height 32
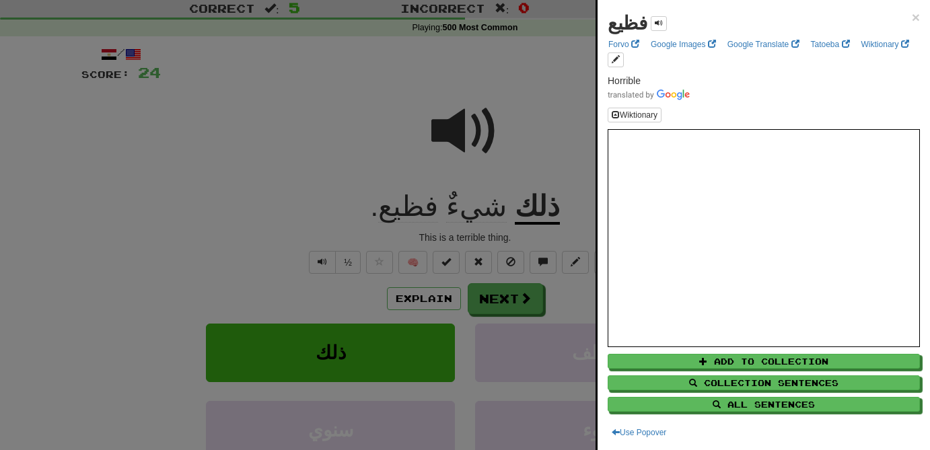
click at [517, 302] on div at bounding box center [465, 225] width 930 height 450
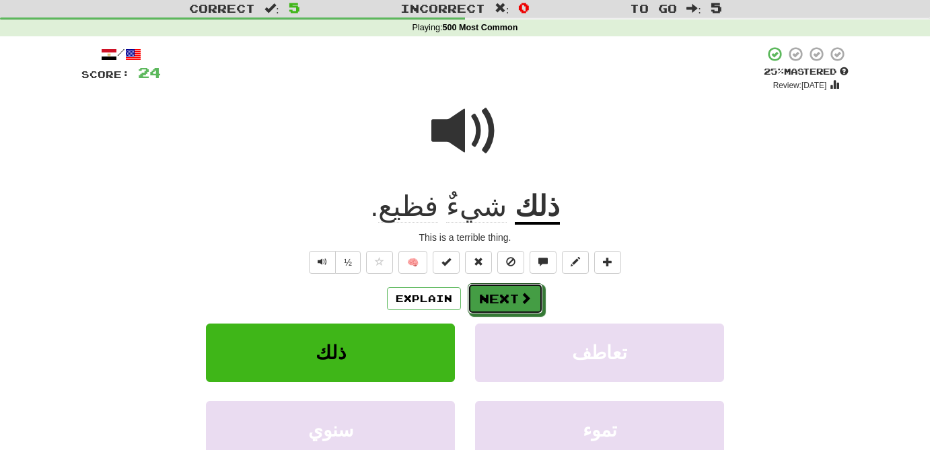
click at [517, 302] on button "Next" at bounding box center [505, 298] width 75 height 31
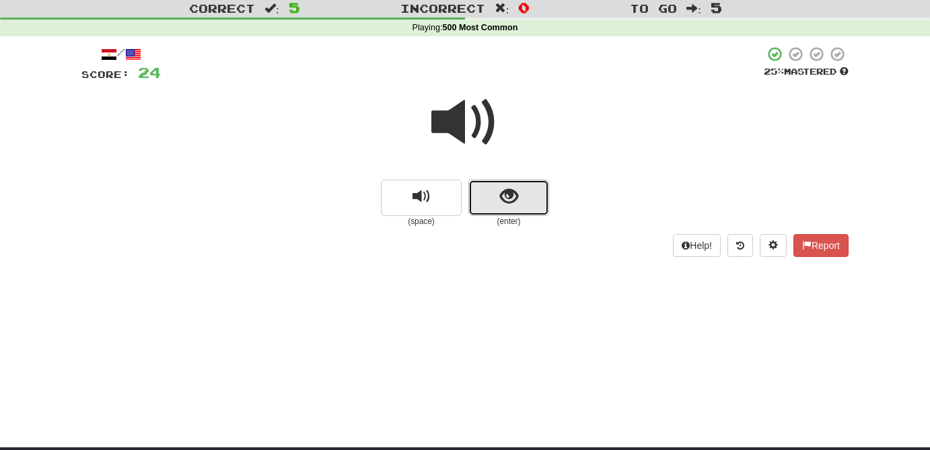
click at [523, 210] on button "show sentence" at bounding box center [509, 198] width 81 height 36
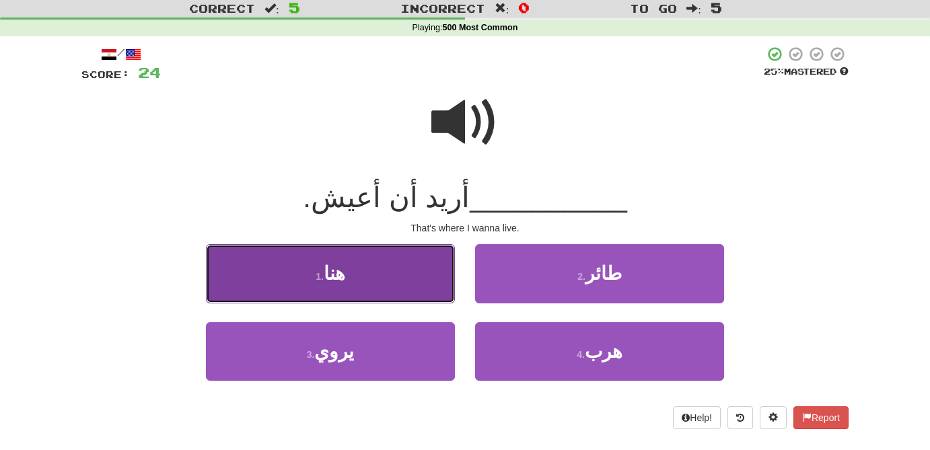
click at [378, 284] on button "1 . هنا" at bounding box center [330, 273] width 249 height 59
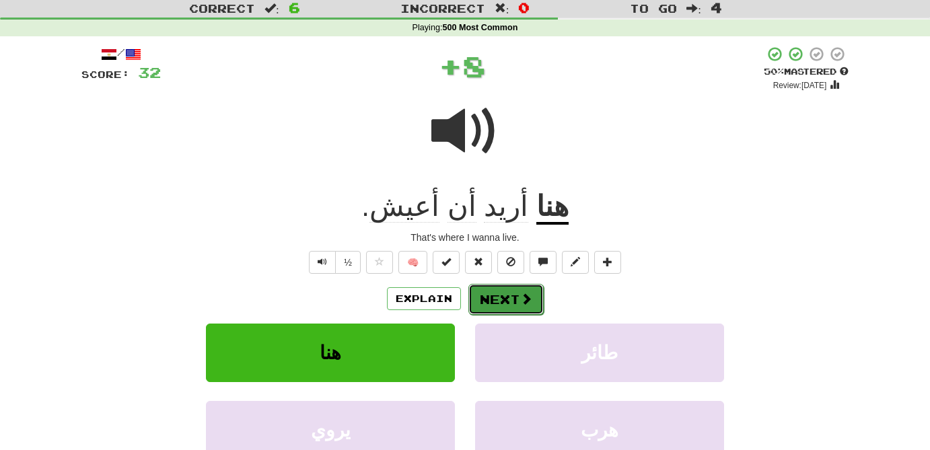
click at [526, 298] on span at bounding box center [526, 299] width 12 height 12
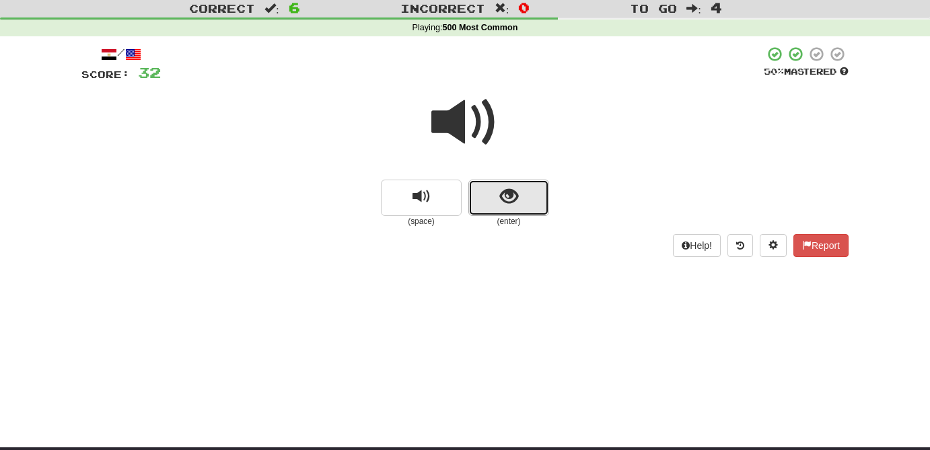
click at [522, 195] on button "show sentence" at bounding box center [509, 198] width 81 height 36
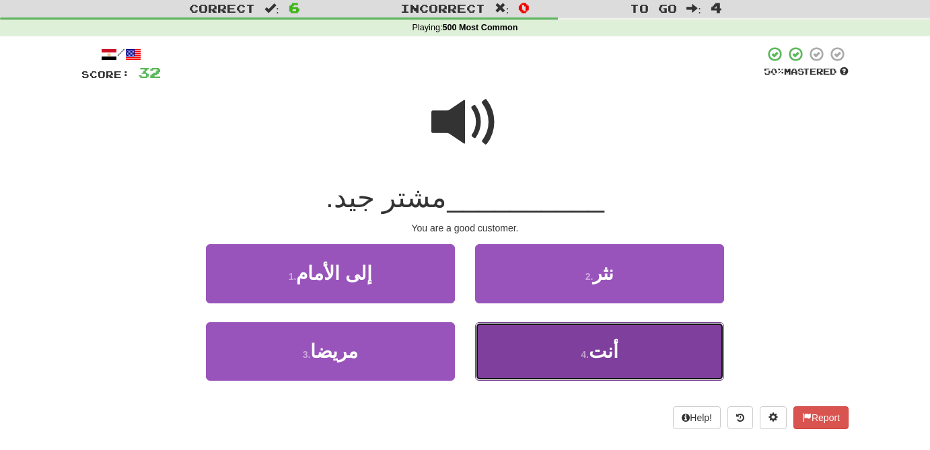
click at [640, 363] on button "4 . أنت" at bounding box center [599, 351] width 249 height 59
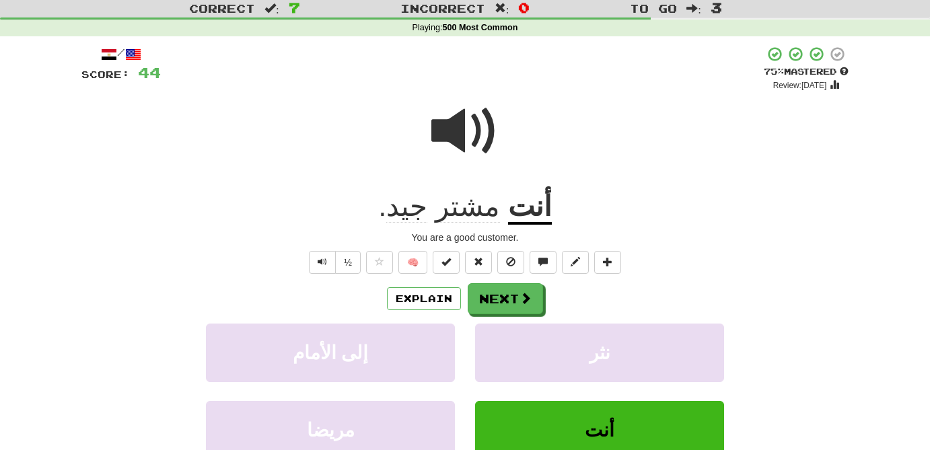
click at [473, 213] on span "مشتر" at bounding box center [468, 206] width 65 height 32
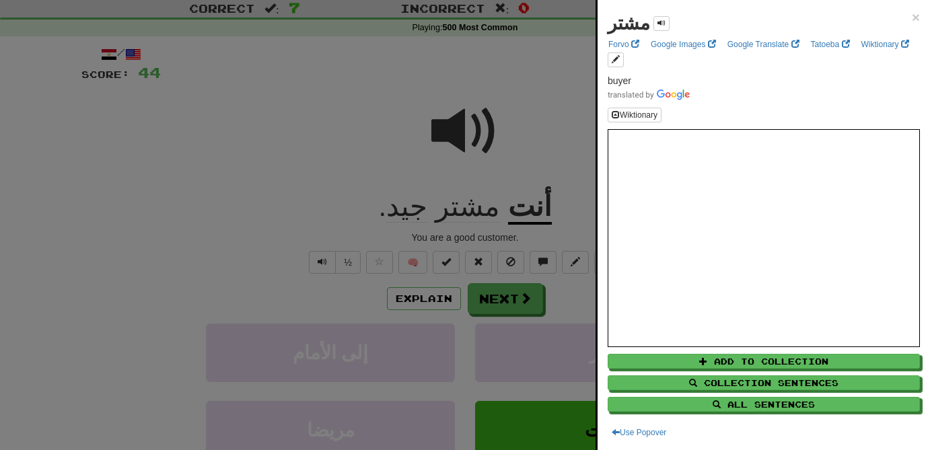
click at [384, 264] on div at bounding box center [465, 225] width 930 height 450
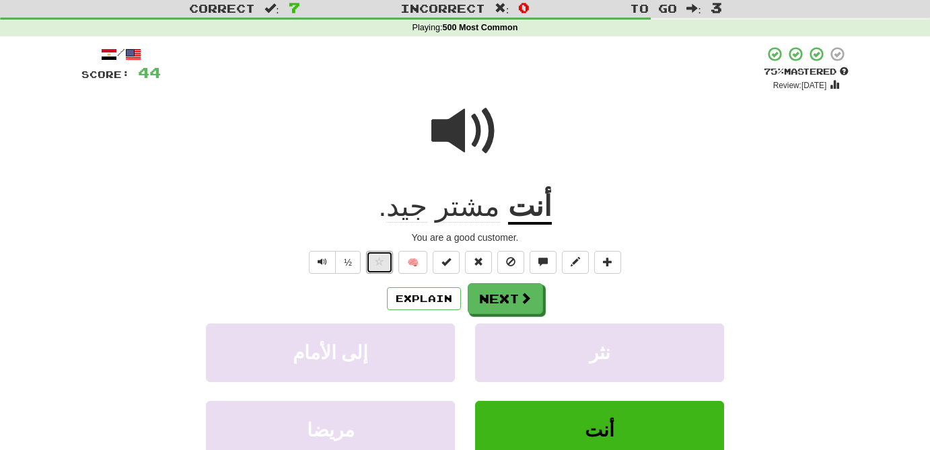
click at [384, 264] on span at bounding box center [379, 261] width 9 height 9
click at [489, 302] on button "Next" at bounding box center [506, 299] width 75 height 31
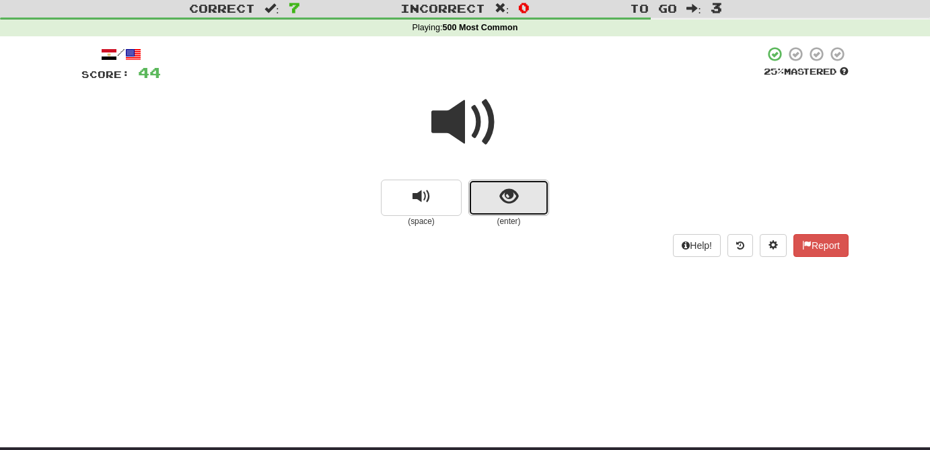
click at [514, 203] on span "show sentence" at bounding box center [509, 197] width 18 height 18
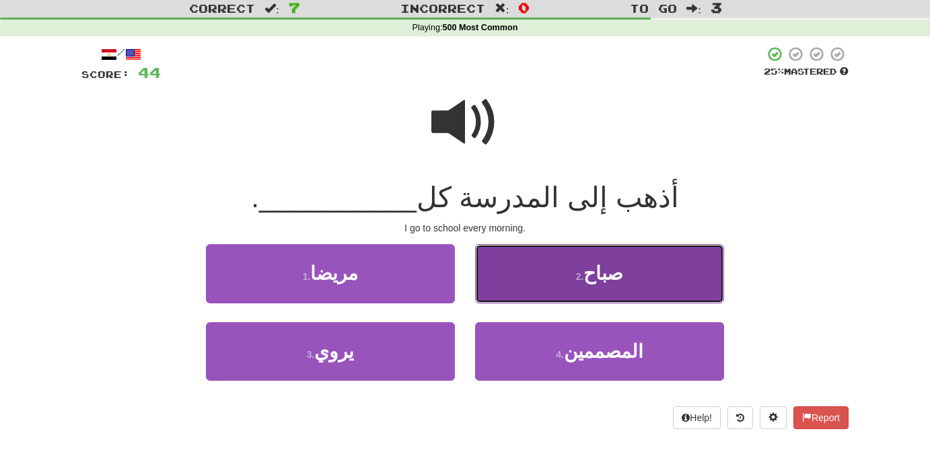
click at [618, 280] on span "صباح" at bounding box center [604, 273] width 40 height 21
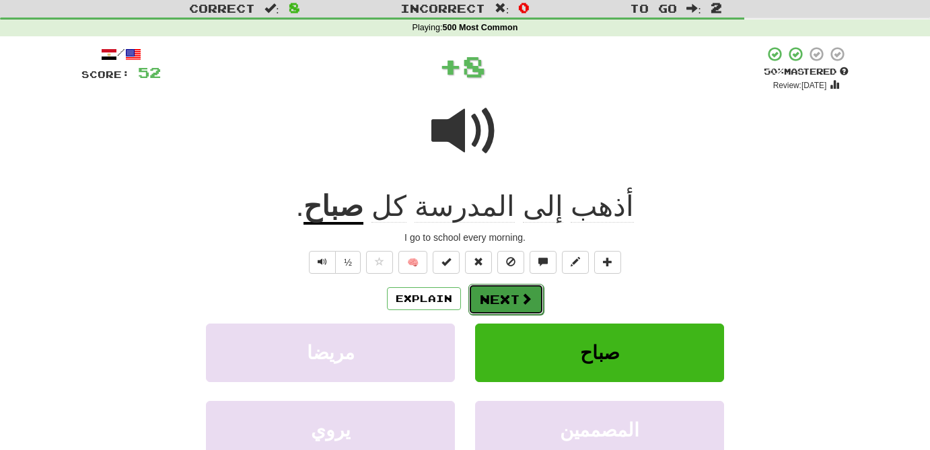
click at [515, 300] on button "Next" at bounding box center [506, 299] width 75 height 31
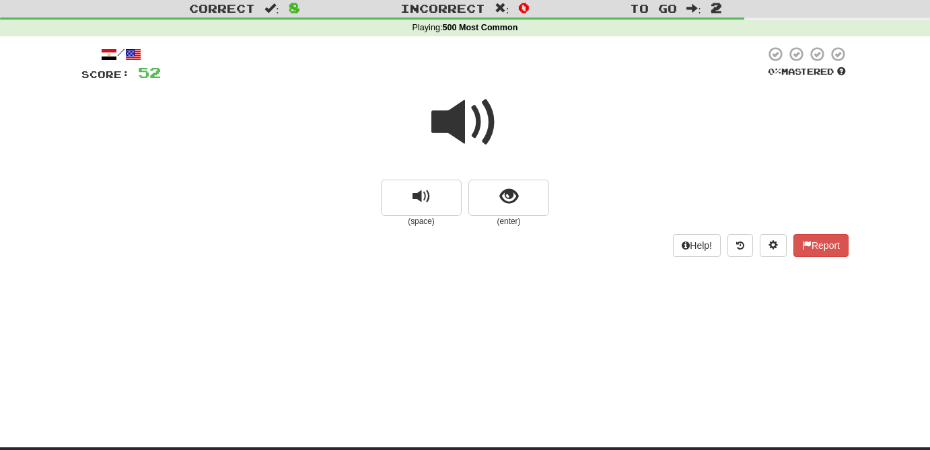
click at [454, 129] on span at bounding box center [464, 122] width 67 height 67
click at [454, 125] on span at bounding box center [464, 122] width 67 height 67
click at [512, 207] on button "show sentence" at bounding box center [509, 198] width 81 height 36
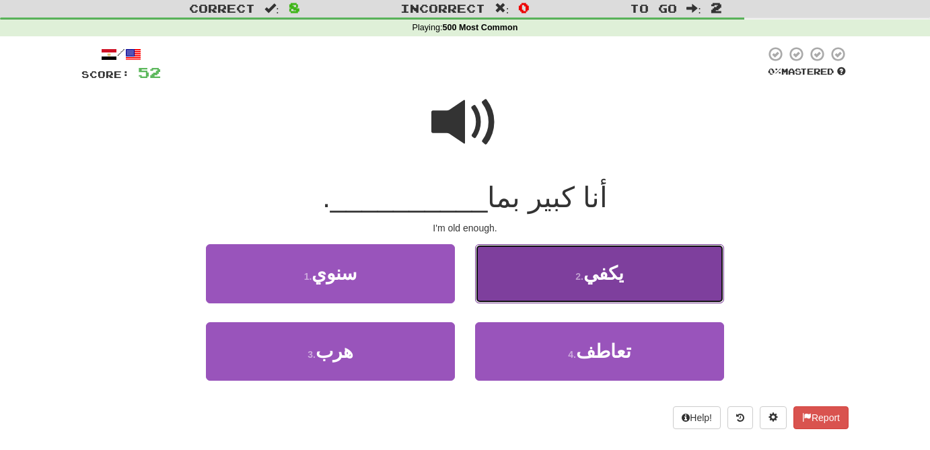
click at [628, 282] on button "2 . يكفي" at bounding box center [599, 273] width 249 height 59
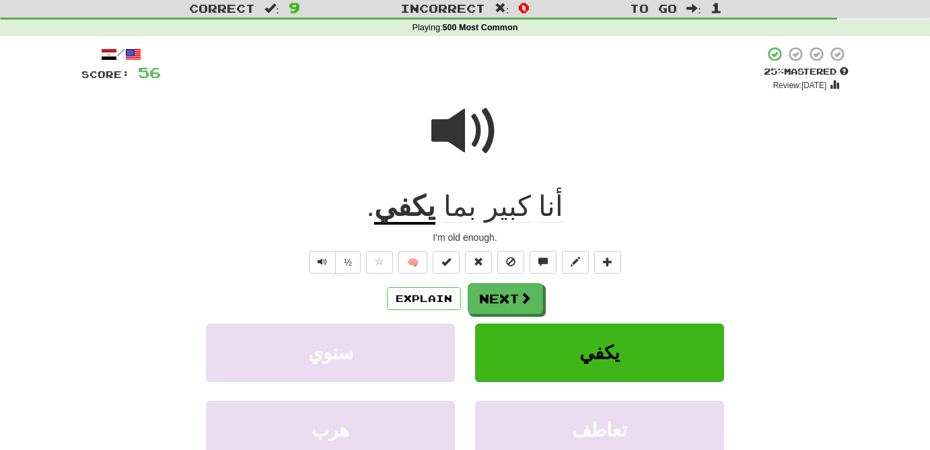
click at [452, 210] on span "بما" at bounding box center [460, 206] width 33 height 32
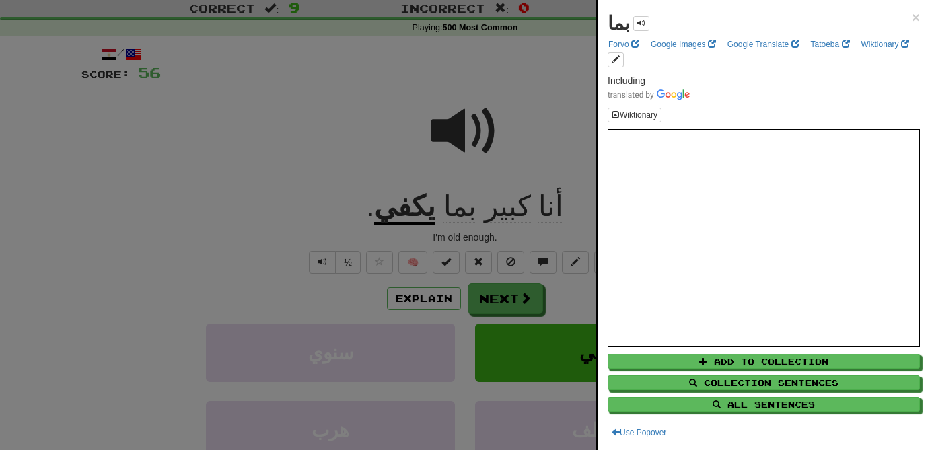
click at [382, 261] on div at bounding box center [465, 225] width 930 height 450
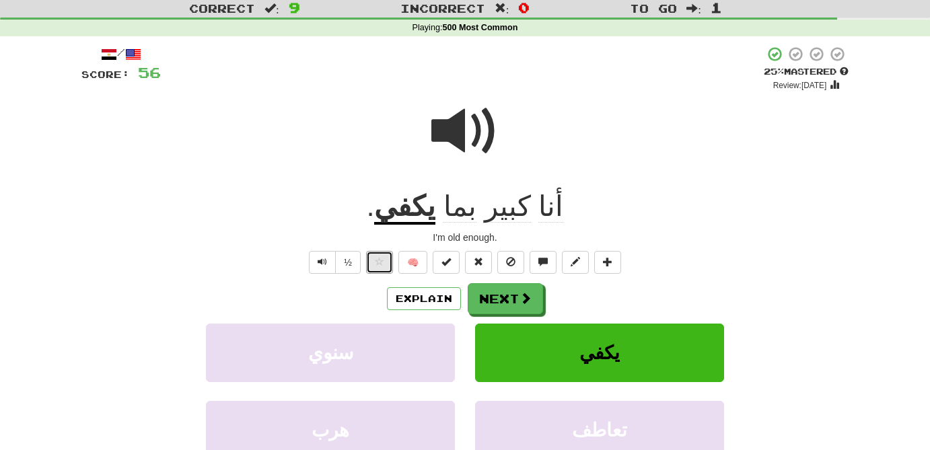
click at [382, 261] on span at bounding box center [379, 261] width 9 height 9
click at [419, 302] on button "Explain" at bounding box center [424, 298] width 74 height 23
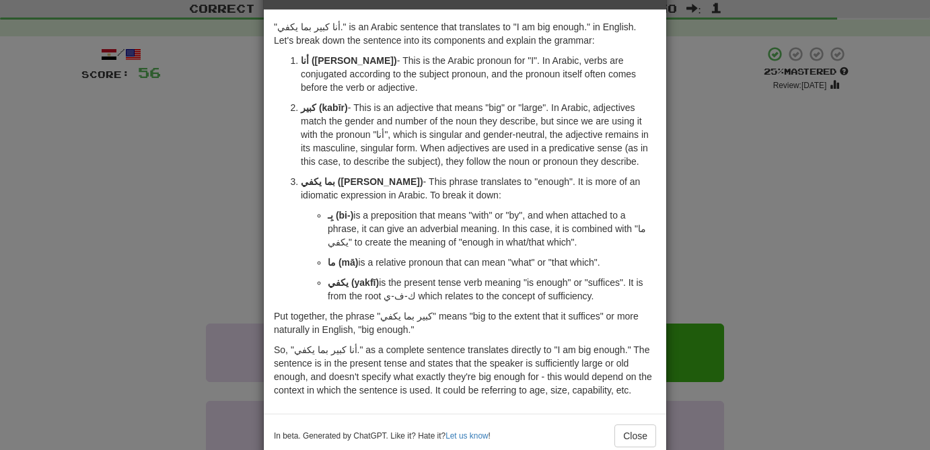
scroll to position [73, 0]
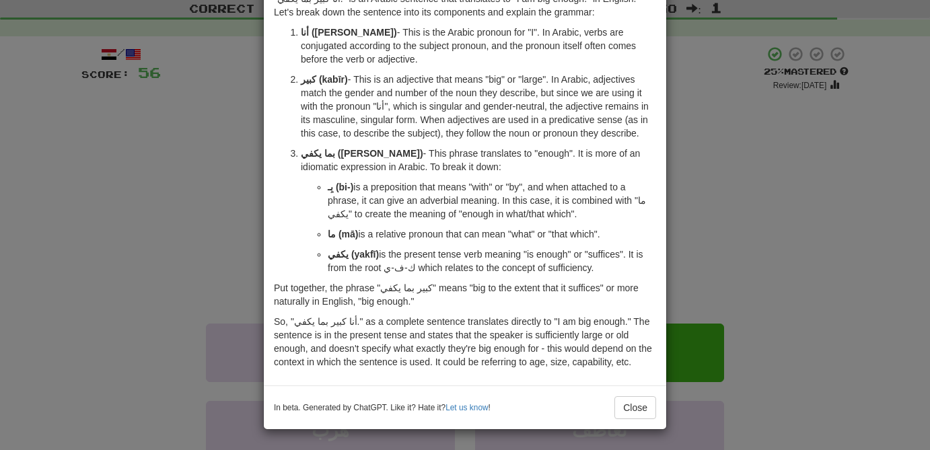
click at [782, 219] on div "× Explanation "أنا كبير بما يكفي." is an Arabic sentence that translates to "I …" at bounding box center [465, 225] width 930 height 450
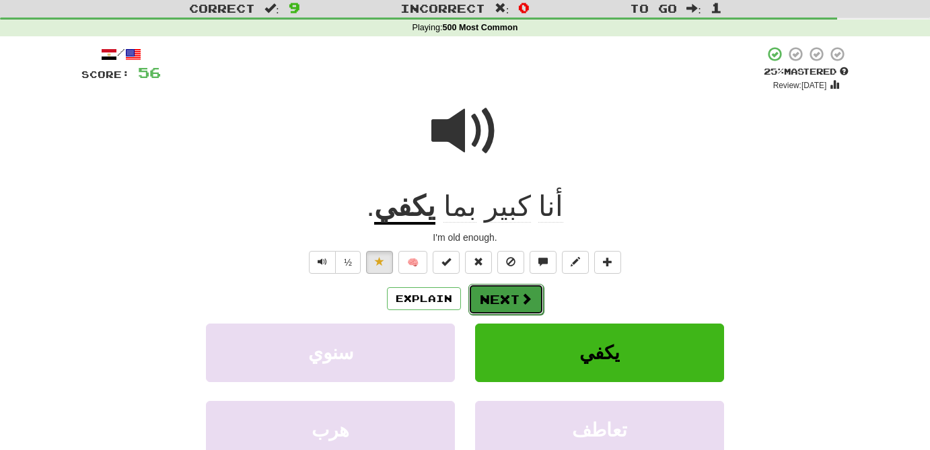
click at [521, 298] on span at bounding box center [526, 299] width 12 height 12
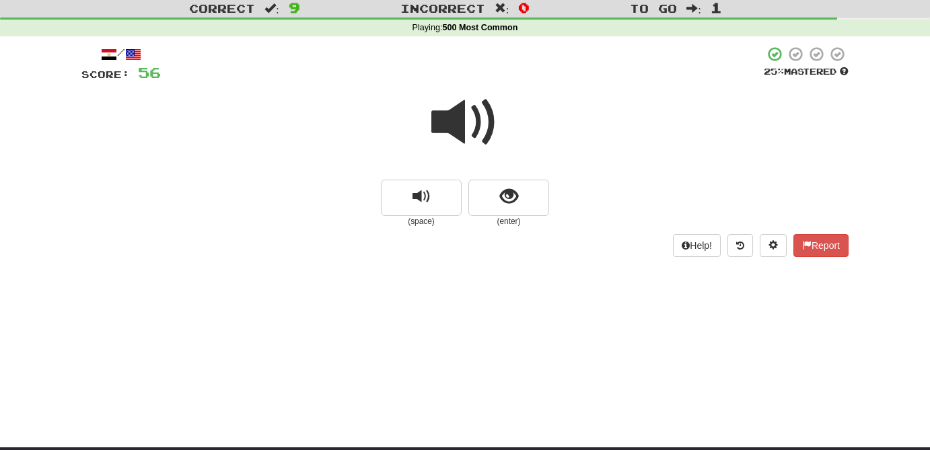
click at [481, 131] on span at bounding box center [464, 122] width 67 height 67
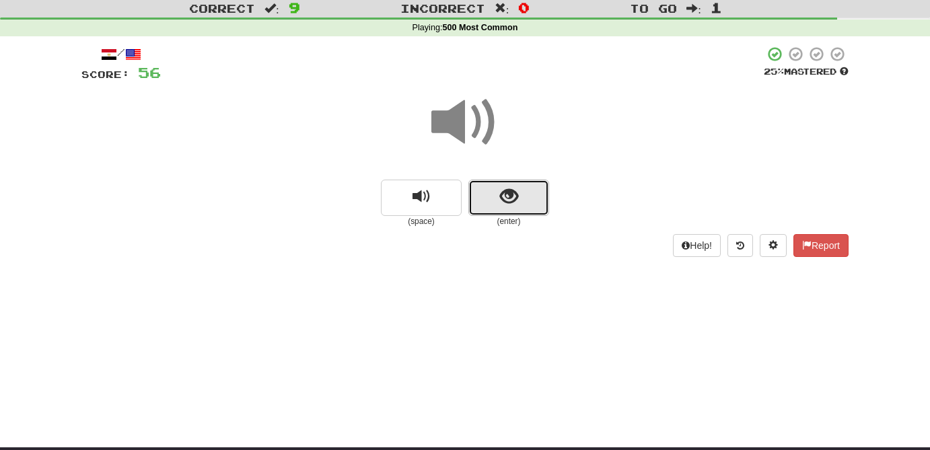
click at [504, 190] on span "show sentence" at bounding box center [509, 197] width 18 height 18
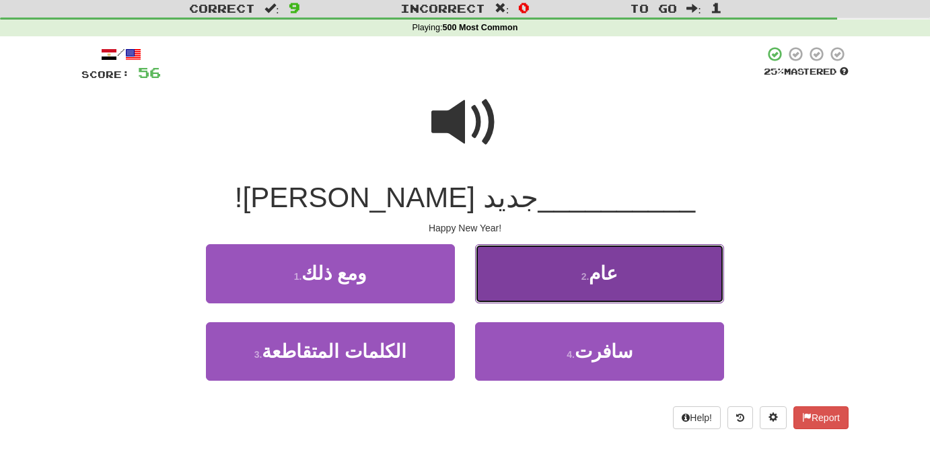
click at [647, 283] on button "2 . عام" at bounding box center [599, 273] width 249 height 59
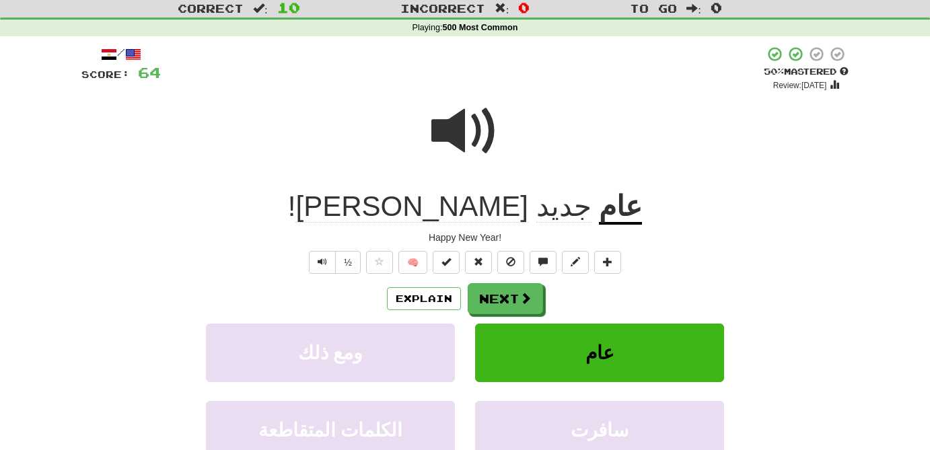
click at [599, 207] on u "عام" at bounding box center [620, 207] width 43 height 34
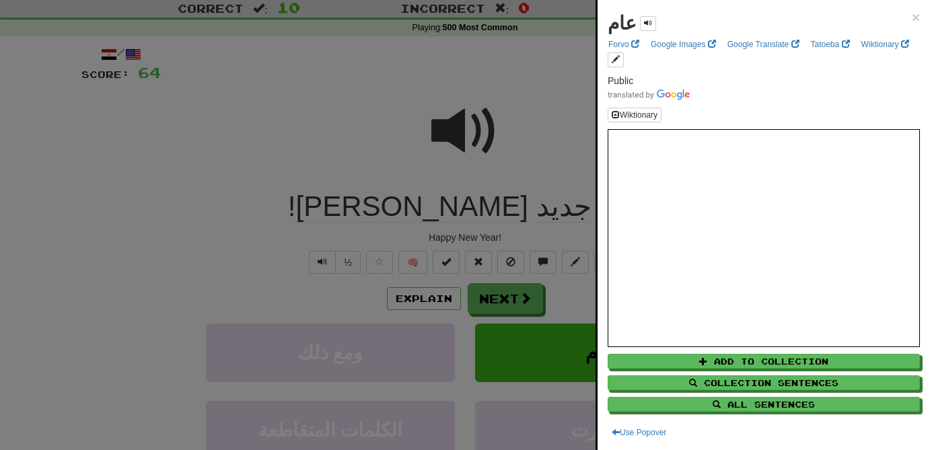
click at [376, 264] on div at bounding box center [465, 225] width 930 height 450
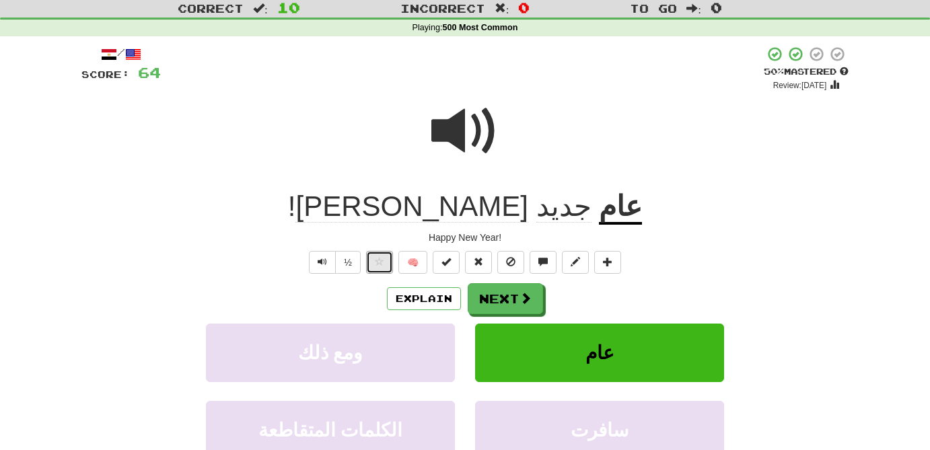
click at [376, 264] on span at bounding box center [379, 261] width 9 height 9
click at [523, 295] on span at bounding box center [526, 299] width 12 height 12
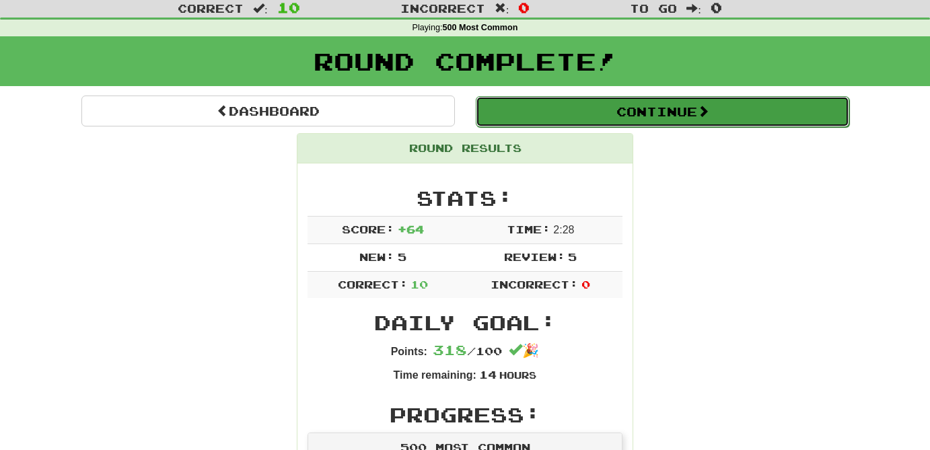
click at [736, 110] on button "Continue" at bounding box center [663, 111] width 374 height 31
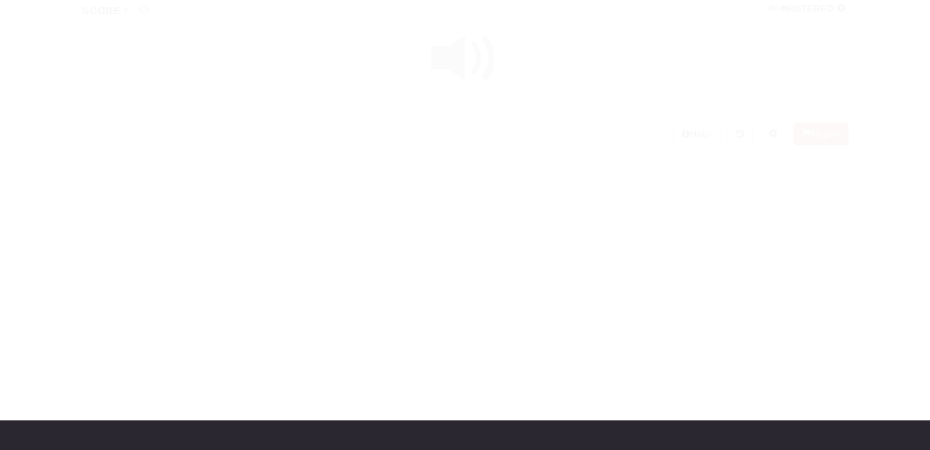
scroll to position [36, 0]
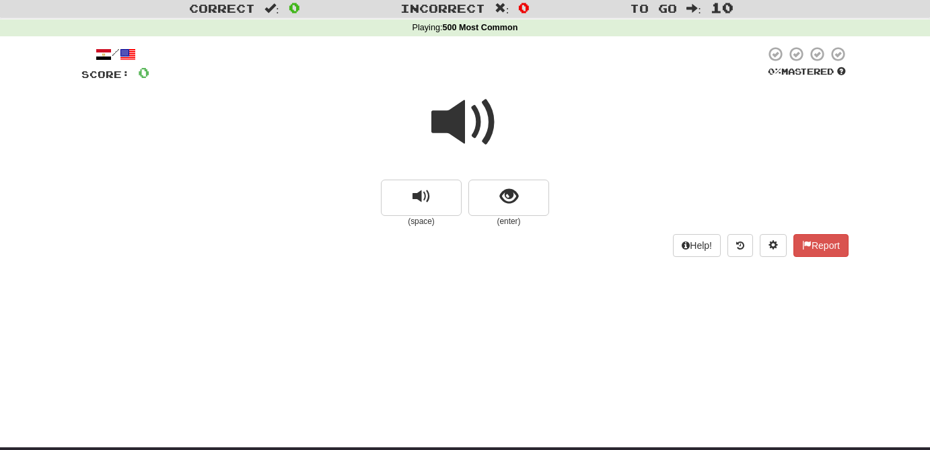
click at [450, 126] on span at bounding box center [464, 122] width 67 height 67
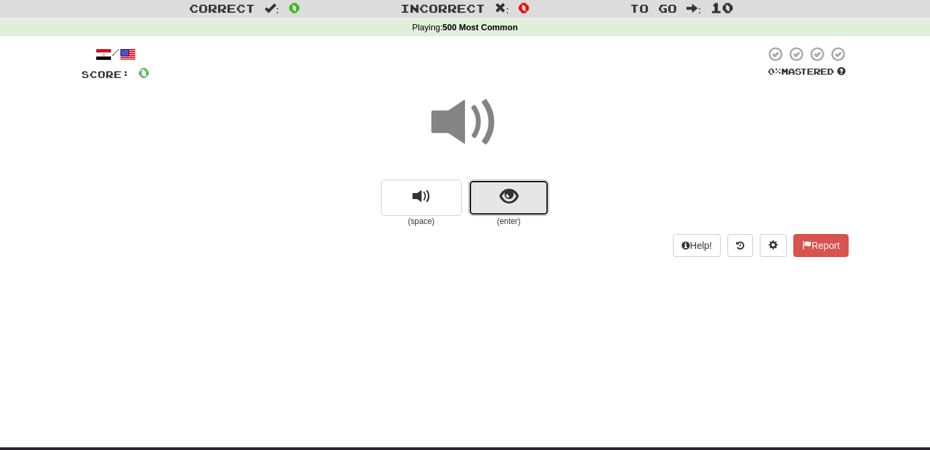
click at [512, 209] on button "show sentence" at bounding box center [509, 198] width 81 height 36
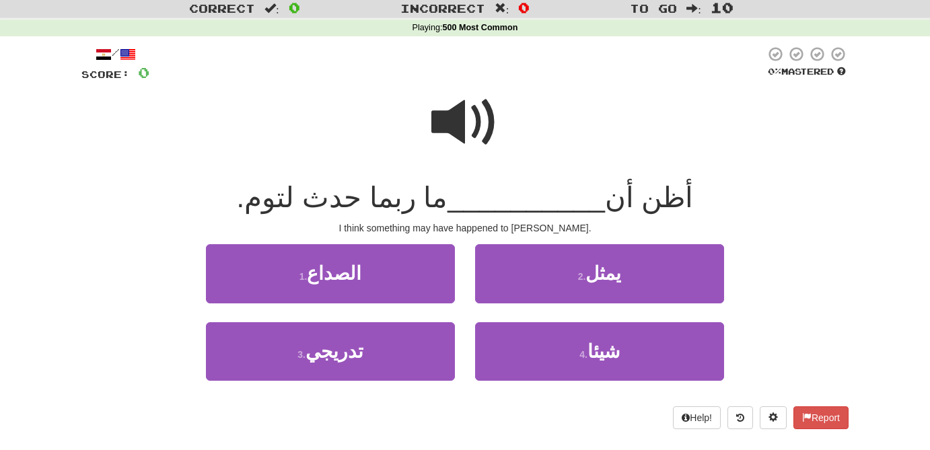
click at [462, 127] on span at bounding box center [464, 122] width 67 height 67
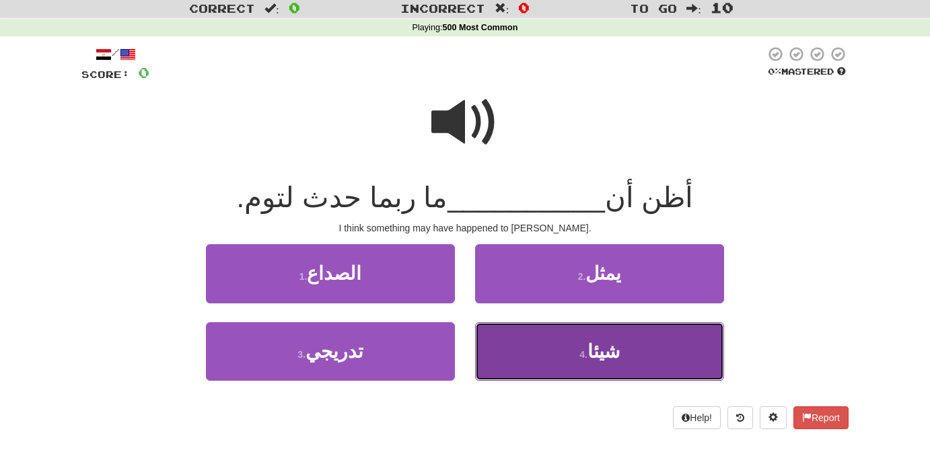
click at [648, 357] on button "4 . شيئا" at bounding box center [599, 351] width 249 height 59
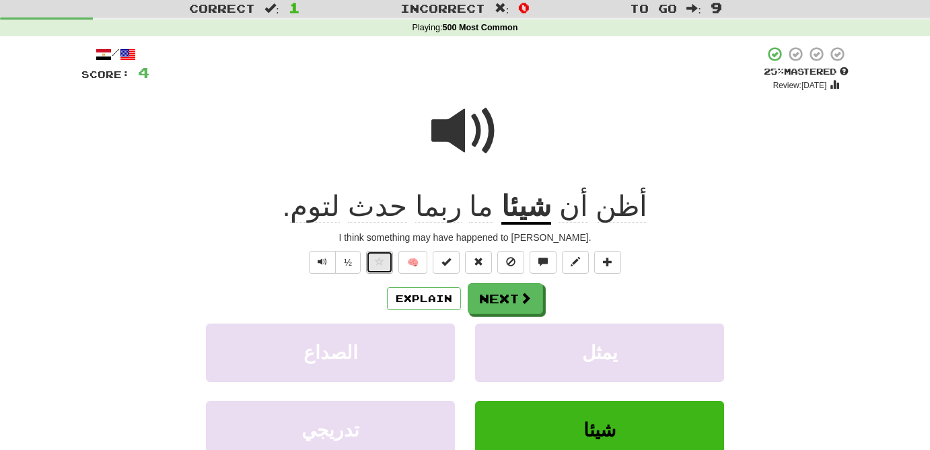
click at [383, 262] on span at bounding box center [379, 261] width 9 height 9
click at [491, 302] on button "Next" at bounding box center [506, 299] width 75 height 31
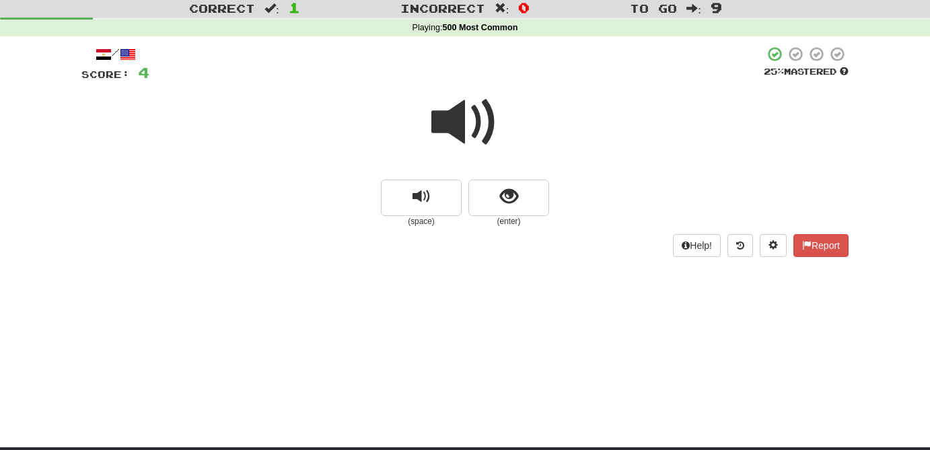
click at [454, 110] on span at bounding box center [464, 122] width 67 height 67
click at [518, 195] on button "show sentence" at bounding box center [509, 198] width 81 height 36
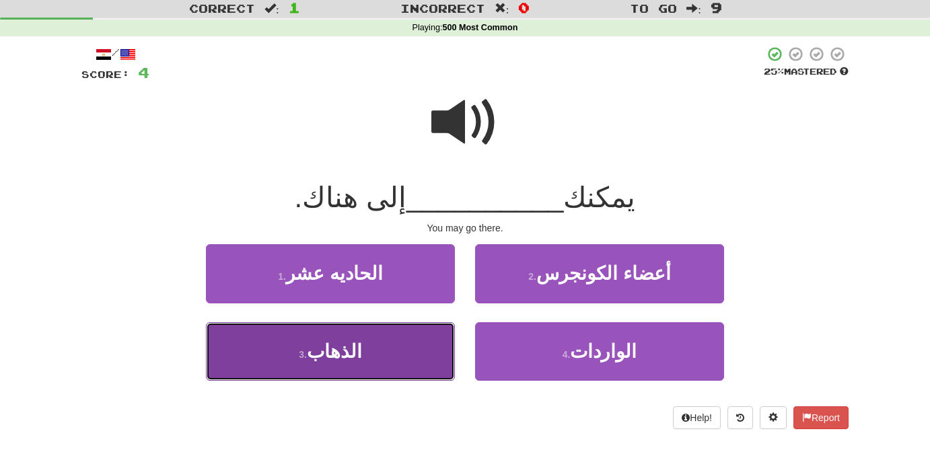
click at [389, 354] on button "3 . الذهاب" at bounding box center [330, 351] width 249 height 59
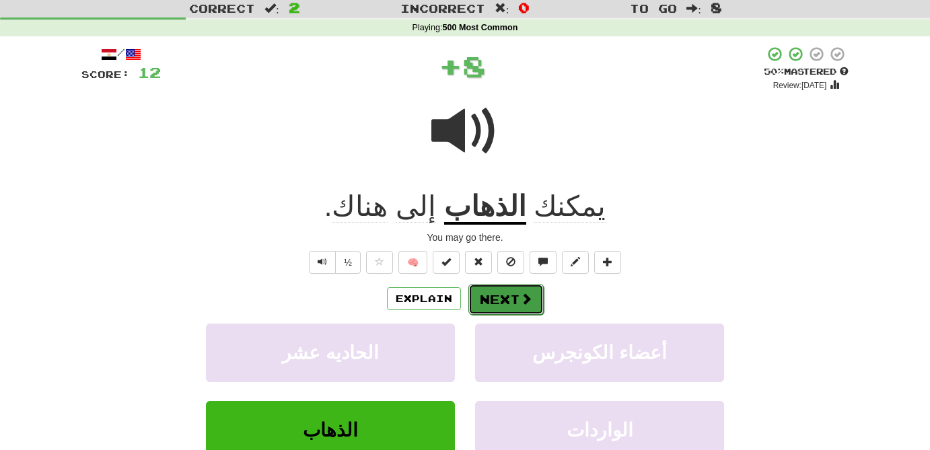
click at [513, 303] on button "Next" at bounding box center [506, 299] width 75 height 31
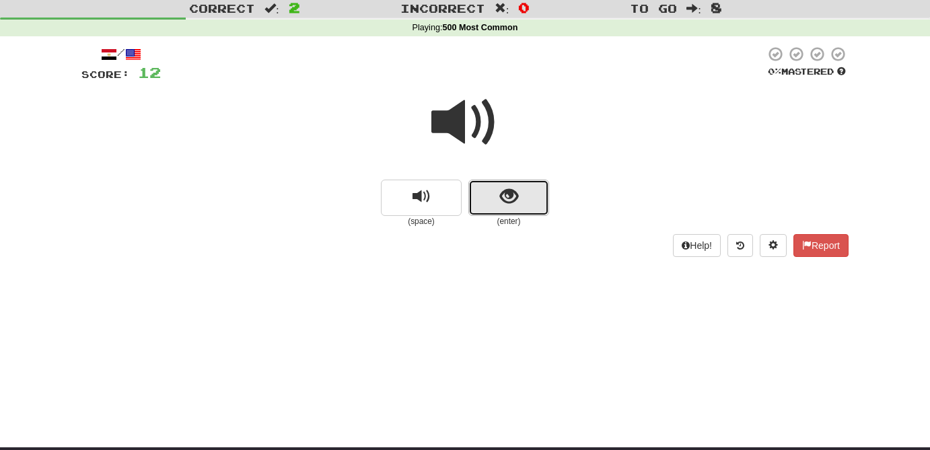
click at [506, 195] on span "show sentence" at bounding box center [509, 197] width 18 height 18
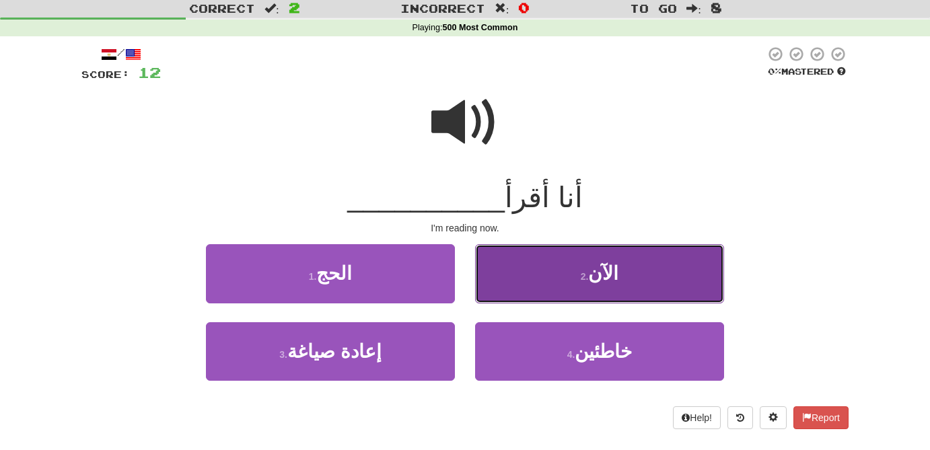
click at [617, 286] on button "2 . الآن" at bounding box center [599, 273] width 249 height 59
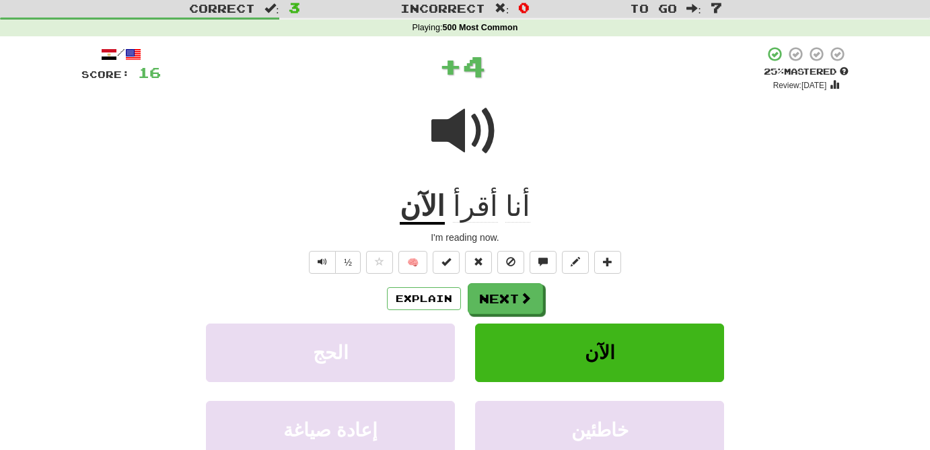
click at [461, 115] on span at bounding box center [464, 131] width 67 height 67
click at [509, 306] on button "Next" at bounding box center [506, 299] width 75 height 31
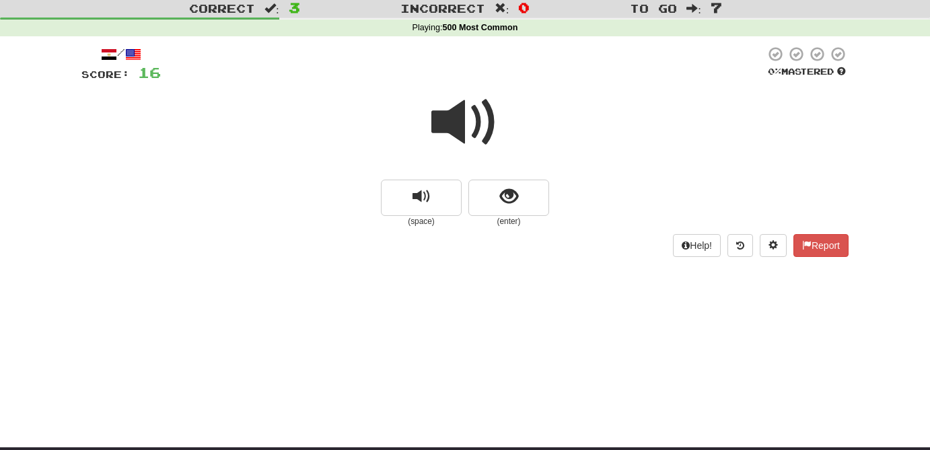
click at [459, 116] on span at bounding box center [464, 122] width 67 height 67
click at [462, 130] on span at bounding box center [464, 122] width 67 height 67
click at [515, 209] on button "show sentence" at bounding box center [509, 198] width 81 height 36
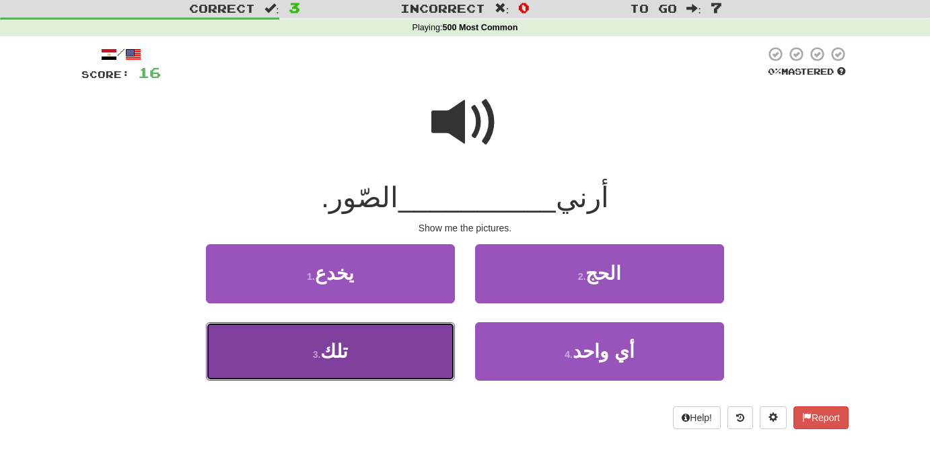
click at [361, 355] on button "3 . تلك" at bounding box center [330, 351] width 249 height 59
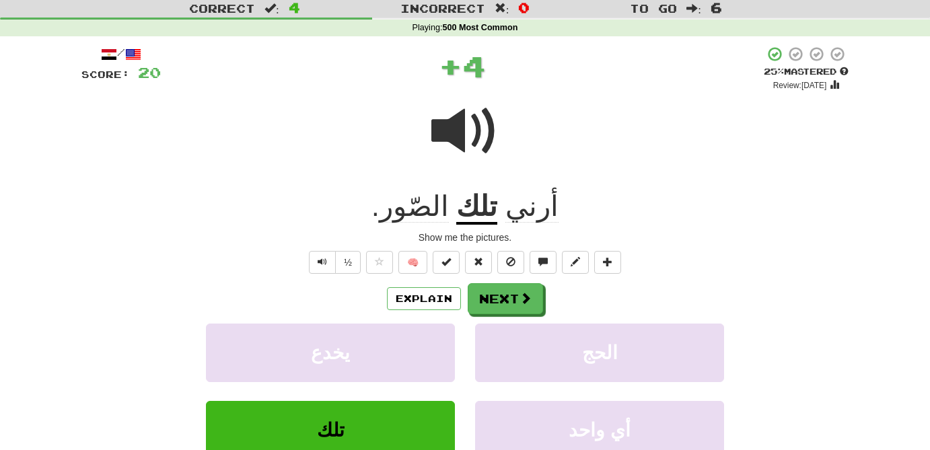
click at [536, 219] on span "أرني" at bounding box center [532, 206] width 53 height 32
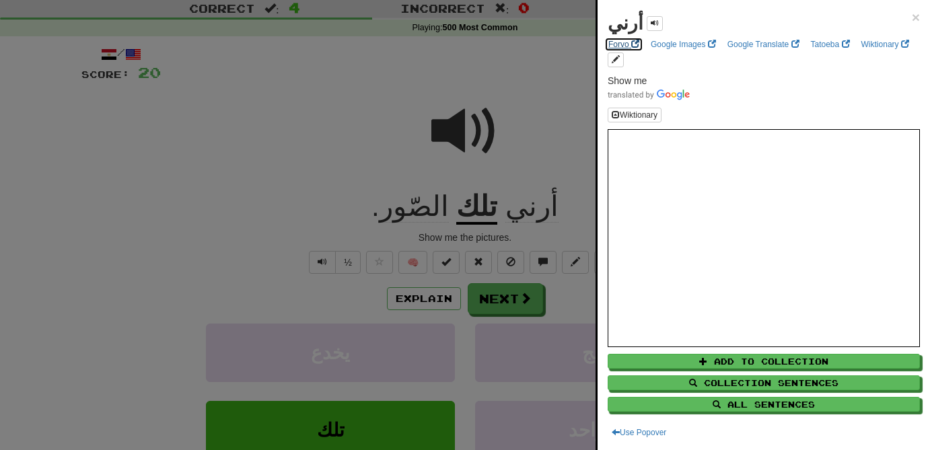
click at [625, 44] on link "Forvo" at bounding box center [623, 44] width 39 height 15
click at [367, 142] on div at bounding box center [465, 225] width 930 height 450
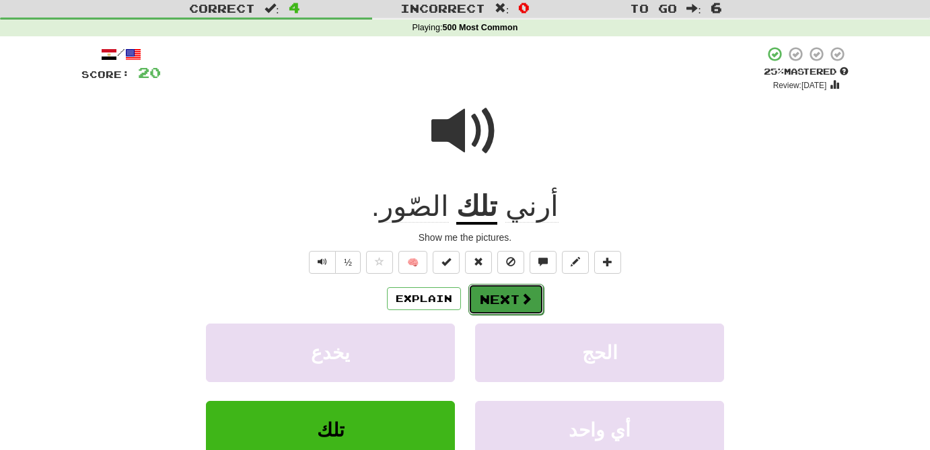
click at [522, 298] on span at bounding box center [526, 299] width 12 height 12
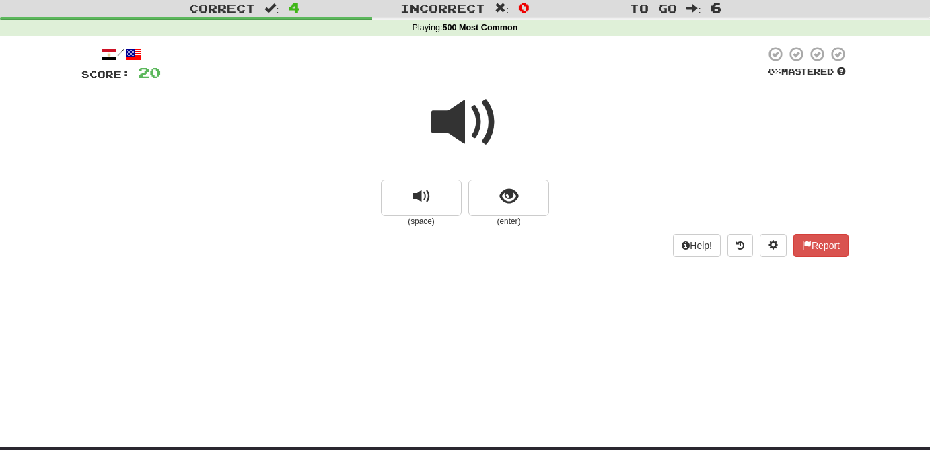
click at [462, 118] on span at bounding box center [464, 122] width 67 height 67
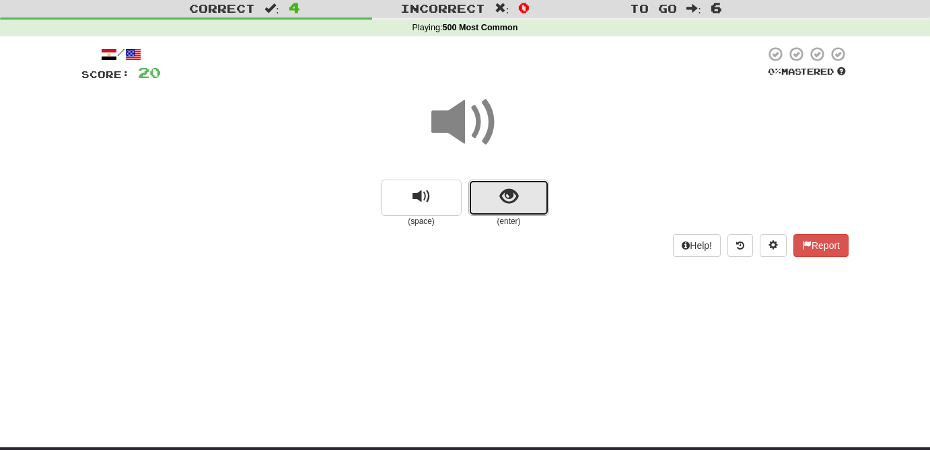
click at [512, 200] on span "show sentence" at bounding box center [509, 197] width 18 height 18
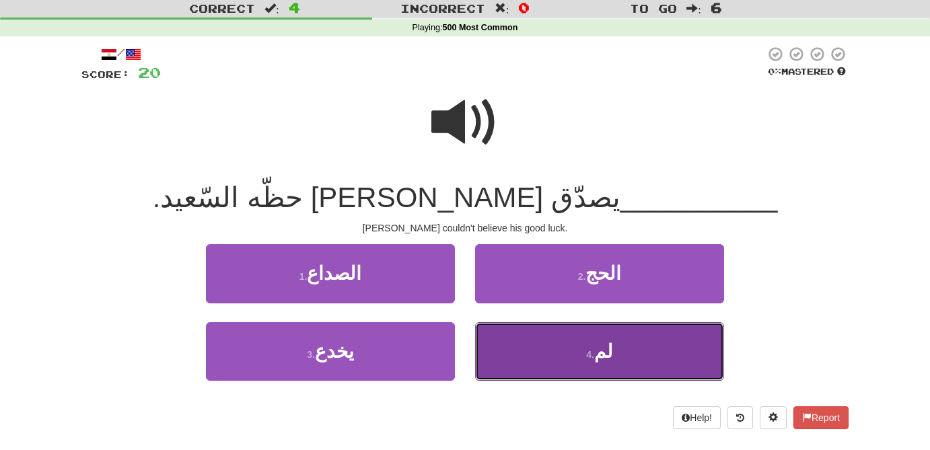
click at [614, 339] on button "4 . لم" at bounding box center [599, 351] width 249 height 59
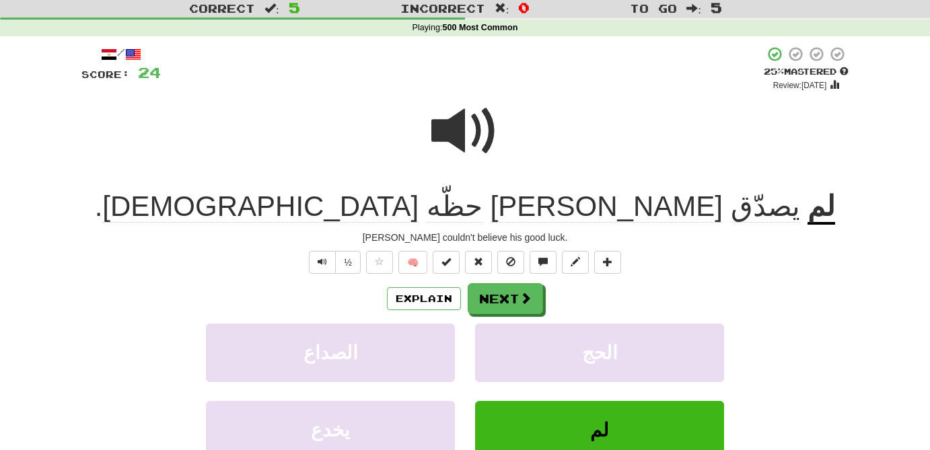
click at [458, 142] on span at bounding box center [464, 131] width 67 height 67
click at [434, 208] on span "حظّه" at bounding box center [455, 206] width 56 height 32
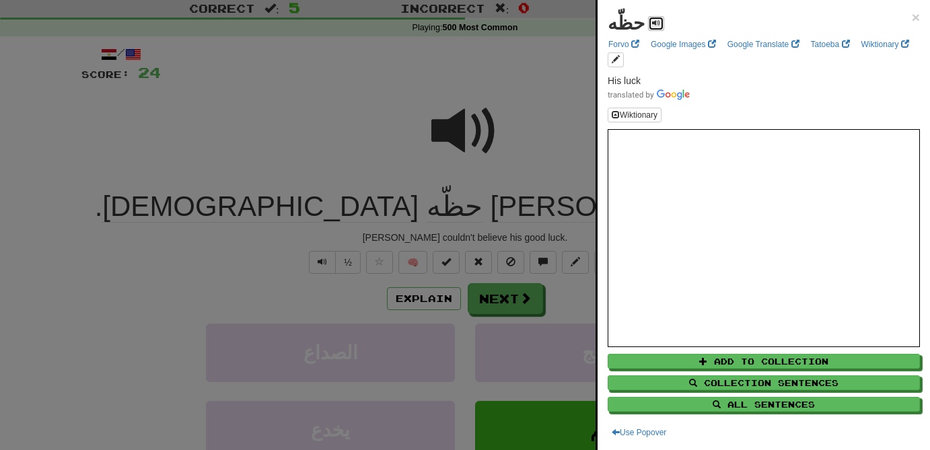
click at [652, 25] on span at bounding box center [656, 23] width 8 height 8
click at [349, 90] on div at bounding box center [465, 225] width 930 height 450
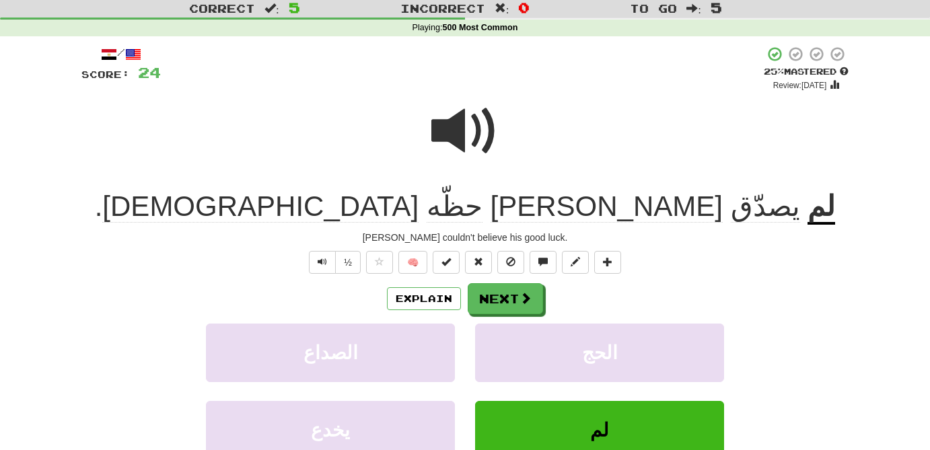
click at [465, 143] on span at bounding box center [464, 131] width 67 height 67
click at [466, 131] on span at bounding box center [464, 131] width 67 height 67
click at [378, 263] on span at bounding box center [379, 261] width 9 height 9
click at [501, 296] on button "Next" at bounding box center [506, 299] width 75 height 31
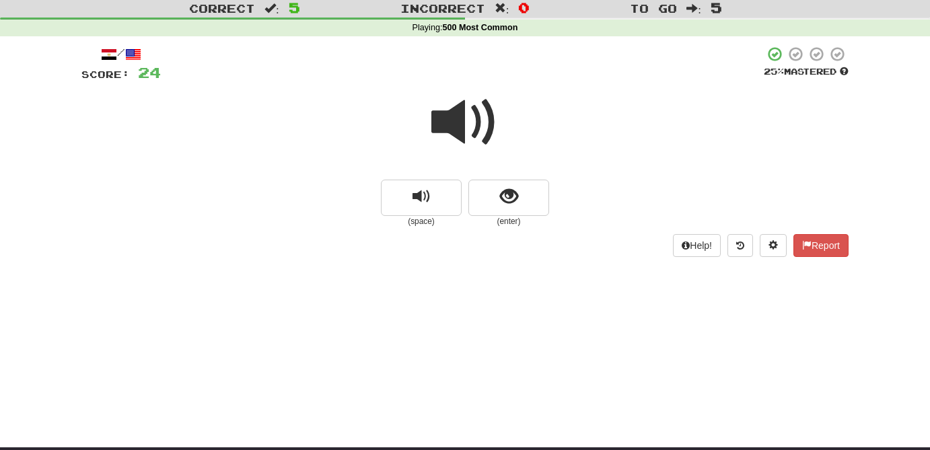
click at [462, 119] on span at bounding box center [464, 122] width 67 height 67
click at [510, 203] on span "show sentence" at bounding box center [509, 197] width 18 height 18
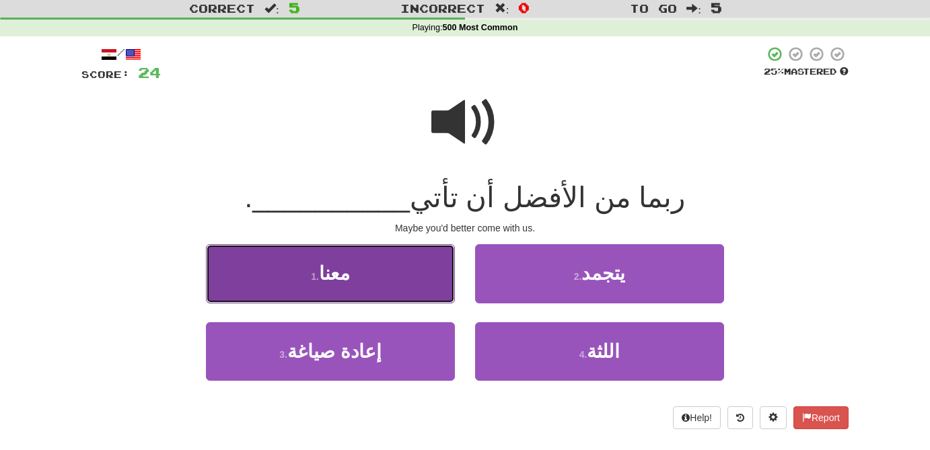
click at [370, 279] on button "1 . معنا" at bounding box center [330, 273] width 249 height 59
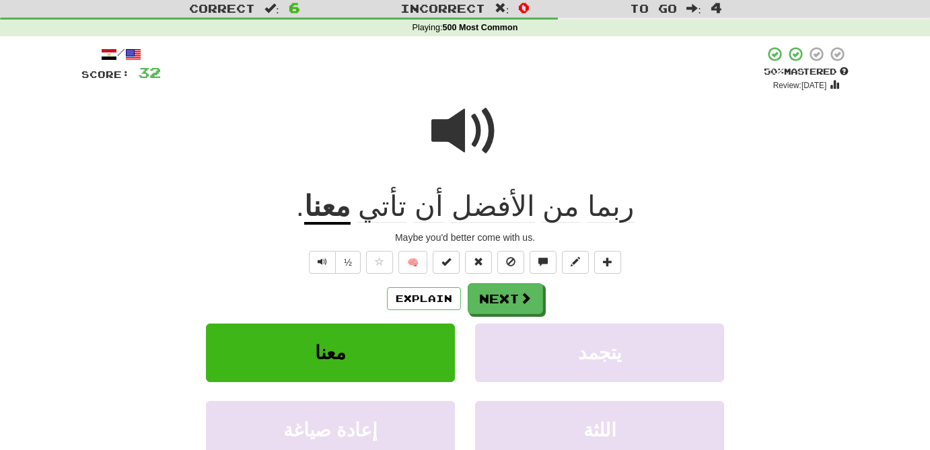
click at [443, 137] on span at bounding box center [464, 131] width 67 height 67
click at [520, 301] on span at bounding box center [526, 299] width 12 height 12
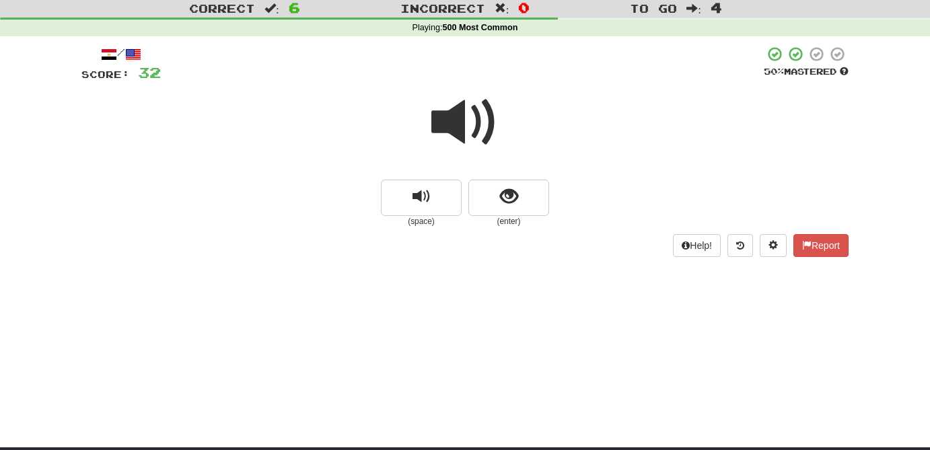
click at [455, 123] on span at bounding box center [464, 122] width 67 height 67
click at [512, 208] on button "show sentence" at bounding box center [509, 198] width 81 height 36
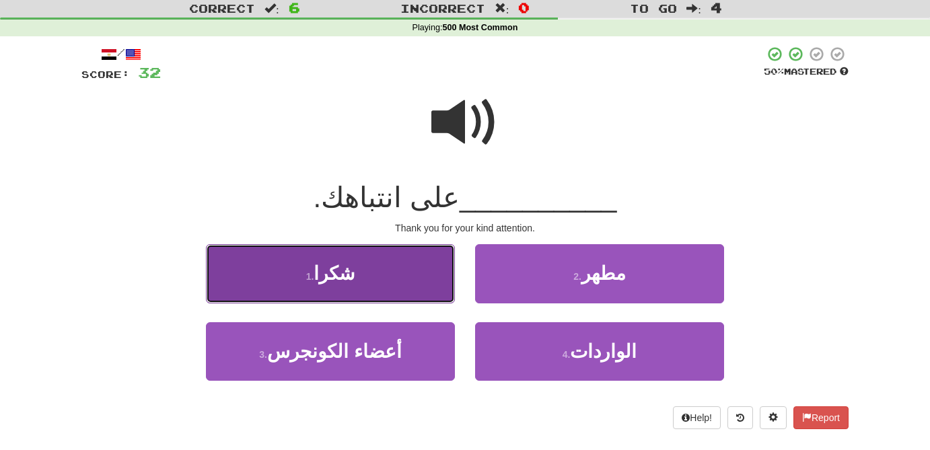
click at [374, 285] on button "1 . شكرا" at bounding box center [330, 273] width 249 height 59
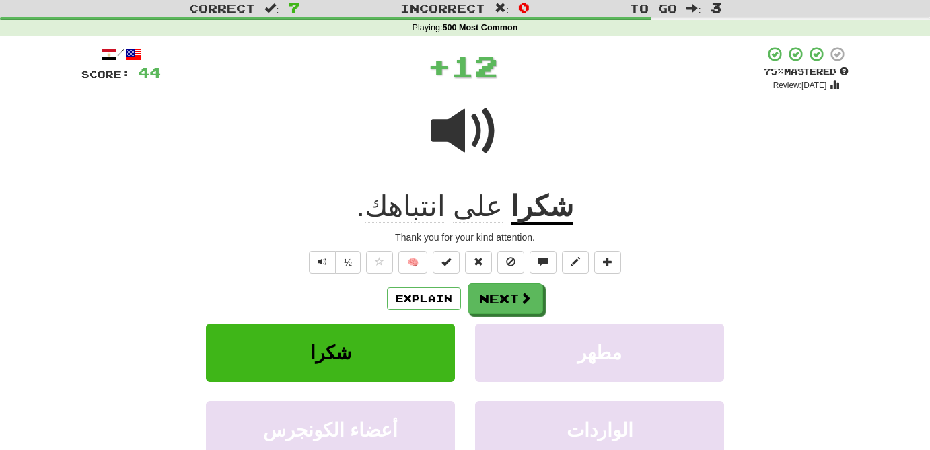
click at [435, 213] on span "انتباهك" at bounding box center [405, 206] width 81 height 32
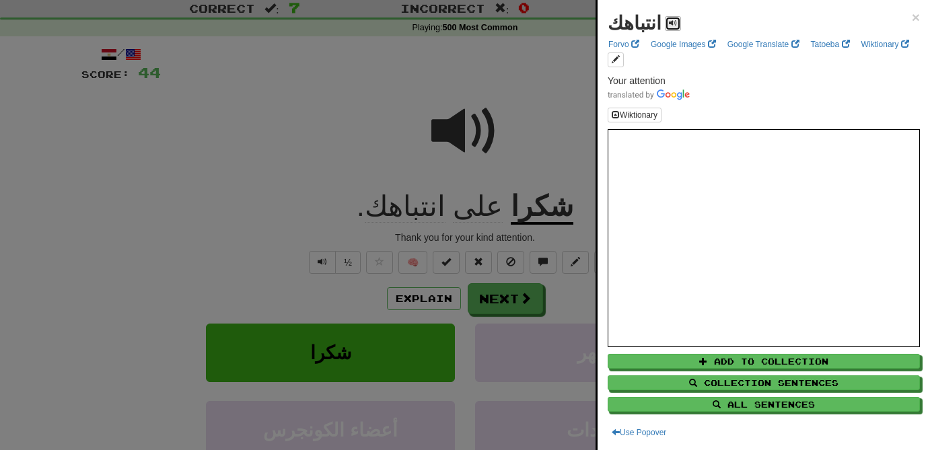
click at [669, 20] on span at bounding box center [673, 23] width 8 height 8
click at [471, 128] on div at bounding box center [465, 225] width 930 height 450
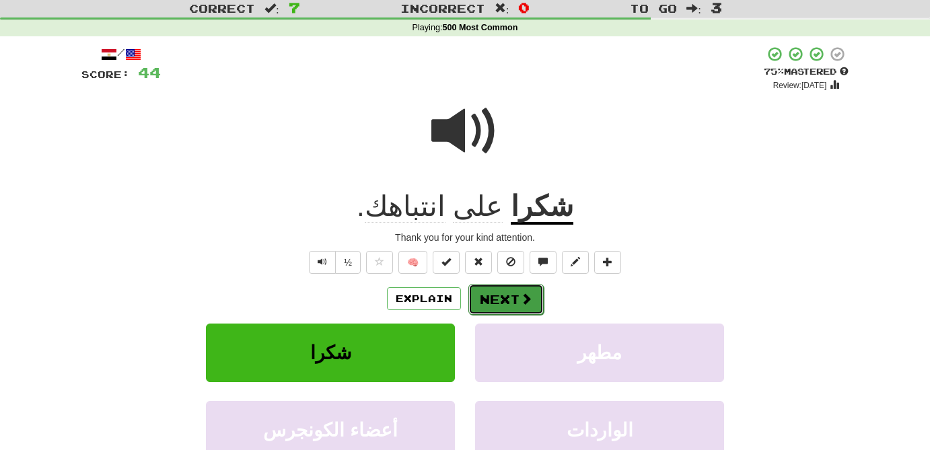
click at [504, 310] on button "Next" at bounding box center [506, 299] width 75 height 31
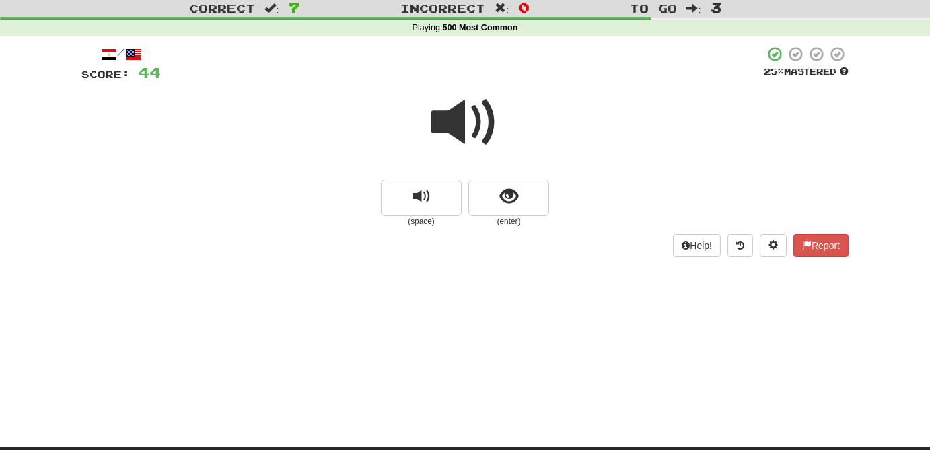
click at [465, 132] on span at bounding box center [464, 122] width 67 height 67
click at [515, 203] on span "show sentence" at bounding box center [509, 197] width 18 height 18
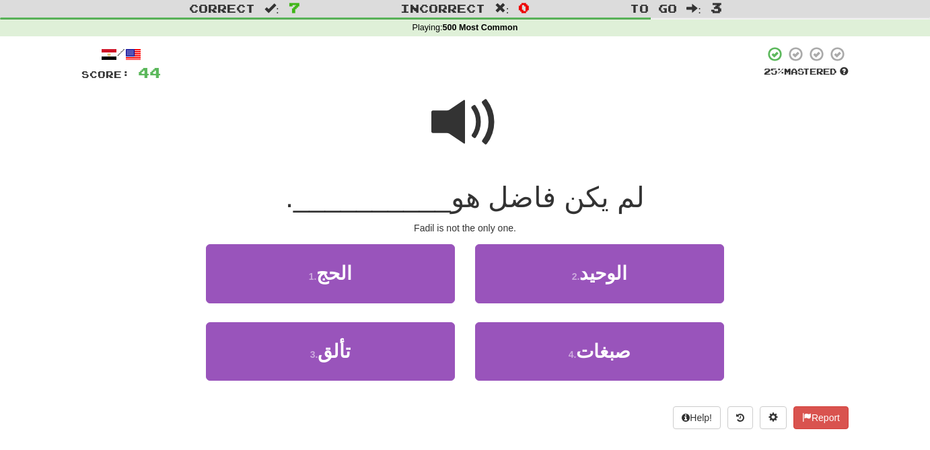
click at [454, 122] on span at bounding box center [464, 122] width 67 height 67
click at [453, 118] on span at bounding box center [464, 122] width 67 height 67
drag, startPoint x: 357, startPoint y: 289, endPoint x: 369, endPoint y: 394, distance: 105.7
click at [369, 394] on div "1 . الحج 2 . الوحيد 3 . تألق 4 . صبغات" at bounding box center [465, 321] width 788 height 155
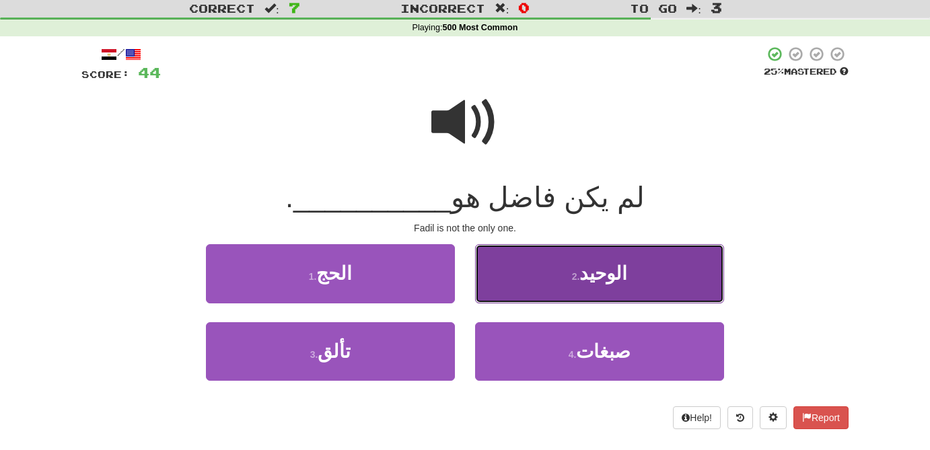
click at [631, 257] on button "2 . الوحيد" at bounding box center [599, 273] width 249 height 59
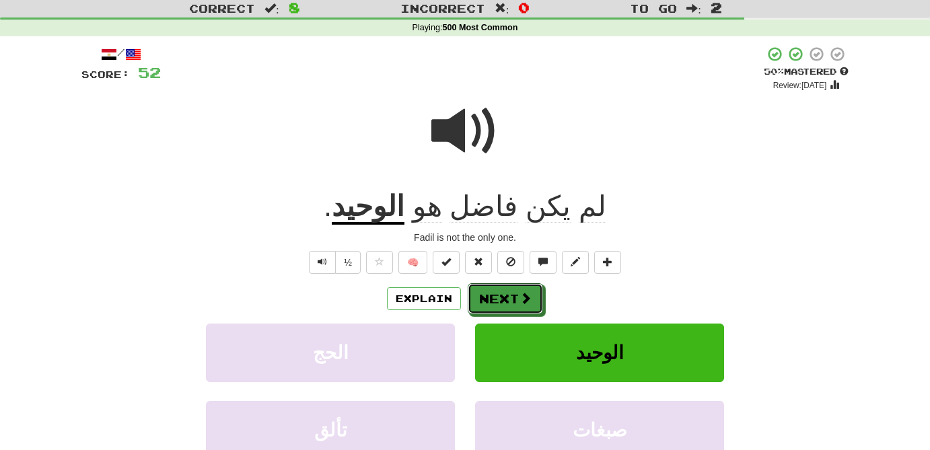
drag, startPoint x: 525, startPoint y: 302, endPoint x: 705, endPoint y: 169, distance: 223.4
click at [705, 169] on div "/ Score: 52 + 8 50 % Mastered Review: 2025-09-28 لم يكن فاضل هو الوحيد . Fadil …" at bounding box center [464, 298] width 767 height 504
click at [405, 205] on u "الوحيد" at bounding box center [368, 207] width 73 height 34
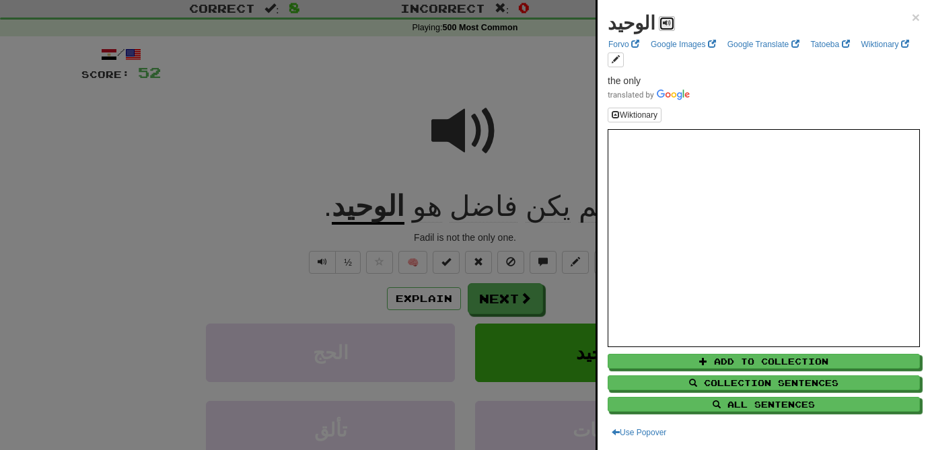
click at [663, 22] on span at bounding box center [667, 23] width 8 height 8
click at [464, 122] on div at bounding box center [465, 225] width 930 height 450
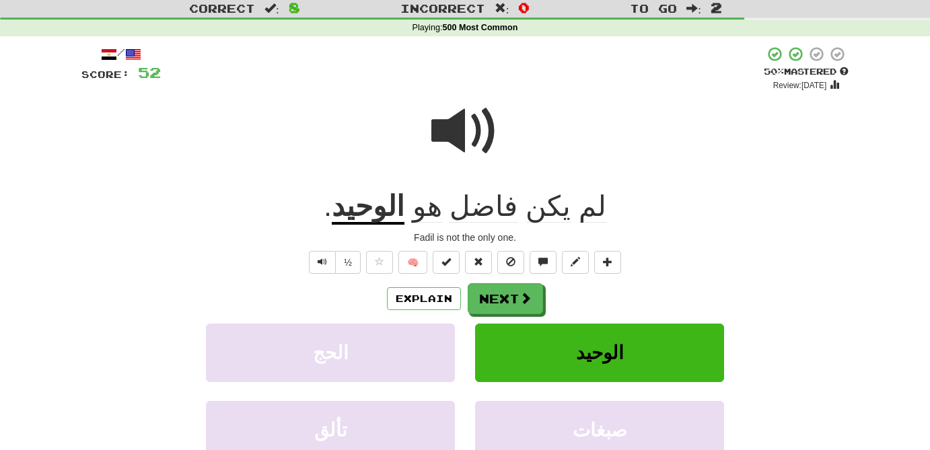
click at [464, 122] on span at bounding box center [464, 131] width 67 height 67
click at [532, 305] on button "Next" at bounding box center [506, 299] width 75 height 31
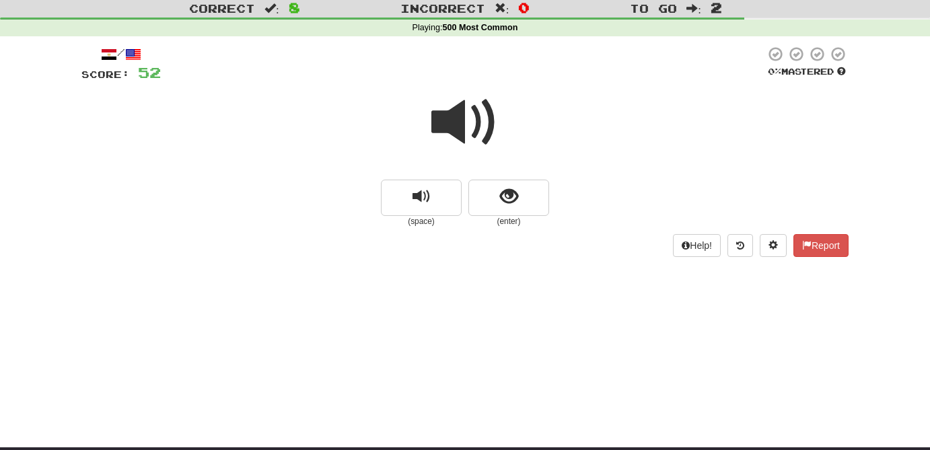
click at [457, 137] on span at bounding box center [464, 122] width 67 height 67
click at [456, 117] on span at bounding box center [464, 122] width 67 height 67
click at [440, 105] on span at bounding box center [464, 122] width 67 height 67
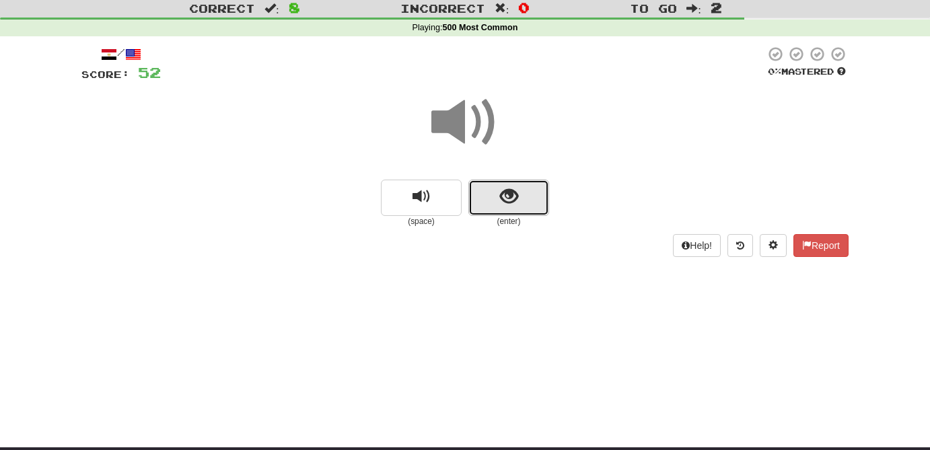
click at [495, 193] on button "show sentence" at bounding box center [509, 198] width 81 height 36
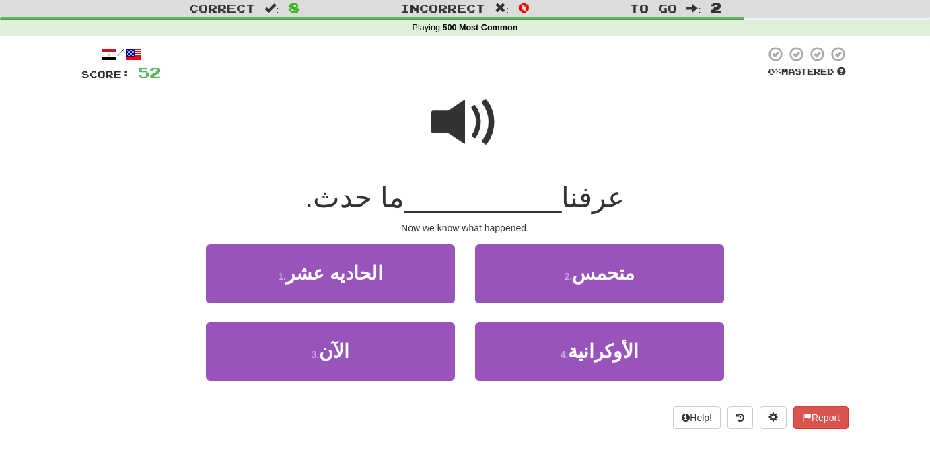
click at [452, 122] on span at bounding box center [464, 122] width 67 height 67
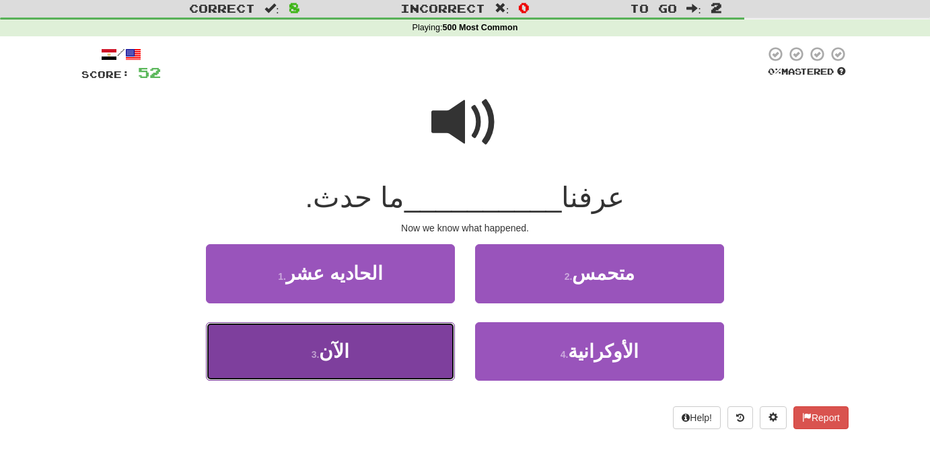
click at [344, 359] on span "الآن" at bounding box center [334, 351] width 30 height 21
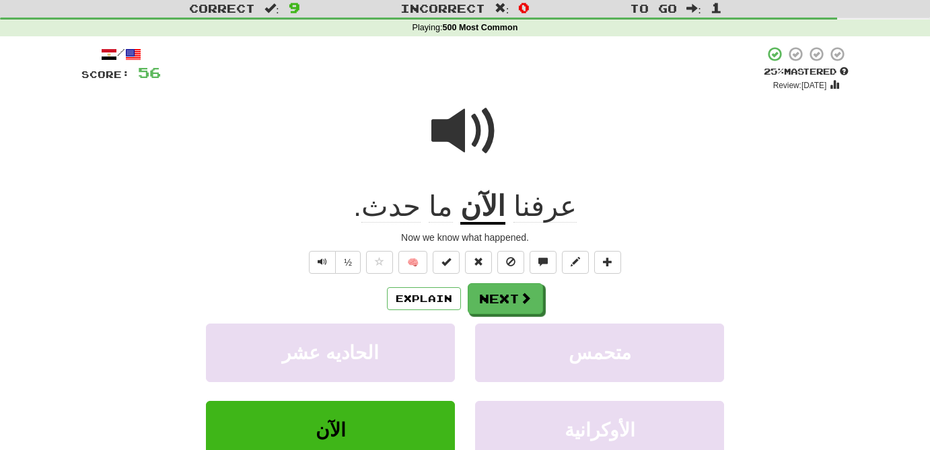
click at [467, 135] on span at bounding box center [464, 131] width 67 height 67
click at [379, 263] on span at bounding box center [379, 261] width 9 height 9
click at [497, 294] on button "Next" at bounding box center [506, 299] width 75 height 31
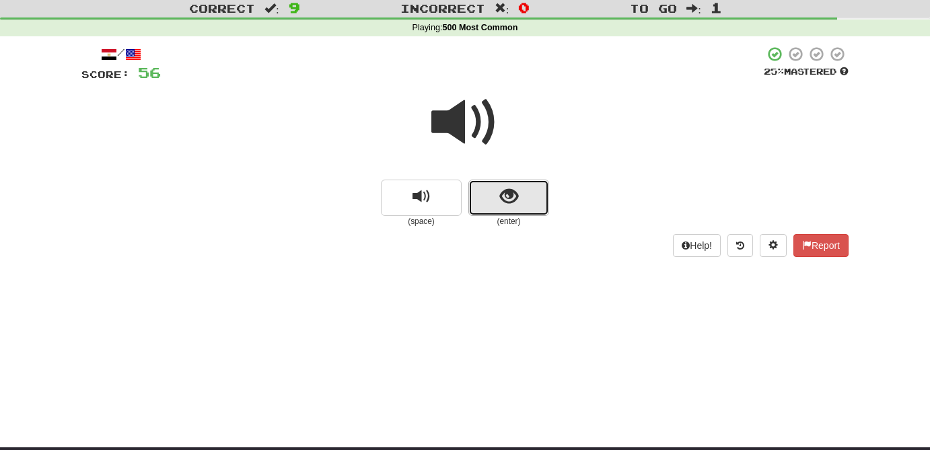
click at [512, 202] on span "show sentence" at bounding box center [509, 197] width 18 height 18
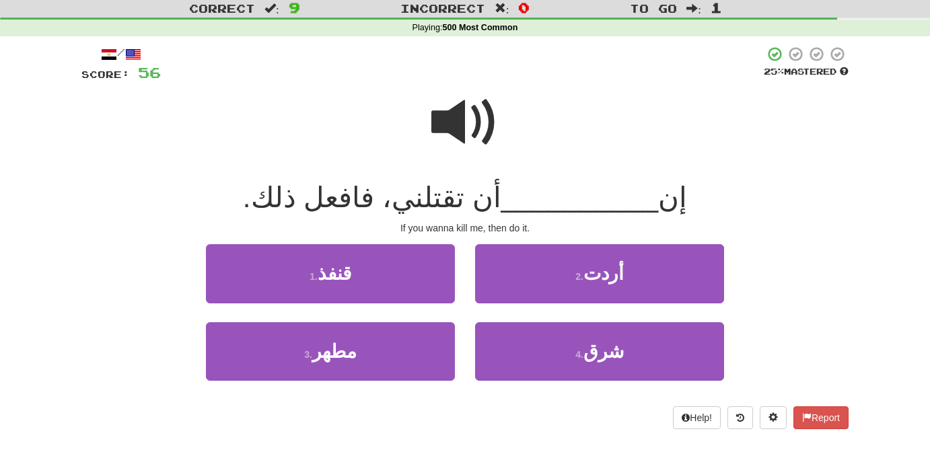
click at [460, 112] on span at bounding box center [464, 122] width 67 height 67
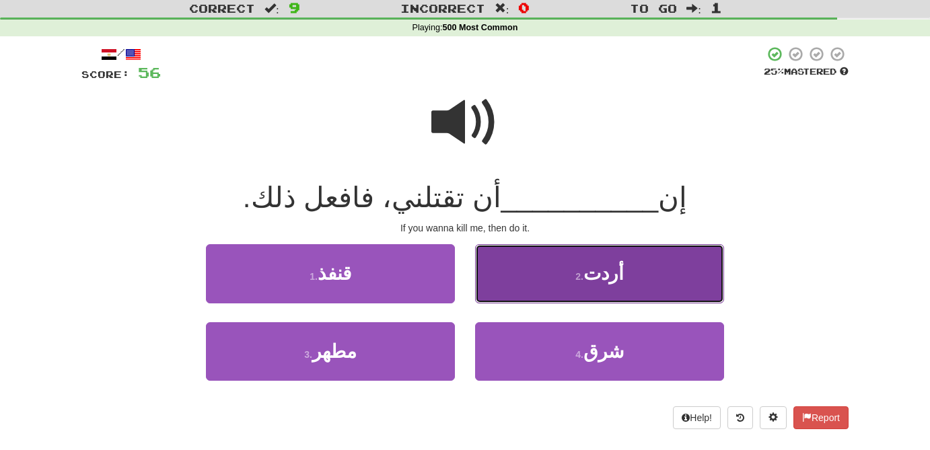
click at [622, 288] on button "2 . أردت" at bounding box center [599, 273] width 249 height 59
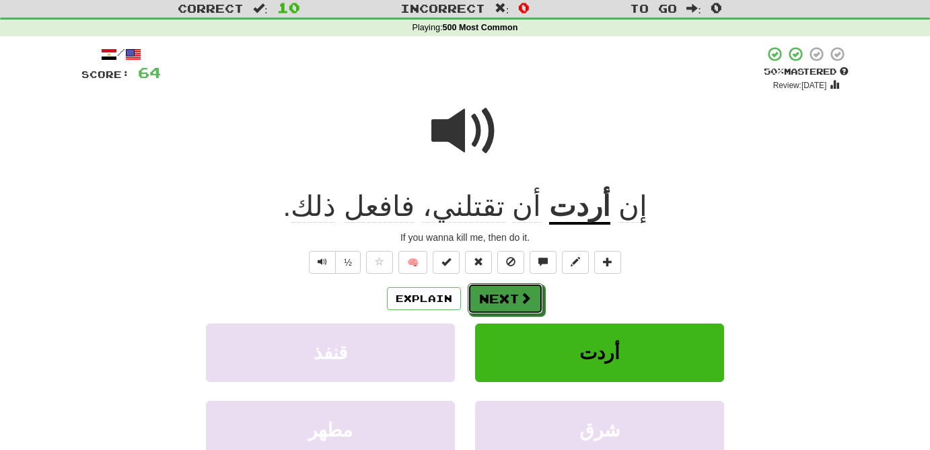
drag, startPoint x: 520, startPoint y: 296, endPoint x: 726, endPoint y: 182, distance: 234.4
click at [726, 182] on div "/ Score: 64 + 8 50 % Mastered Review: 2025-09-28 إن أردت أن تقتلني، فافعل ذلك .…" at bounding box center [464, 298] width 767 height 504
click at [401, 205] on span "فافعل" at bounding box center [379, 206] width 71 height 32
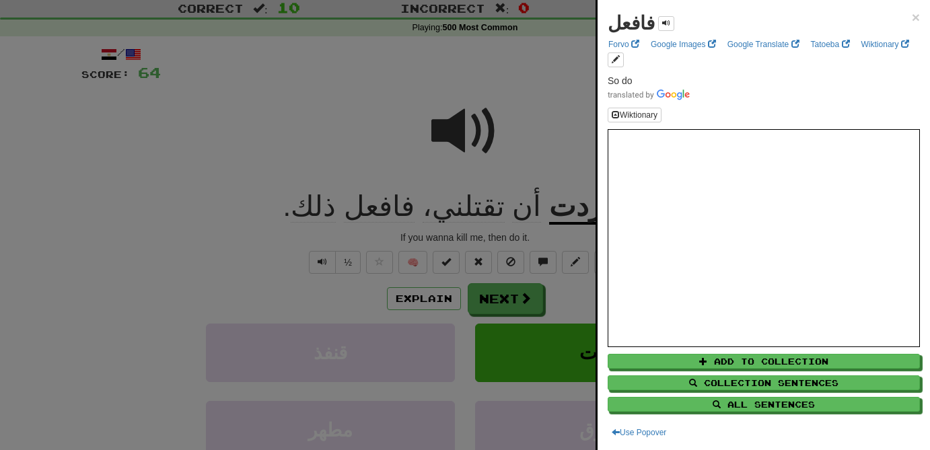
click at [398, 119] on div at bounding box center [465, 225] width 930 height 450
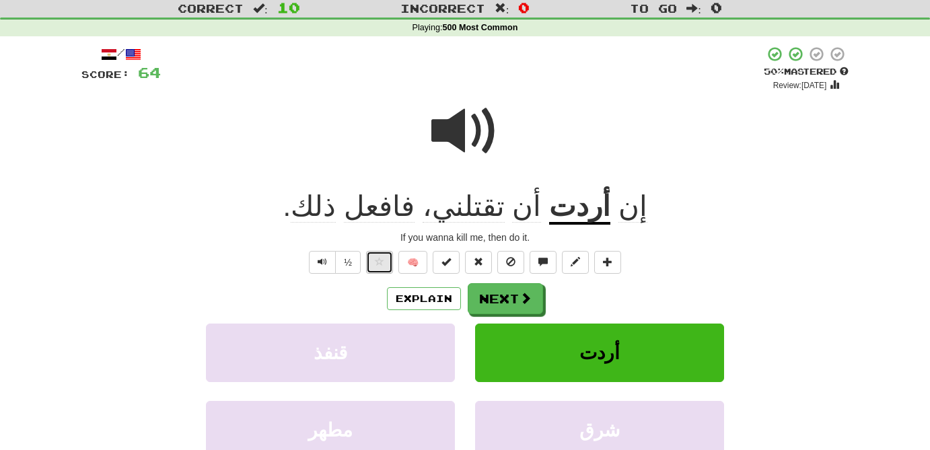
click at [381, 261] on span at bounding box center [379, 261] width 9 height 9
click at [512, 298] on button "Next" at bounding box center [506, 299] width 75 height 31
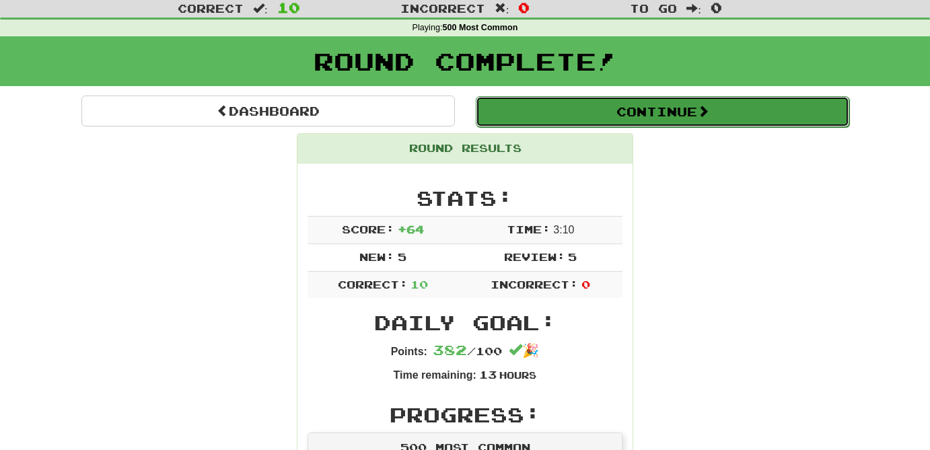
click at [672, 112] on button "Continue" at bounding box center [663, 111] width 374 height 31
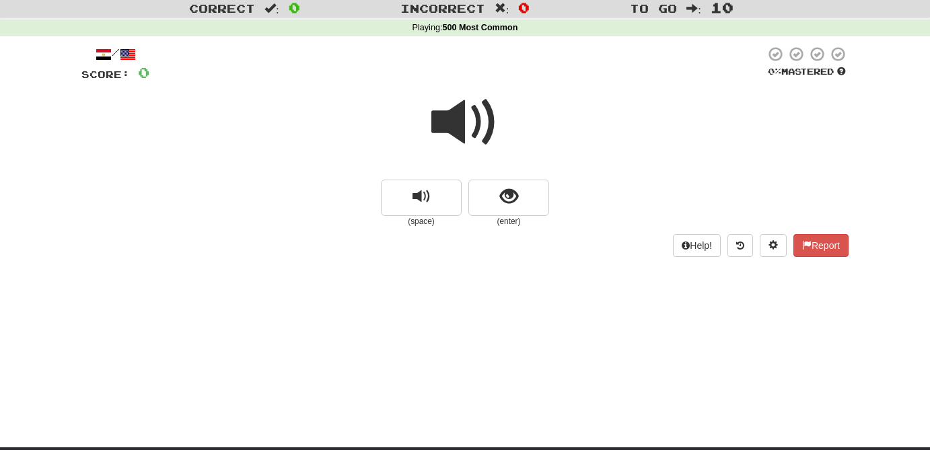
click at [474, 128] on span at bounding box center [464, 122] width 67 height 67
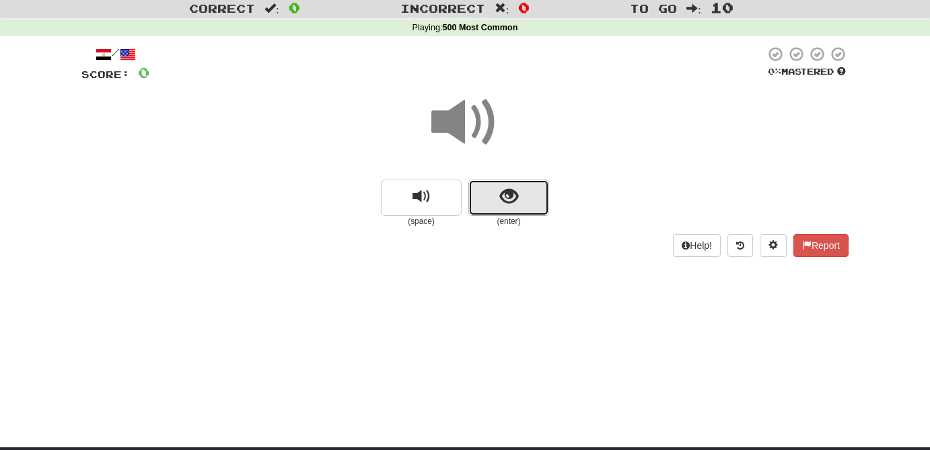
click at [500, 203] on span "show sentence" at bounding box center [509, 197] width 18 height 18
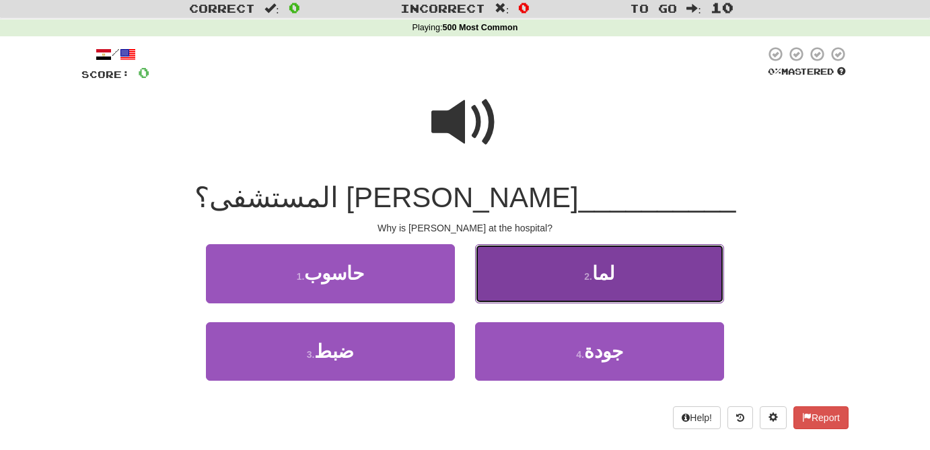
click at [620, 280] on button "2 . لما" at bounding box center [599, 273] width 249 height 59
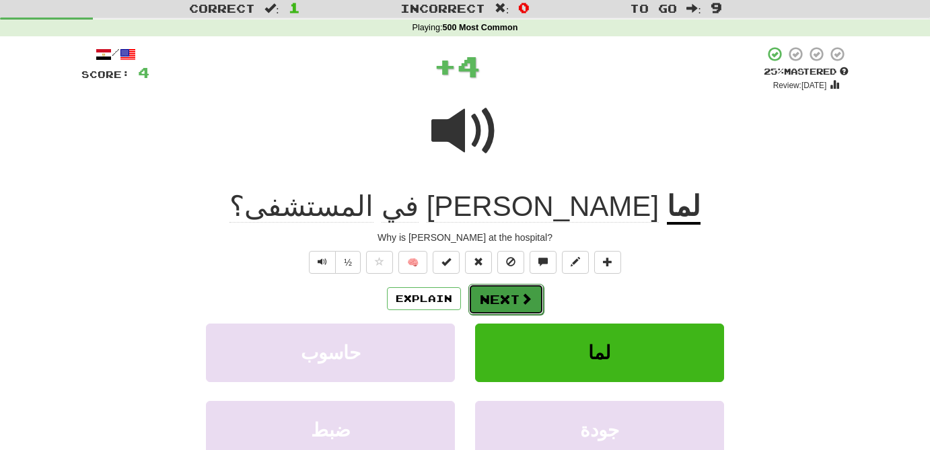
click at [527, 302] on span at bounding box center [526, 299] width 12 height 12
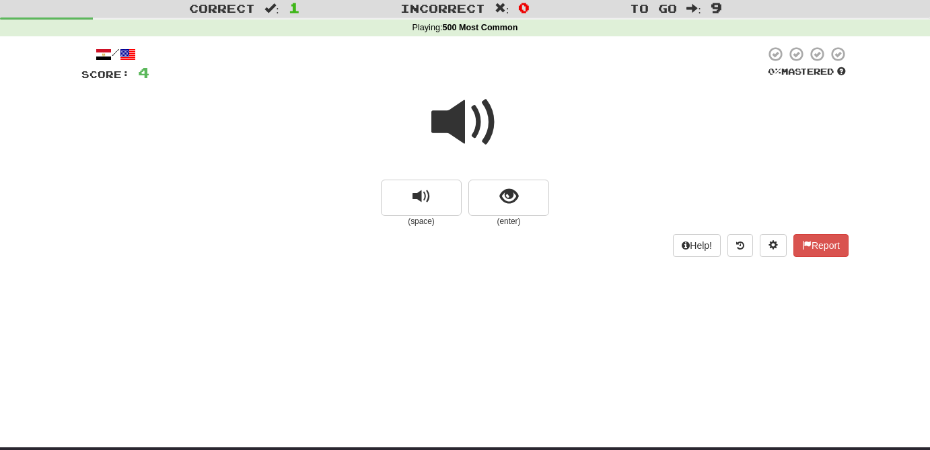
click at [472, 103] on span at bounding box center [464, 122] width 67 height 67
click at [454, 115] on span at bounding box center [464, 122] width 67 height 67
click at [516, 206] on span "show sentence" at bounding box center [509, 197] width 18 height 18
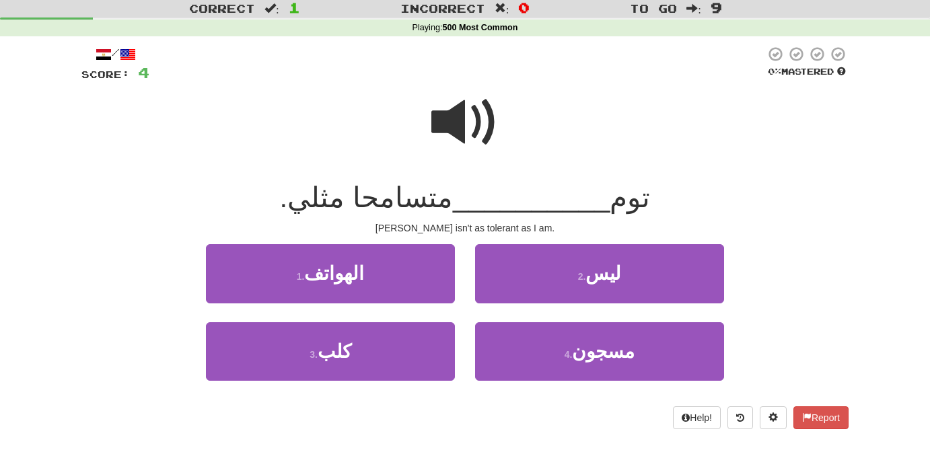
click at [467, 143] on span at bounding box center [464, 122] width 67 height 67
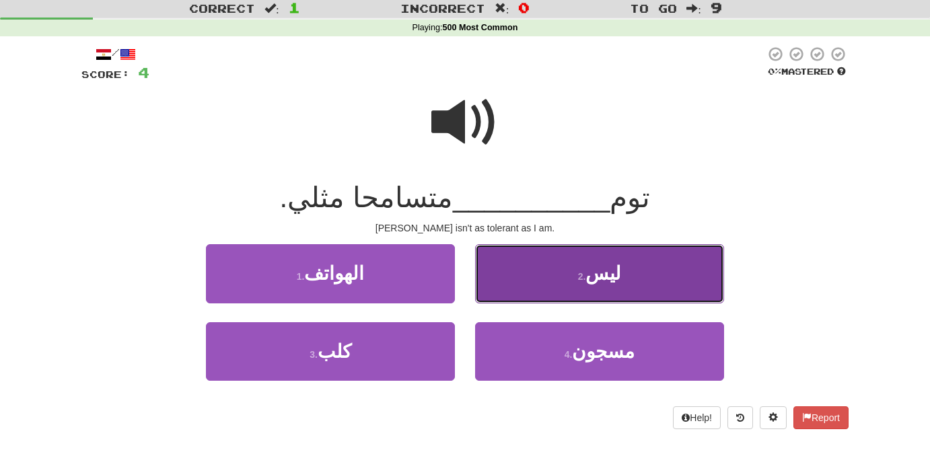
click at [617, 274] on span "ليس" at bounding box center [604, 273] width 36 height 21
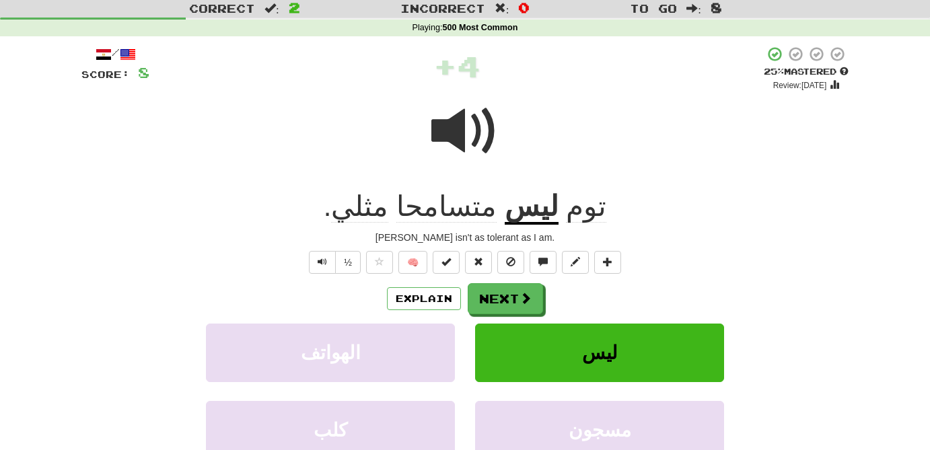
click at [468, 207] on span "متسامحا" at bounding box center [446, 206] width 100 height 32
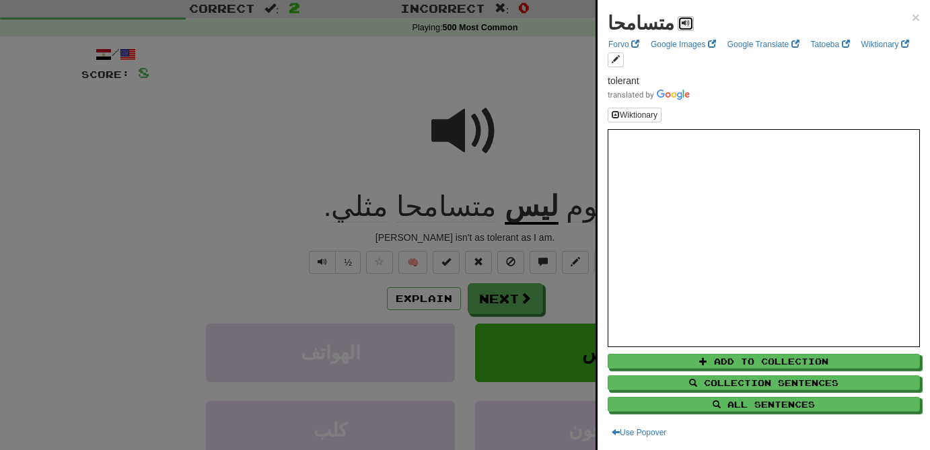
click at [678, 23] on button at bounding box center [686, 23] width 16 height 15
click at [385, 93] on div at bounding box center [465, 225] width 930 height 450
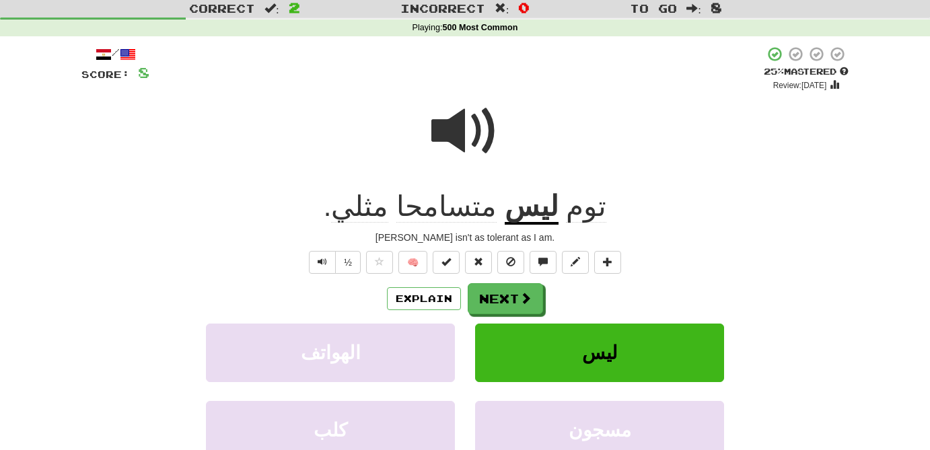
click at [456, 209] on span "متسامحا" at bounding box center [446, 206] width 100 height 32
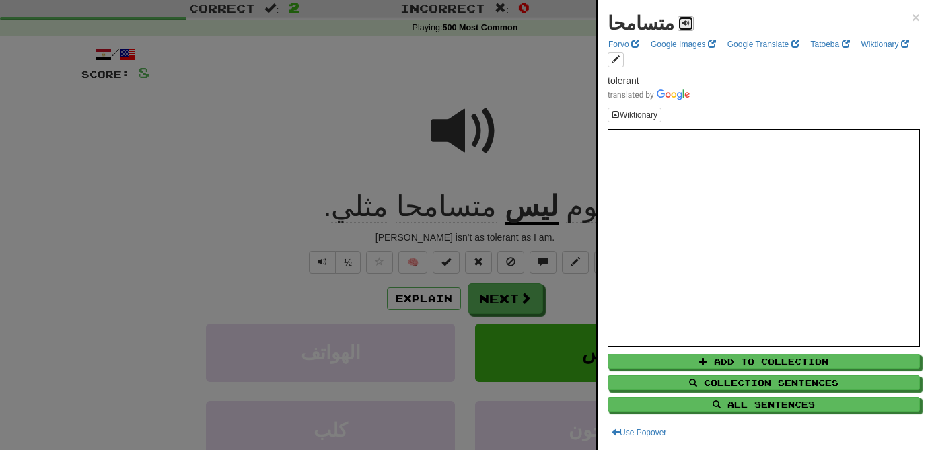
click at [682, 26] on span at bounding box center [686, 23] width 8 height 8
click at [627, 47] on link "Forvo" at bounding box center [623, 44] width 39 height 15
click at [916, 17] on span "×" at bounding box center [916, 16] width 8 height 15
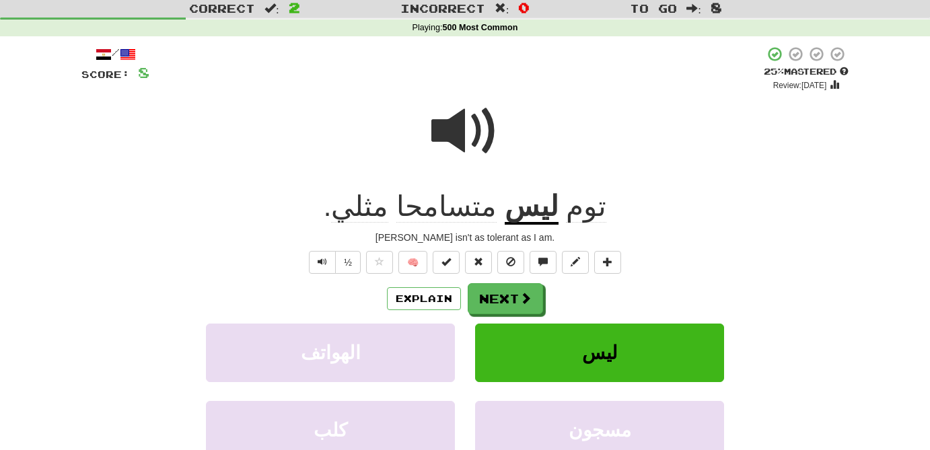
click at [463, 141] on span at bounding box center [464, 131] width 67 height 67
click at [462, 125] on span at bounding box center [464, 131] width 67 height 67
click at [382, 265] on span at bounding box center [379, 261] width 9 height 9
click at [520, 304] on span at bounding box center [526, 299] width 12 height 12
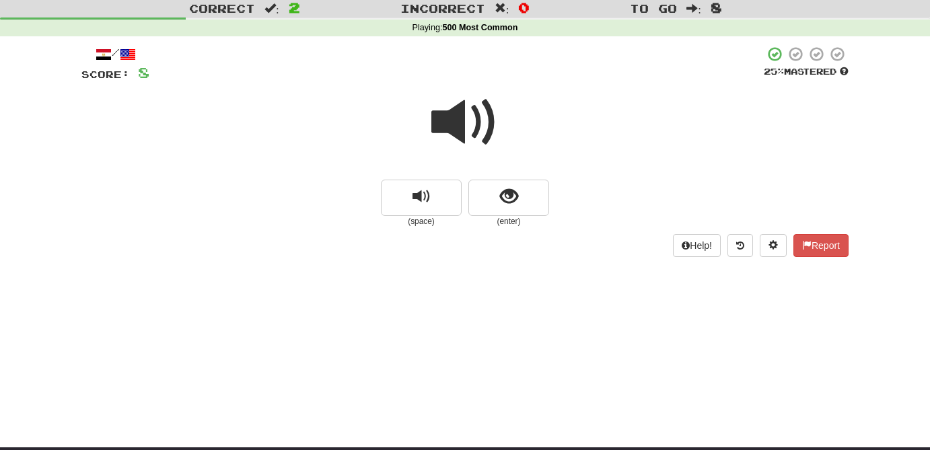
click at [464, 133] on span at bounding box center [464, 122] width 67 height 67
click at [511, 201] on span "show sentence" at bounding box center [509, 197] width 18 height 18
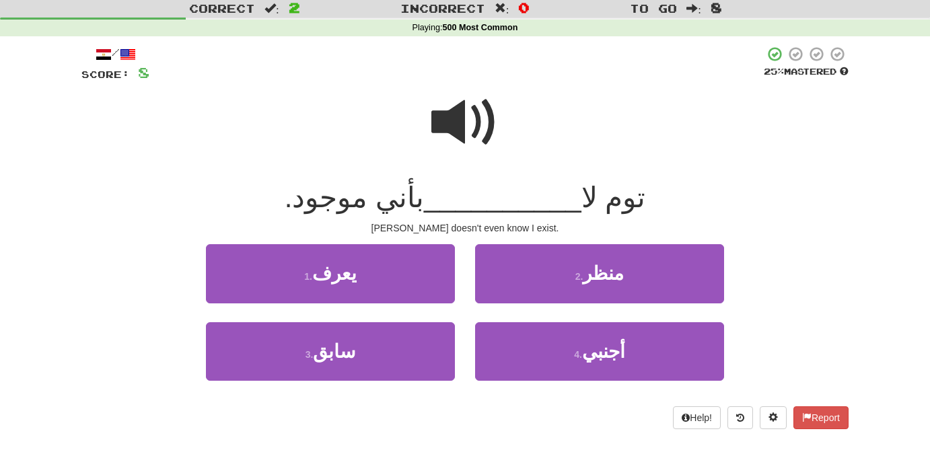
click at [466, 123] on span at bounding box center [464, 122] width 67 height 67
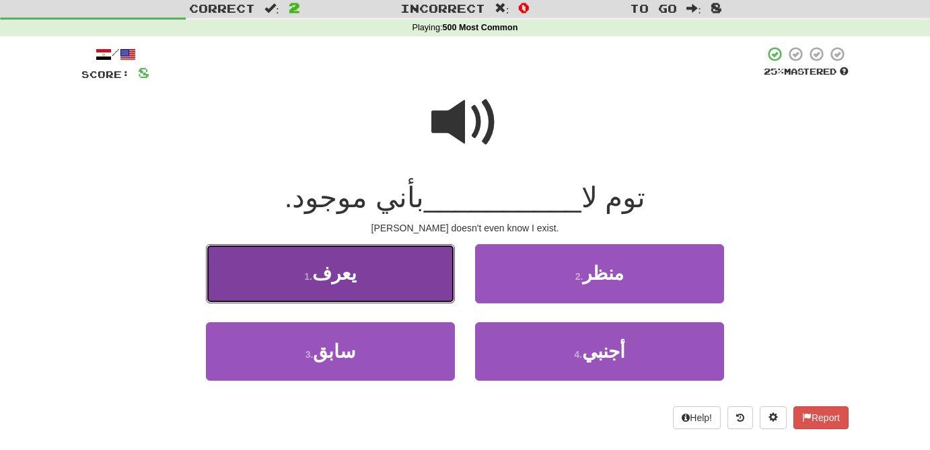
click at [427, 293] on button "1 . يعرف" at bounding box center [330, 273] width 249 height 59
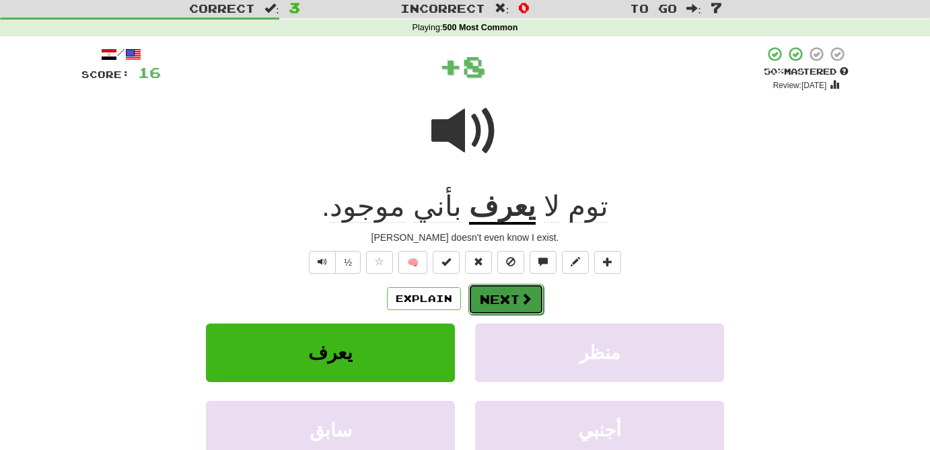
click at [533, 306] on button "Next" at bounding box center [506, 299] width 75 height 31
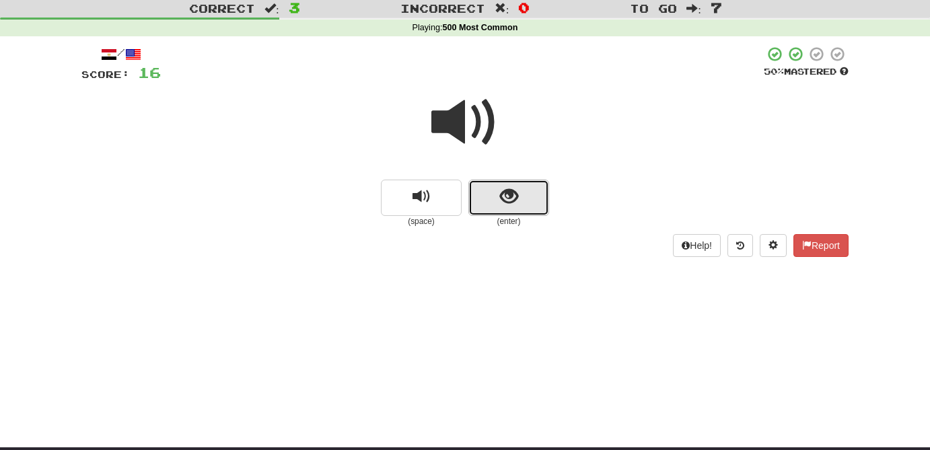
click at [511, 208] on button "show sentence" at bounding box center [509, 198] width 81 height 36
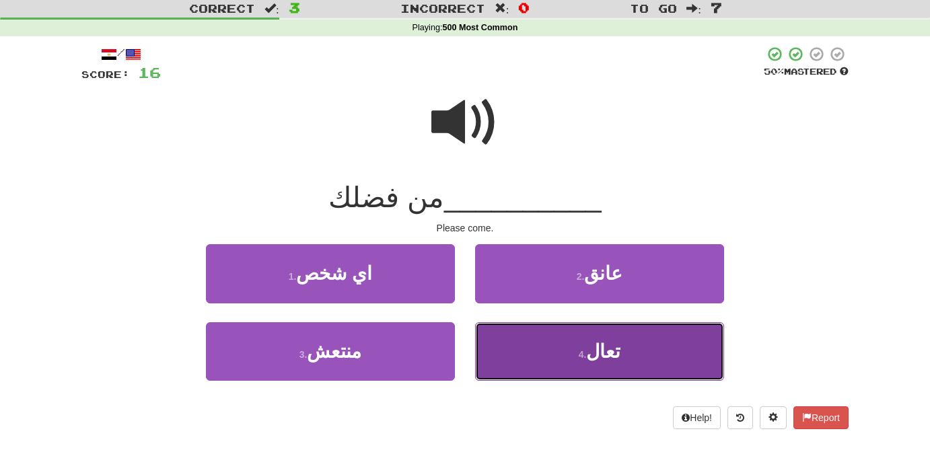
click at [615, 358] on span "تعال" at bounding box center [603, 351] width 34 height 21
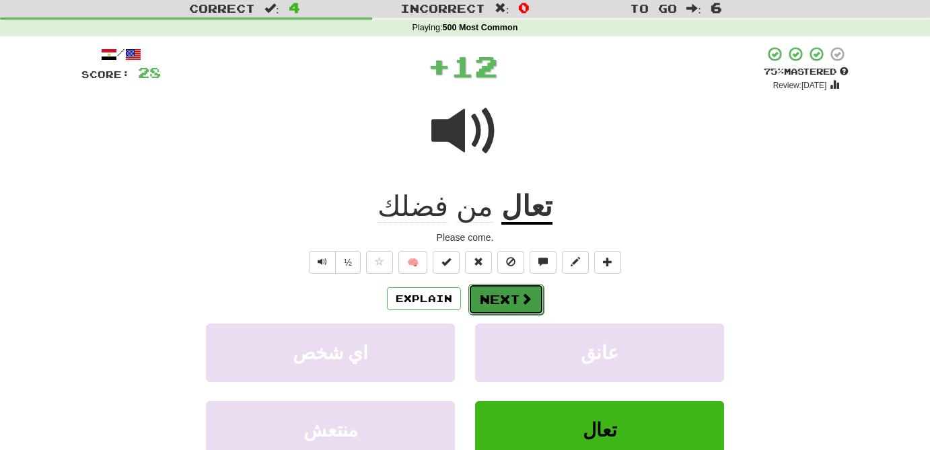
click at [528, 302] on span at bounding box center [526, 299] width 12 height 12
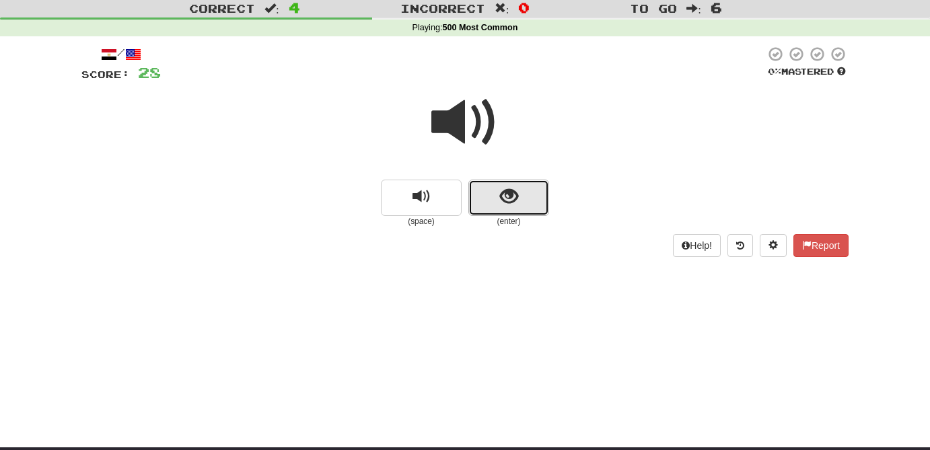
click at [525, 213] on button "show sentence" at bounding box center [509, 198] width 81 height 36
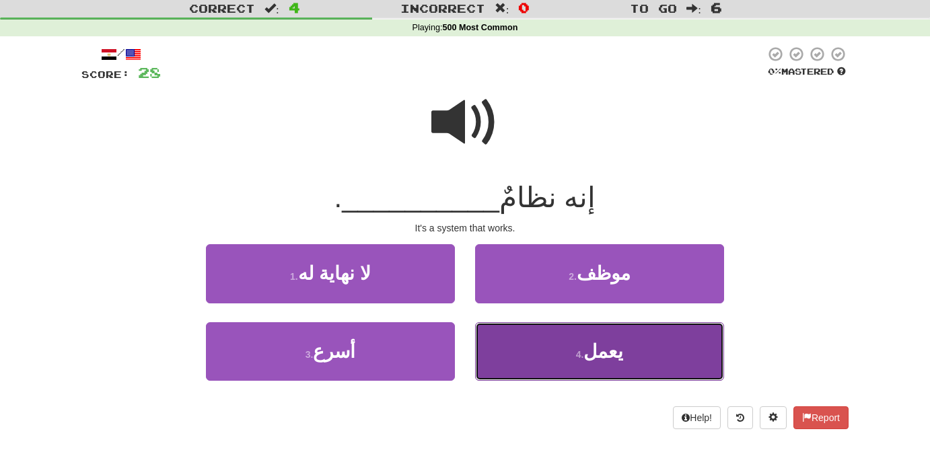
click at [633, 361] on button "4 . يعمل" at bounding box center [599, 351] width 249 height 59
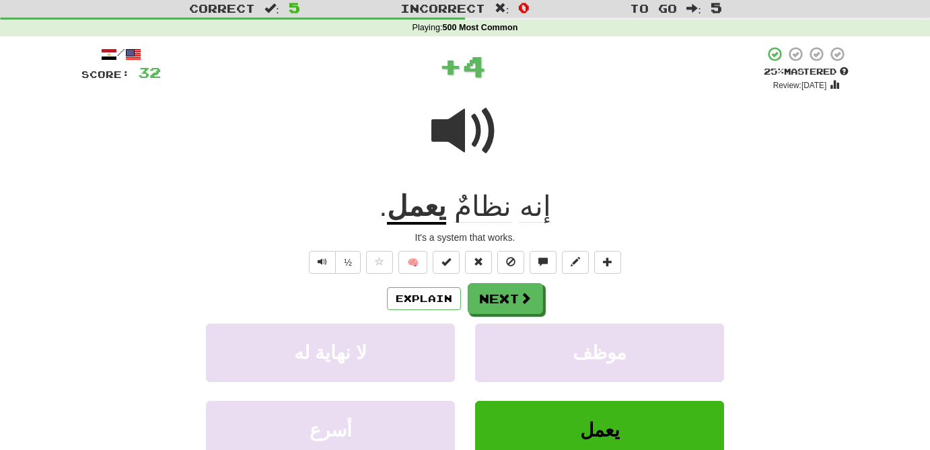
click at [485, 205] on span "نظامٌ" at bounding box center [482, 206] width 57 height 32
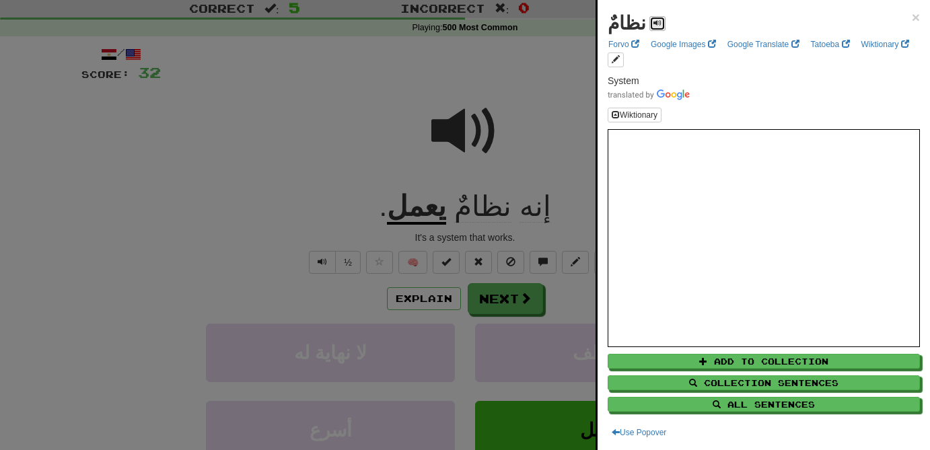
click at [654, 24] on span at bounding box center [658, 23] width 8 height 8
click at [619, 46] on link "Forvo" at bounding box center [623, 44] width 39 height 15
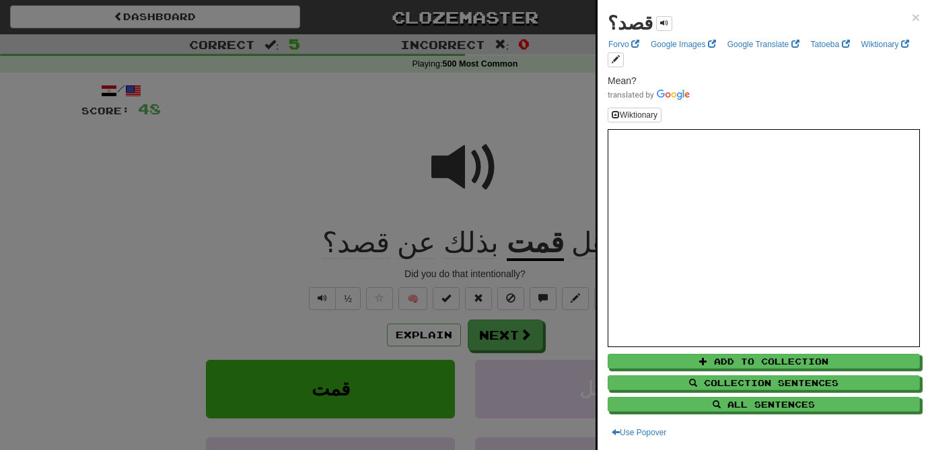
click at [510, 333] on div at bounding box center [465, 225] width 930 height 450
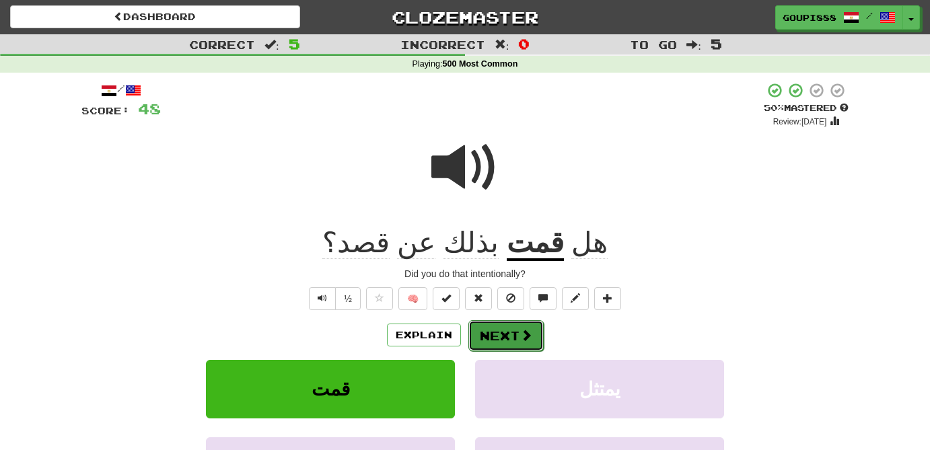
click at [520, 331] on span at bounding box center [526, 335] width 12 height 12
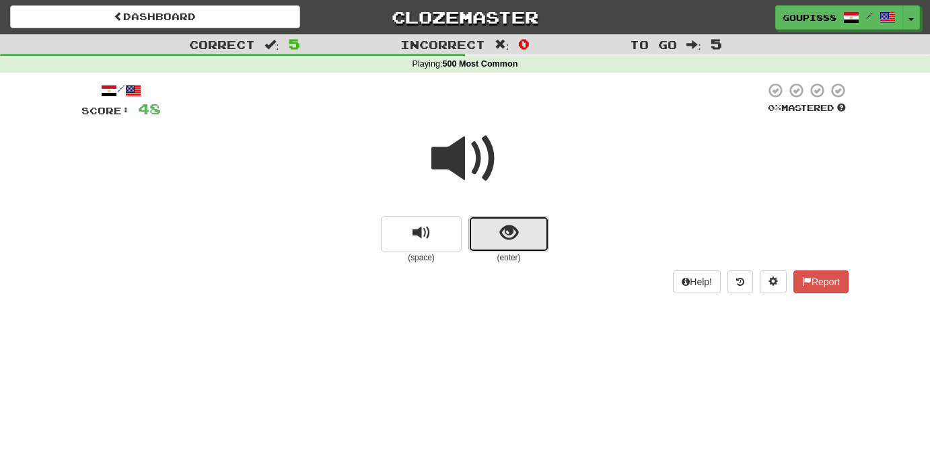
click at [505, 238] on span "show sentence" at bounding box center [509, 233] width 18 height 18
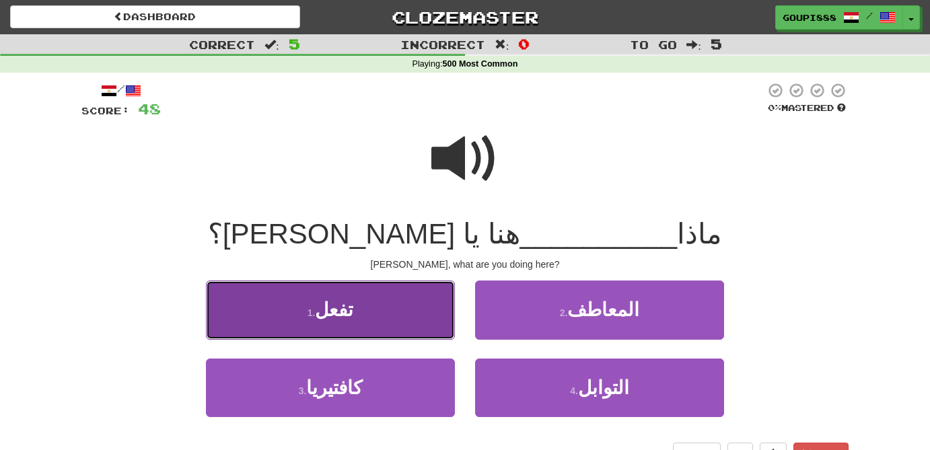
click at [364, 312] on button "1 . تفعل" at bounding box center [330, 310] width 249 height 59
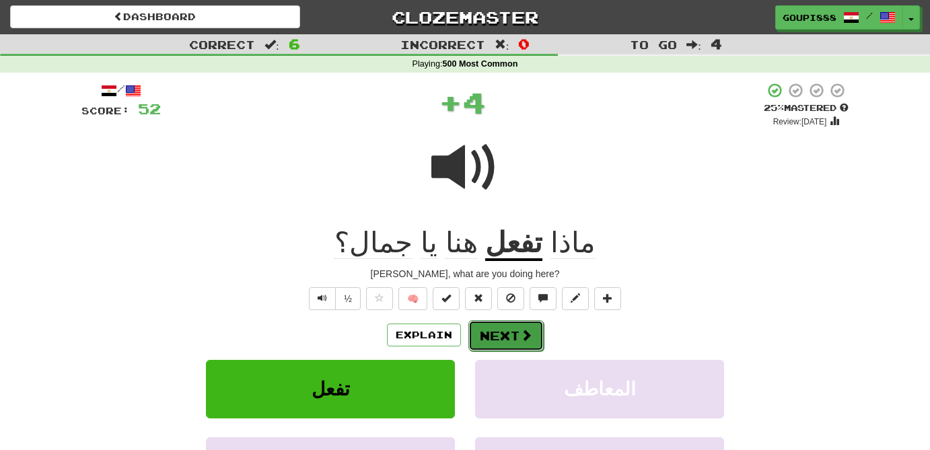
click at [515, 339] on button "Next" at bounding box center [506, 335] width 75 height 31
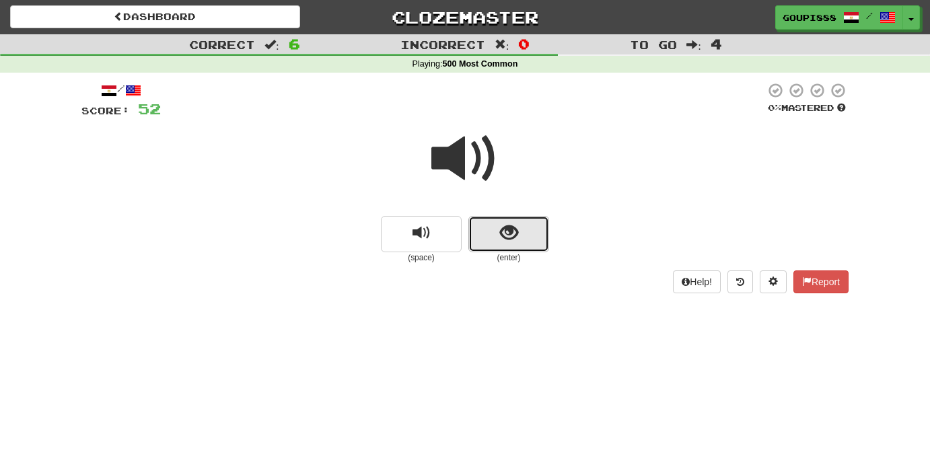
click at [506, 242] on span "show sentence" at bounding box center [509, 233] width 18 height 18
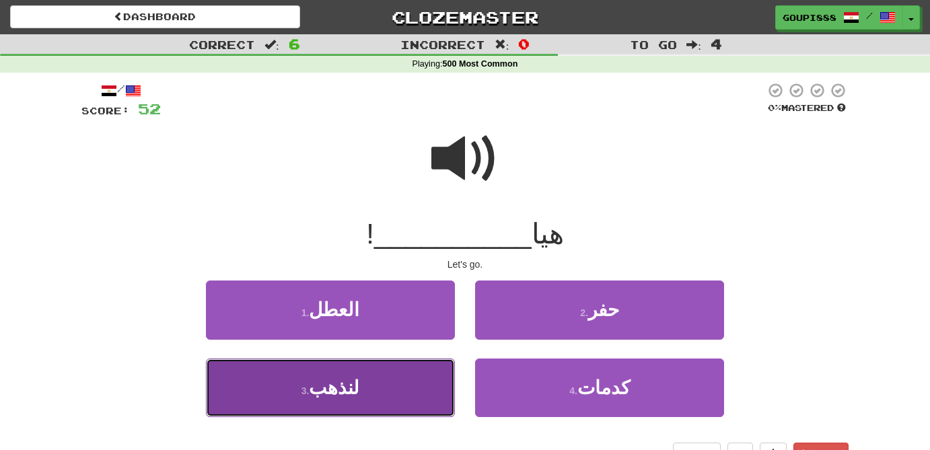
click at [377, 392] on button "3 . لنذهب" at bounding box center [330, 388] width 249 height 59
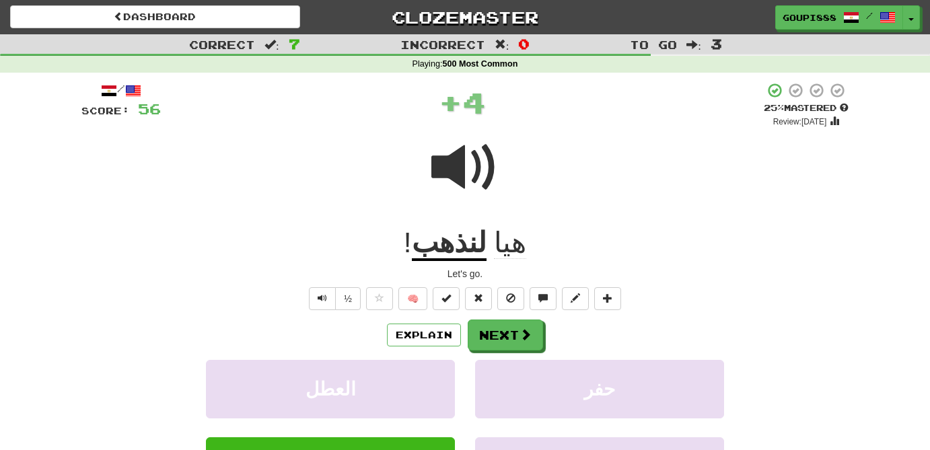
click at [448, 176] on span at bounding box center [464, 167] width 67 height 67
click at [516, 332] on button "Next" at bounding box center [506, 335] width 75 height 31
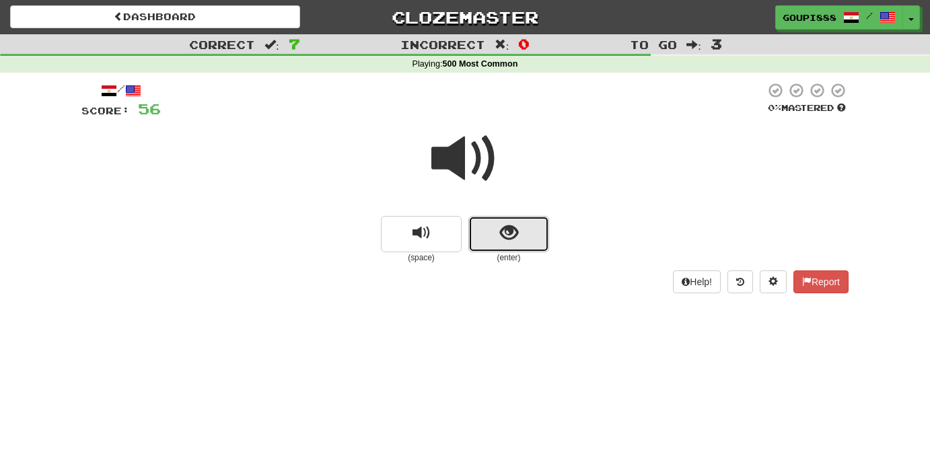
click at [515, 234] on span "show sentence" at bounding box center [509, 233] width 18 height 18
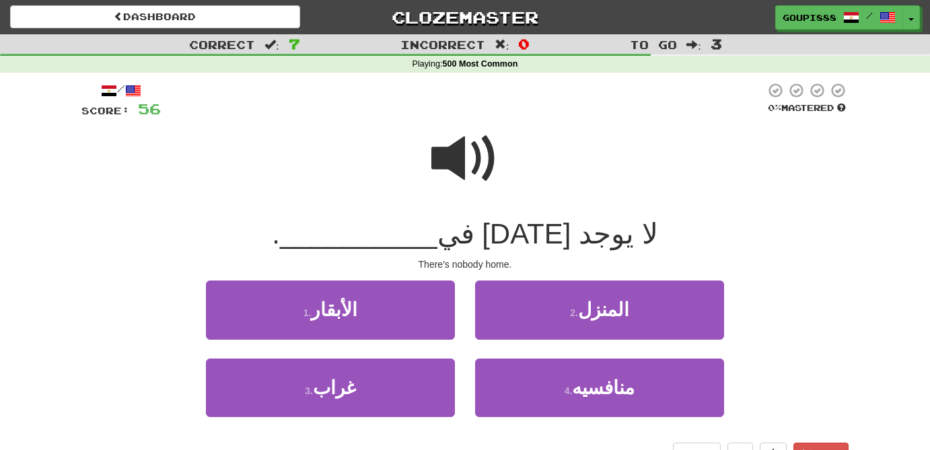
click at [454, 147] on span at bounding box center [464, 158] width 67 height 67
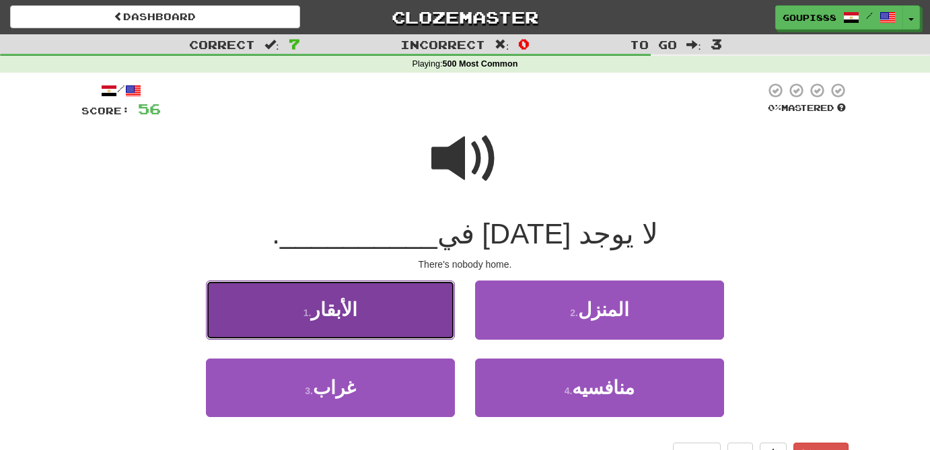
click at [367, 318] on button "1 . الأبقار" at bounding box center [330, 310] width 249 height 59
